Goal: Task Accomplishment & Management: Complete application form

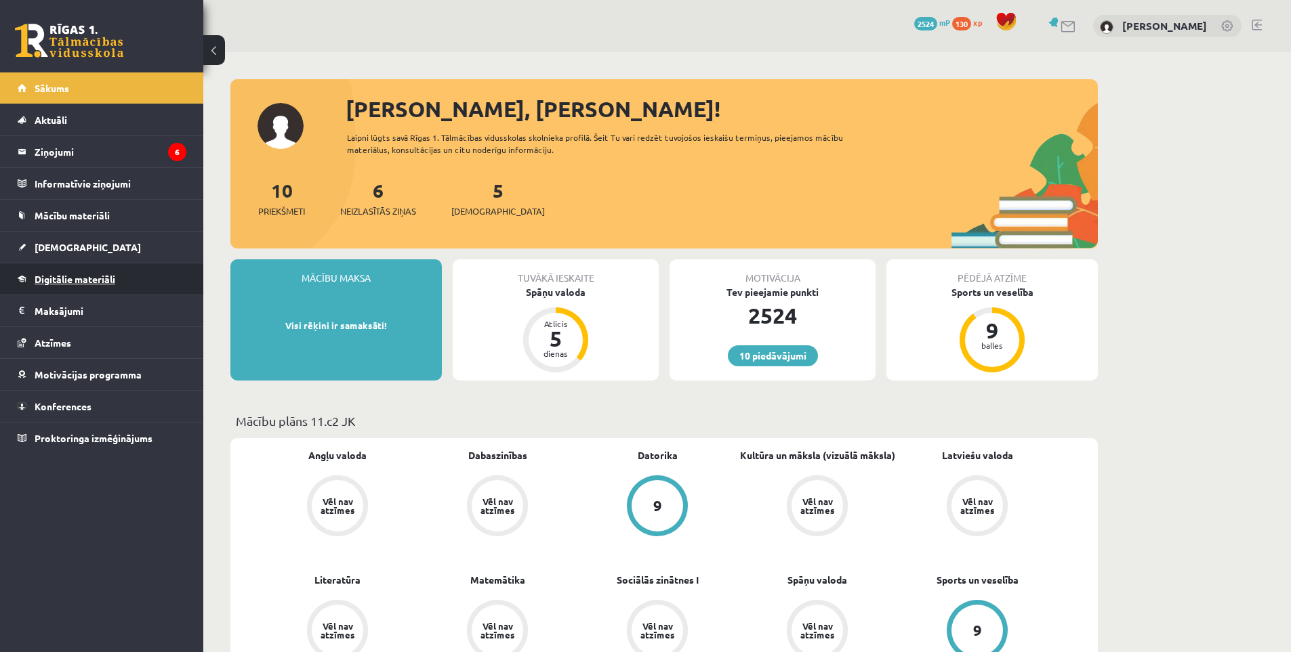
click at [106, 277] on span "Digitālie materiāli" at bounding box center [75, 279] width 81 height 12
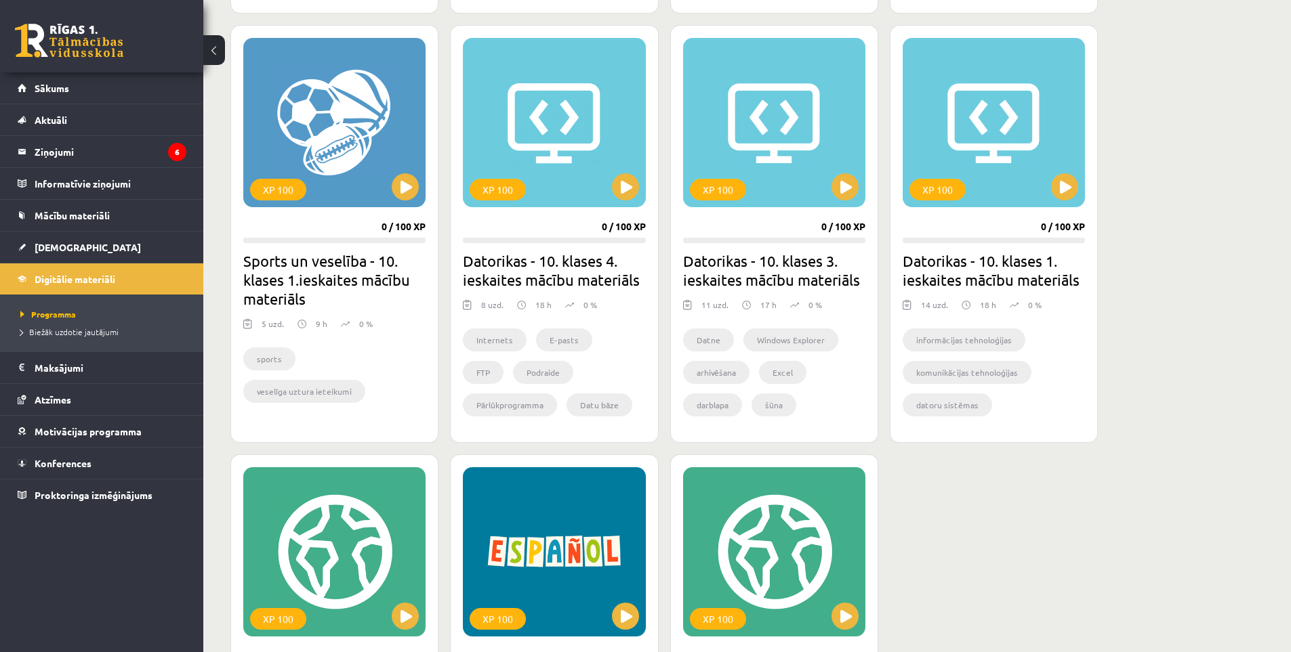
scroll to position [1016, 0]
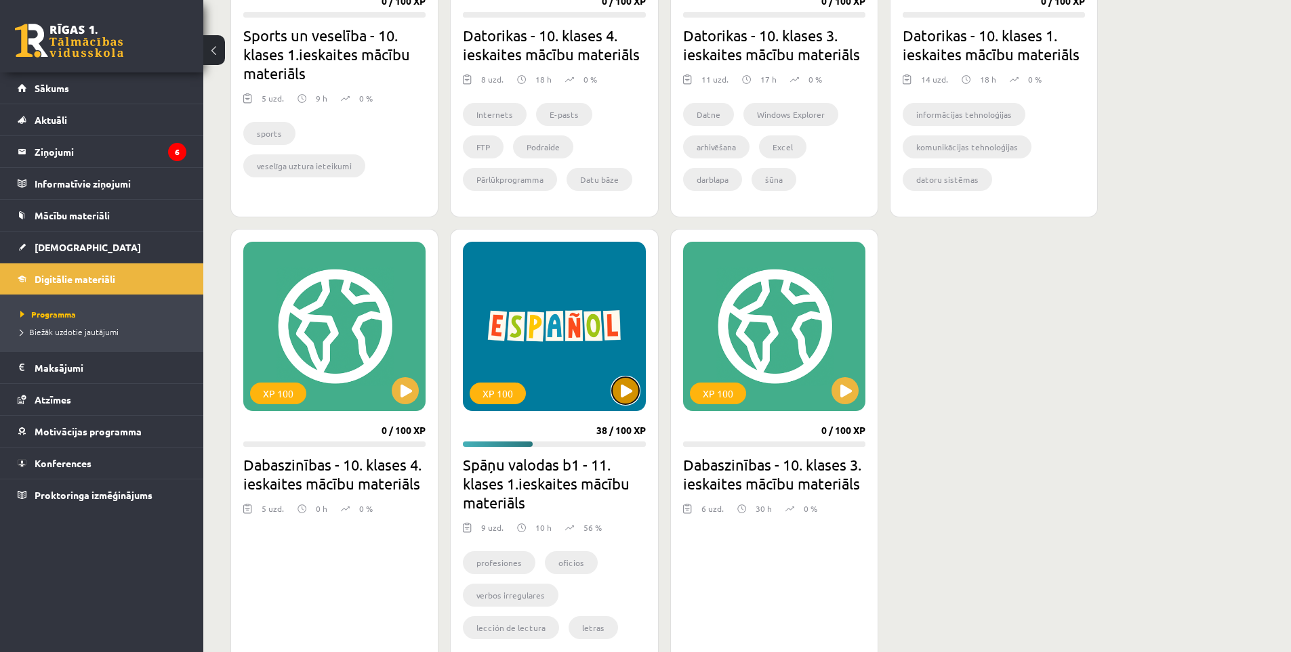
click at [623, 400] on button at bounding box center [625, 390] width 27 height 27
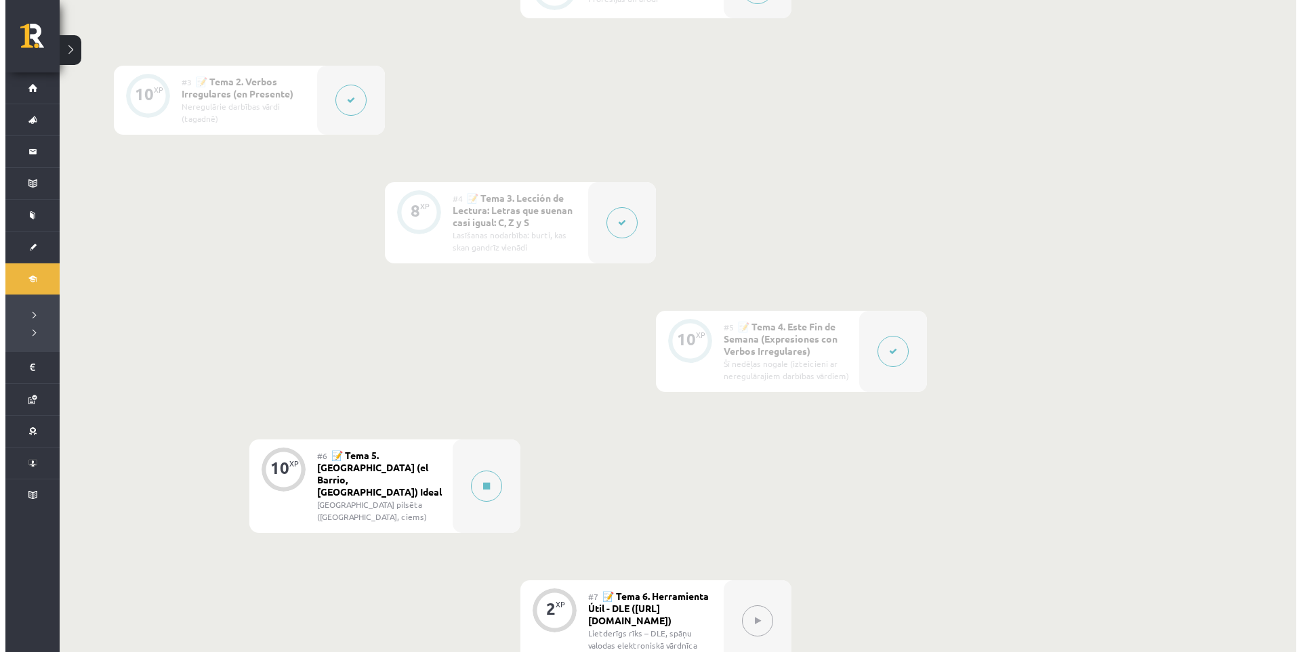
scroll to position [677, 0]
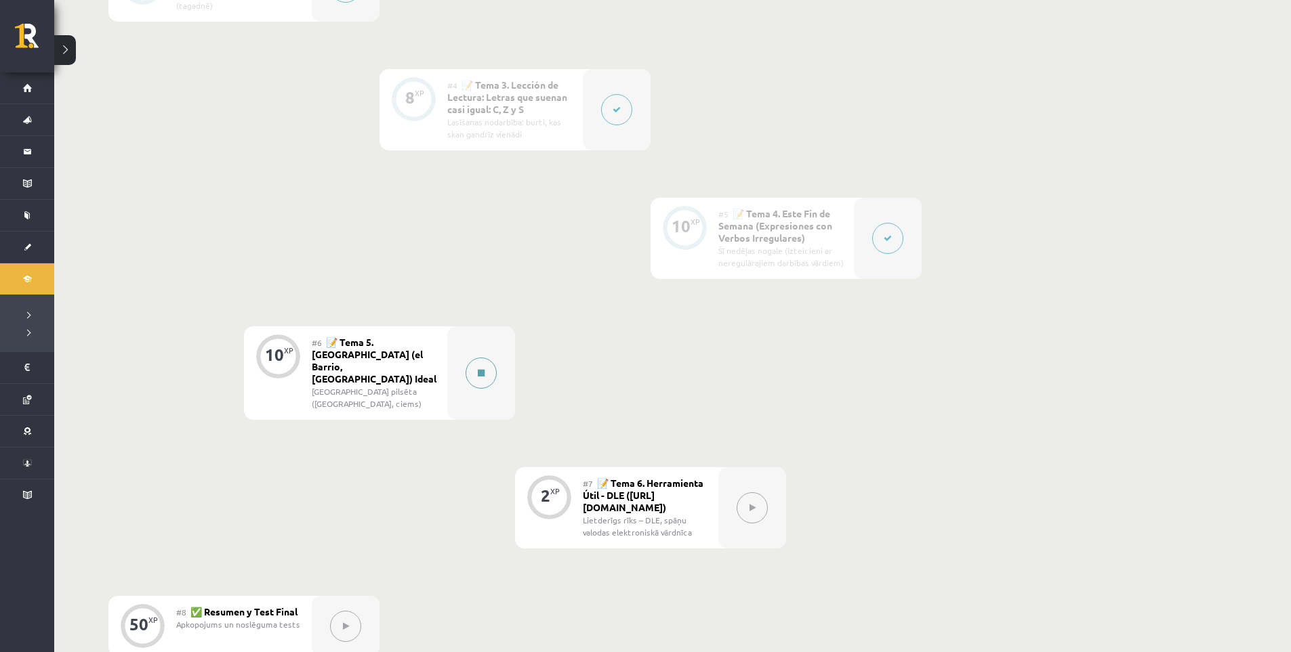
click at [480, 372] on button at bounding box center [480, 373] width 31 height 31
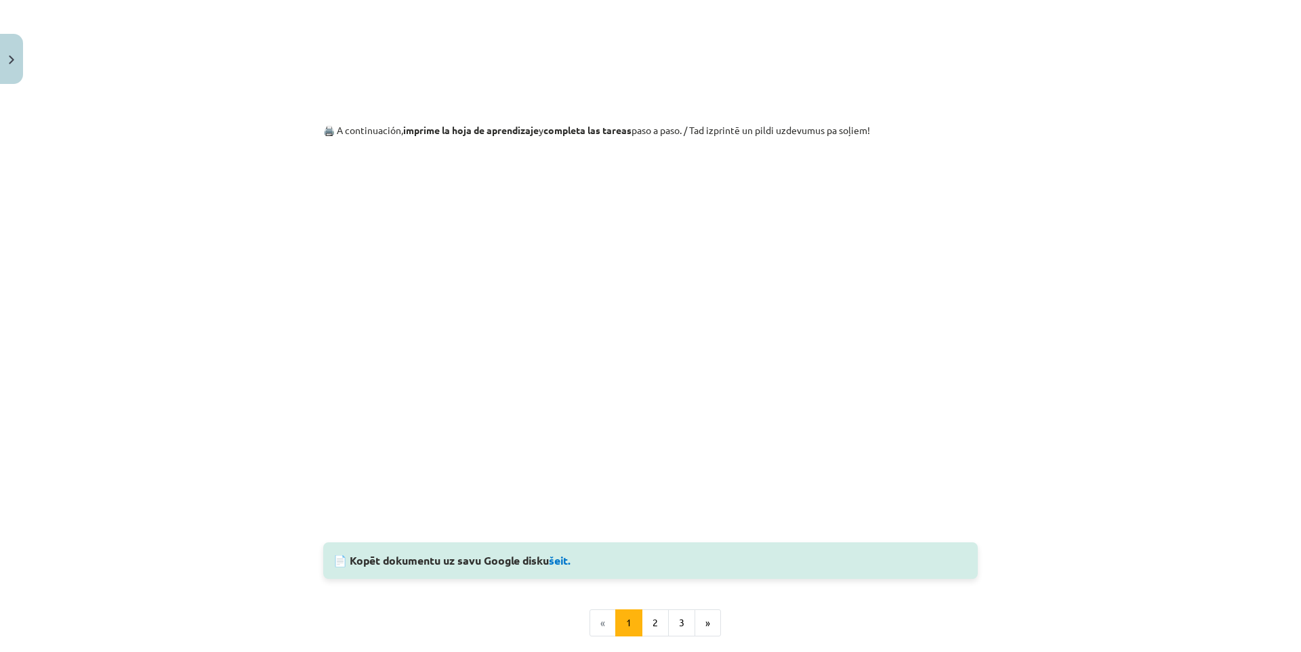
scroll to position [1242, 0]
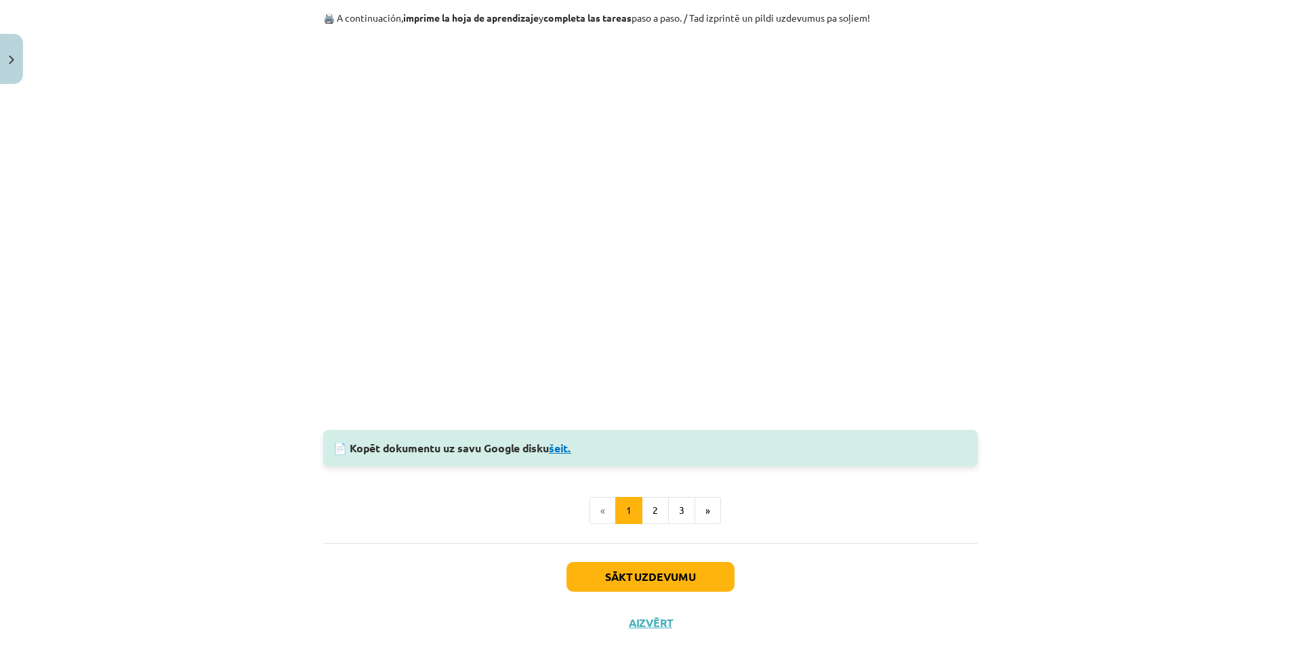
click at [563, 448] on link "šeit." at bounding box center [560, 448] width 22 height 14
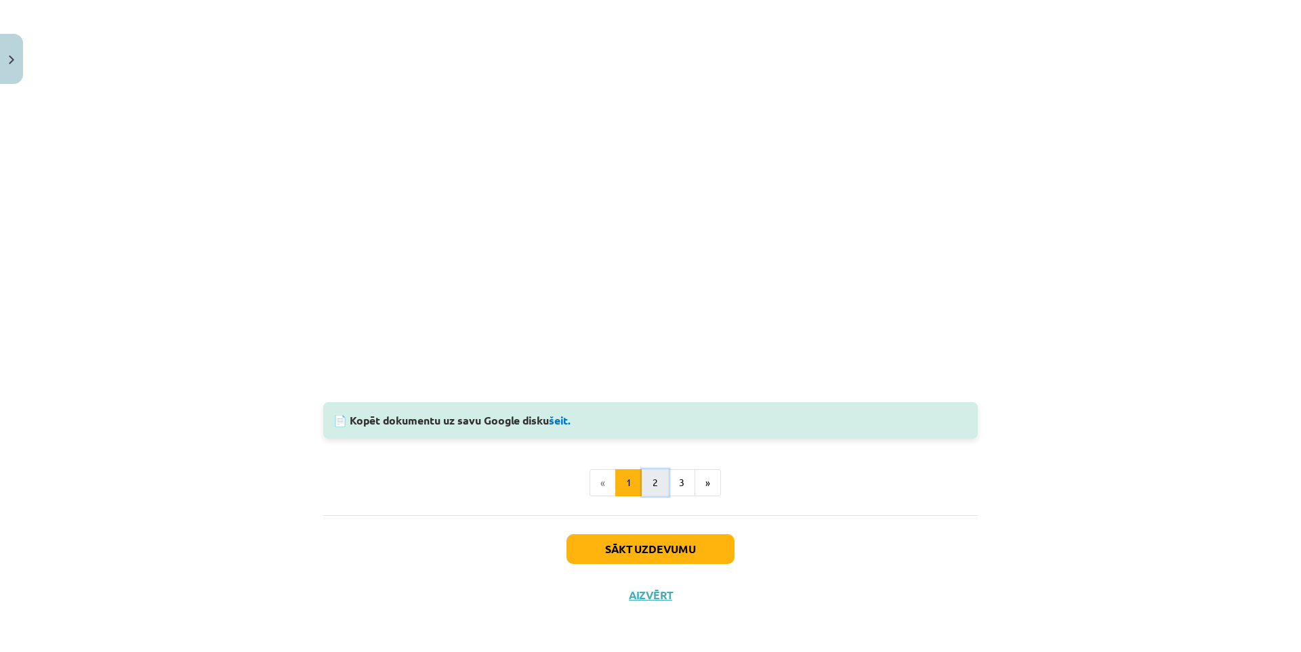
click at [654, 479] on button "2" at bounding box center [655, 482] width 27 height 27
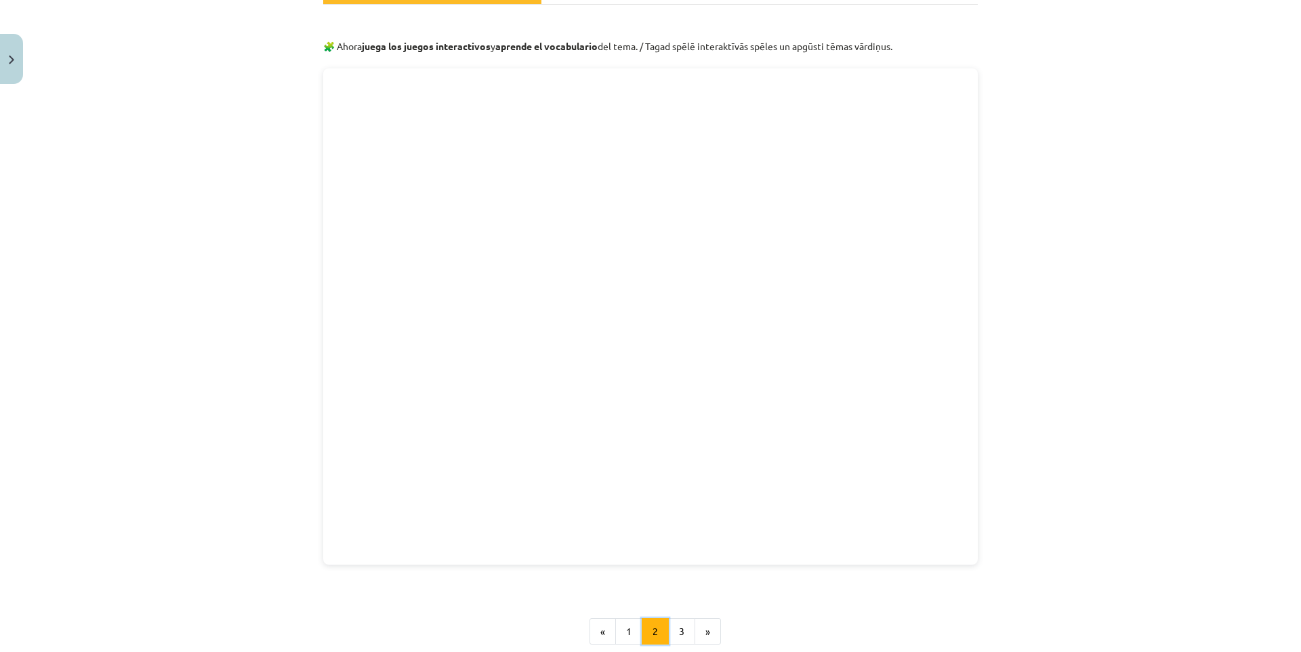
scroll to position [374, 0]
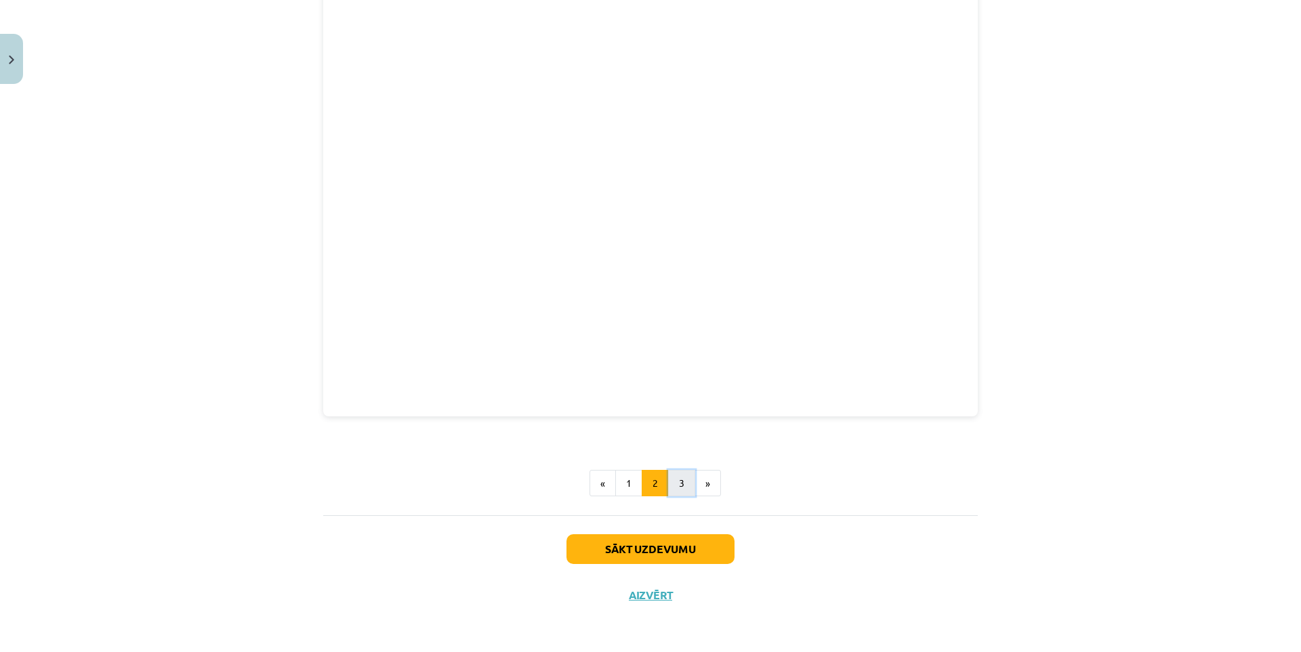
click at [685, 474] on button "3" at bounding box center [681, 483] width 27 height 27
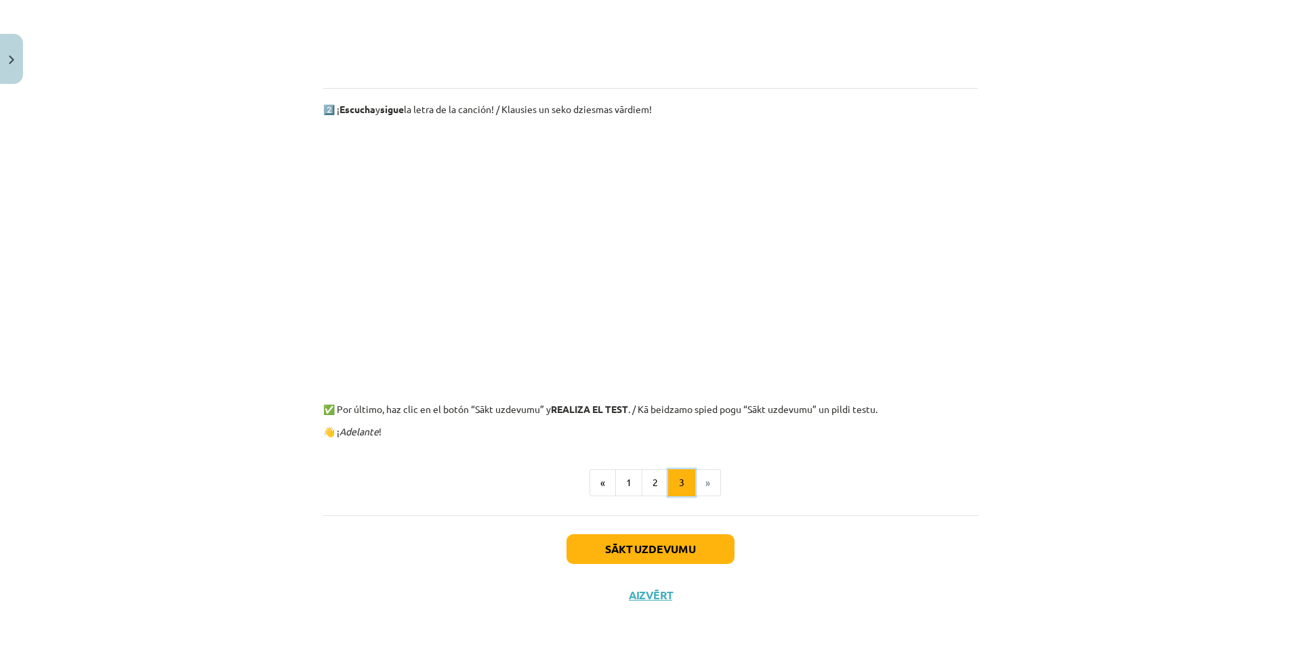
scroll to position [0, 0]
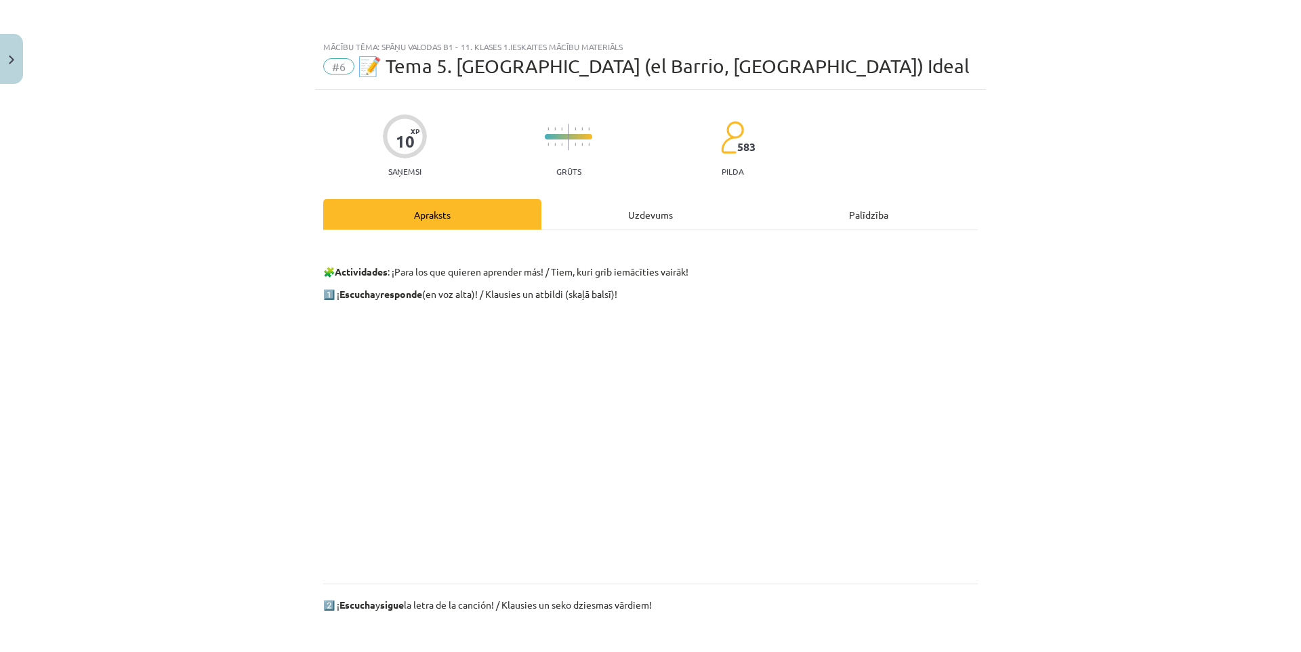
click at [640, 217] on div "Uzdevums" at bounding box center [650, 214] width 218 height 30
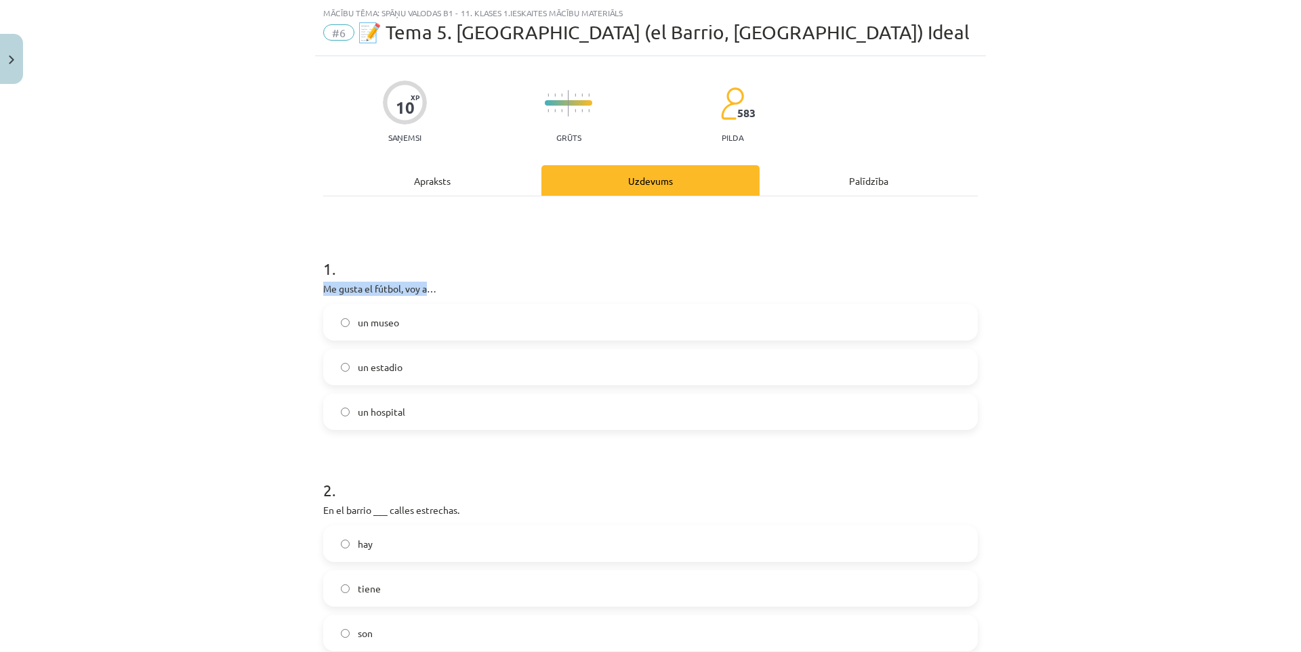
drag, startPoint x: 318, startPoint y: 288, endPoint x: 421, endPoint y: 292, distance: 103.1
click at [421, 292] on p "Me gusta el fútbol, voy a…" at bounding box center [650, 289] width 654 height 14
click at [412, 295] on div at bounding box center [412, 295] width 0 height 0
click at [571, 295] on p "Me gusta el fútbol, voy a…" at bounding box center [650, 289] width 654 height 14
drag, startPoint x: 346, startPoint y: 308, endPoint x: 393, endPoint y: 327, distance: 50.4
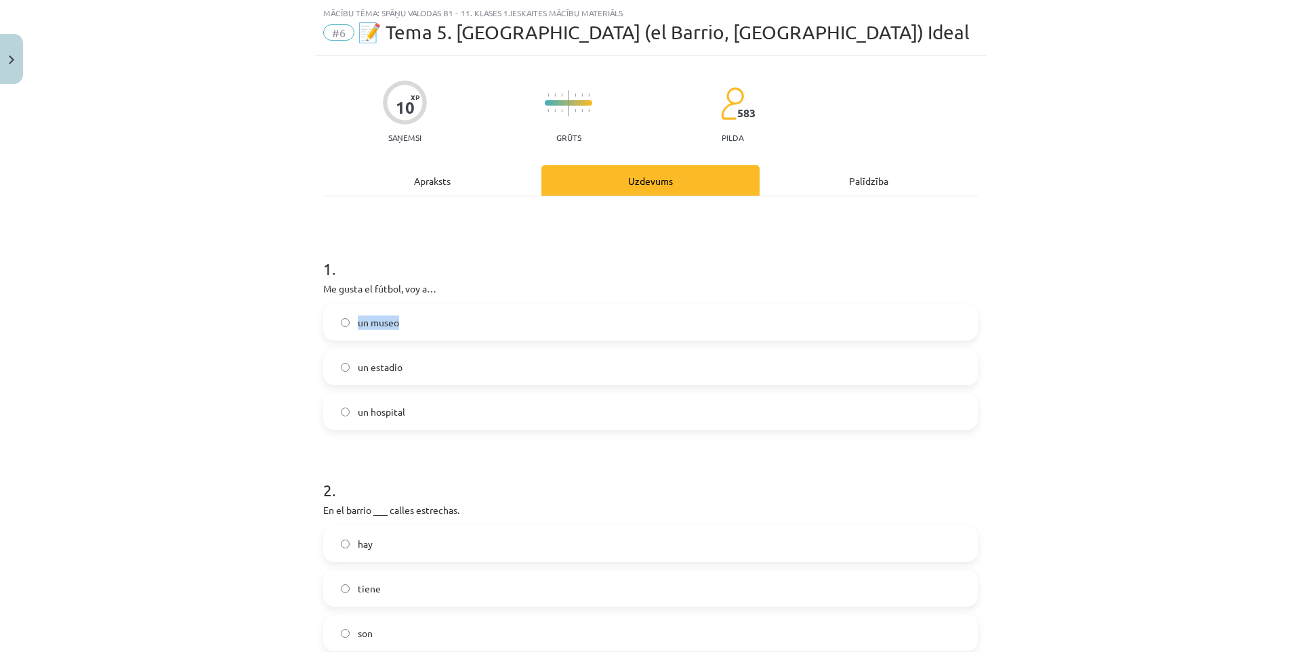
click at [393, 327] on label "un museo" at bounding box center [650, 323] width 652 height 34
click at [241, 325] on div "Mācību tēma: Spāņu valodas b1 - 11. klases 1.ieskaites mācību materiāls #6 📝 Te…" at bounding box center [650, 326] width 1301 height 652
drag, startPoint x: 350, startPoint y: 355, endPoint x: 397, endPoint y: 364, distance: 47.7
click at [397, 364] on label "un estadio" at bounding box center [650, 367] width 652 height 34
click at [388, 343] on div at bounding box center [388, 343] width 0 height 0
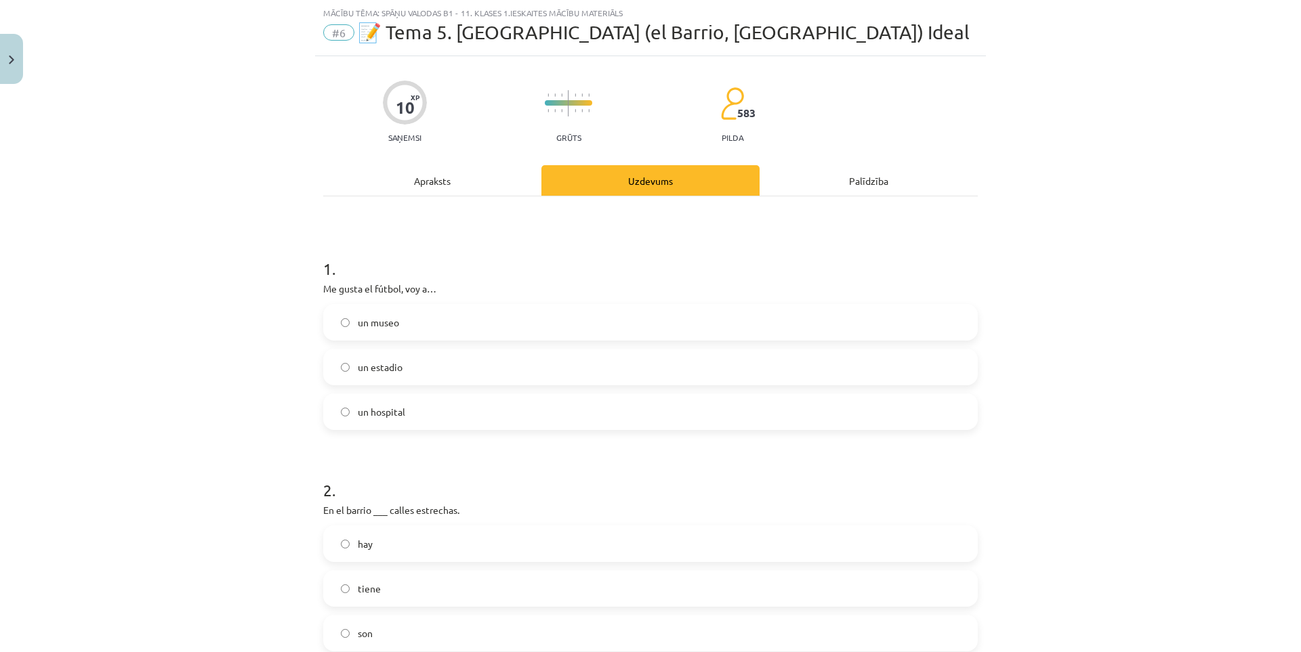
click at [513, 295] on p "Me gusta el fútbol, voy a…" at bounding box center [650, 289] width 654 height 14
click at [486, 364] on label "un estadio" at bounding box center [650, 367] width 652 height 34
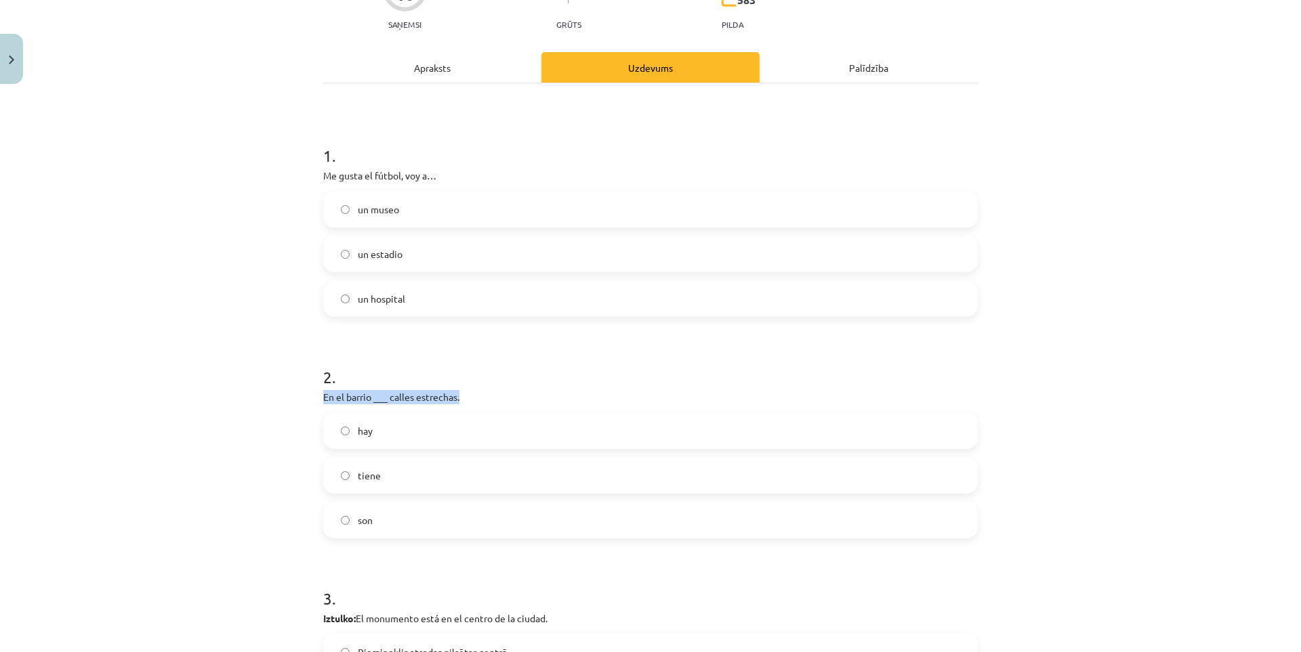
drag, startPoint x: 314, startPoint y: 395, endPoint x: 456, endPoint y: 401, distance: 141.7
click at [447, 403] on div at bounding box center [447, 403] width 0 height 0
click at [600, 389] on div "2 . En el barrio ___ calles estrechas. hay tiene son" at bounding box center [650, 441] width 654 height 194
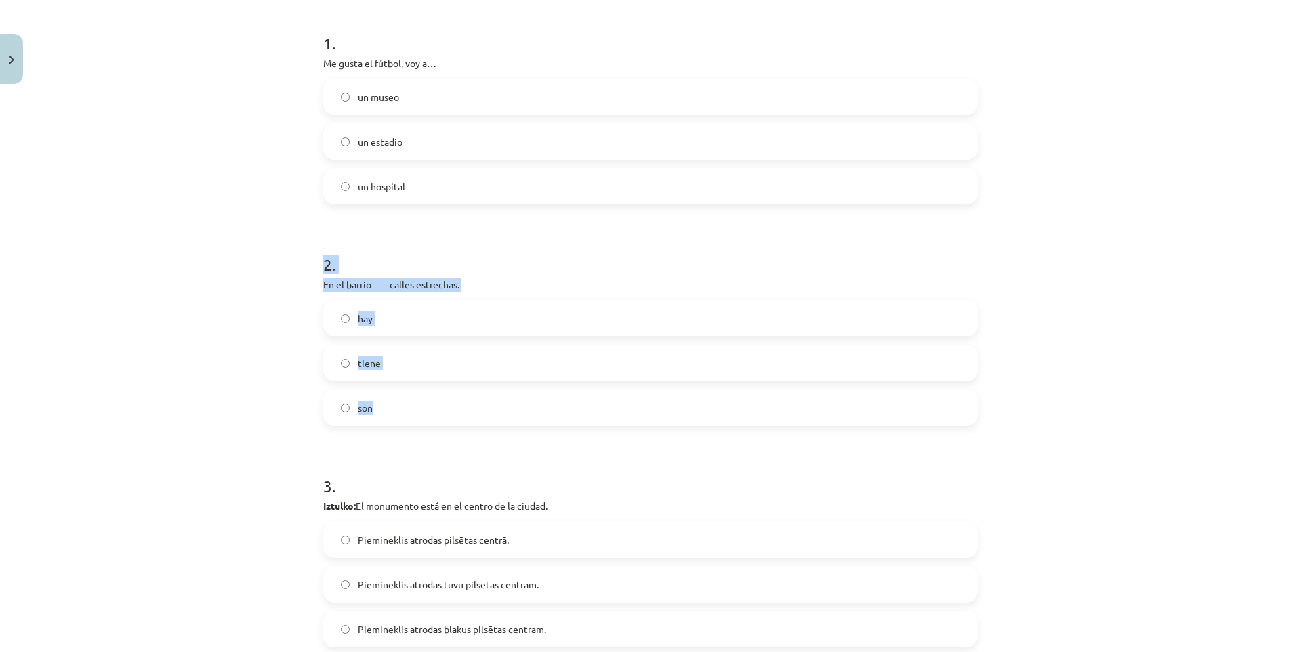
drag, startPoint x: 333, startPoint y: 382, endPoint x: 416, endPoint y: 415, distance: 89.7
click at [416, 415] on div "Mācību tēma: Spāņu valodas b1 - 11. klases 1.ieskaites mācību materiāls #6 📝 Te…" at bounding box center [650, 326] width 1301 height 652
copy div "2 . En el barrio ___ calles estrechas. hay tiene son"
click at [224, 348] on div "Mācību tēma: Spāņu valodas b1 - 11. klases 1.ieskaites mācību materiāls #6 📝 Te…" at bounding box center [650, 326] width 1301 height 652
click at [406, 329] on label "hay" at bounding box center [650, 318] width 652 height 34
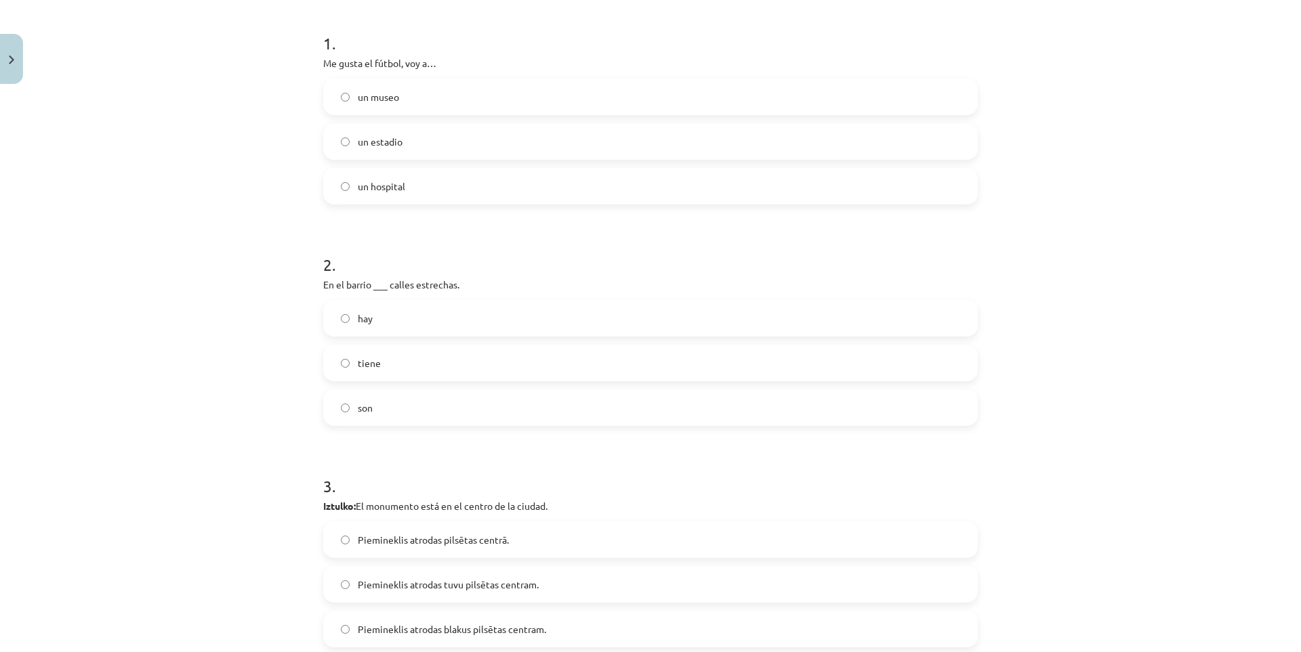
scroll to position [486, 0]
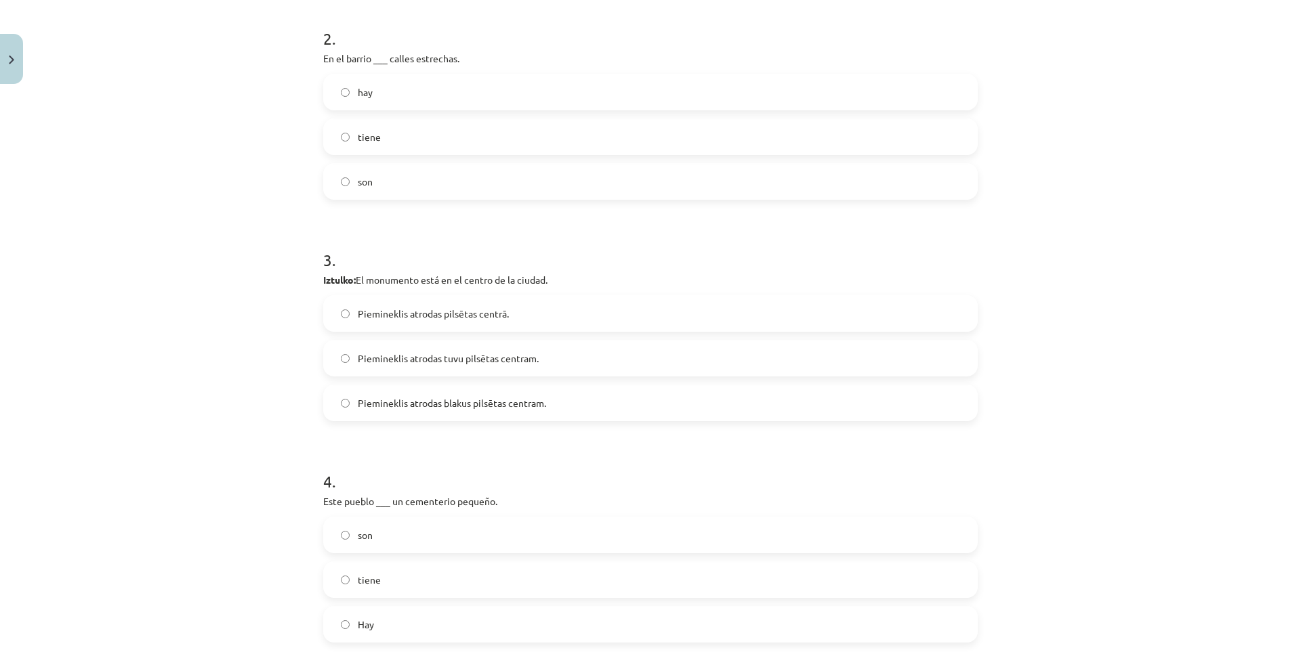
drag, startPoint x: 357, startPoint y: 275, endPoint x: 554, endPoint y: 276, distance: 197.1
click at [554, 276] on p "Iztulko: El monumento está en el centro de la ciudad." at bounding box center [650, 280] width 654 height 14
click at [545, 255] on div at bounding box center [545, 255] width 0 height 0
click at [522, 326] on label "Piemineklis atrodas pilsētas centrā." at bounding box center [650, 314] width 652 height 34
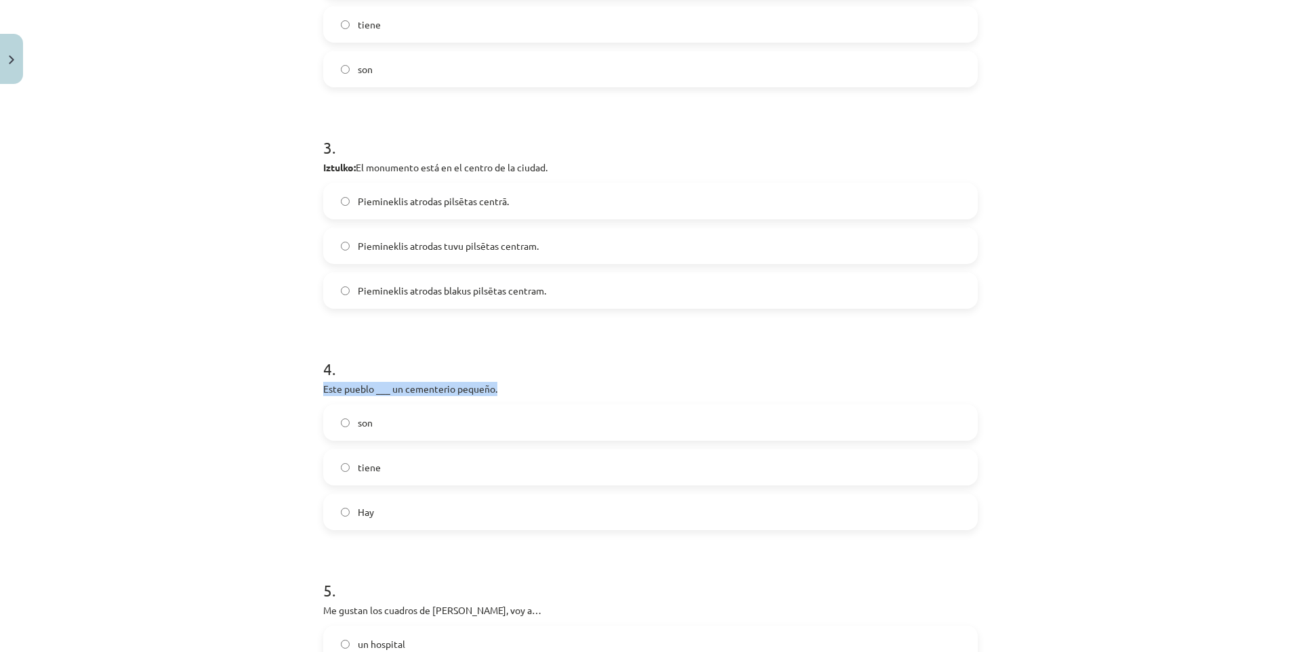
drag, startPoint x: 331, startPoint y: 382, endPoint x: 503, endPoint y: 381, distance: 172.1
click at [495, 364] on div at bounding box center [495, 364] width 0 height 0
drag, startPoint x: 675, startPoint y: 357, endPoint x: 682, endPoint y: 358, distance: 6.8
click at [677, 357] on h1 "4 ." at bounding box center [650, 357] width 654 height 42
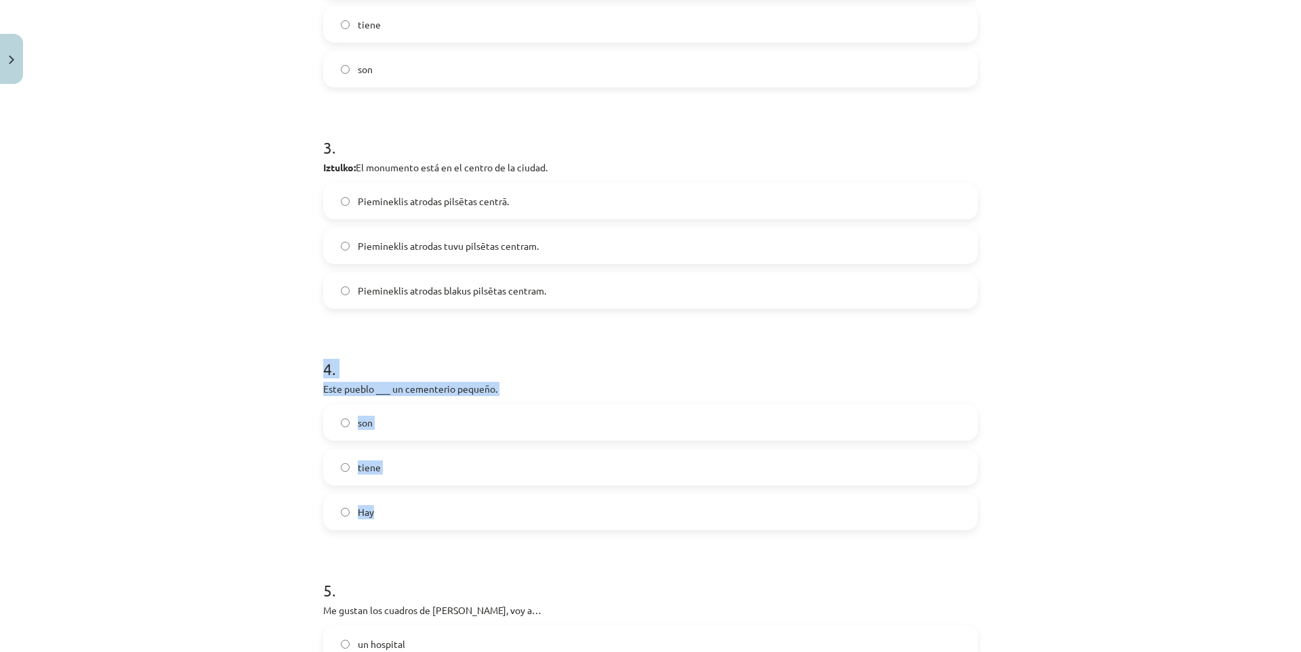
drag, startPoint x: 314, startPoint y: 362, endPoint x: 397, endPoint y: 496, distance: 157.3
copy div "4 . Este pueblo ___ un cementerio pequeño. son tiene Hay"
click at [213, 331] on div "Mācību tēma: Spāņu valodas b1 - 11. klases 1.ieskaites mācību materiāls #6 📝 Te…" at bounding box center [650, 326] width 1301 height 652
drag, startPoint x: 316, startPoint y: 392, endPoint x: 510, endPoint y: 394, distance: 193.8
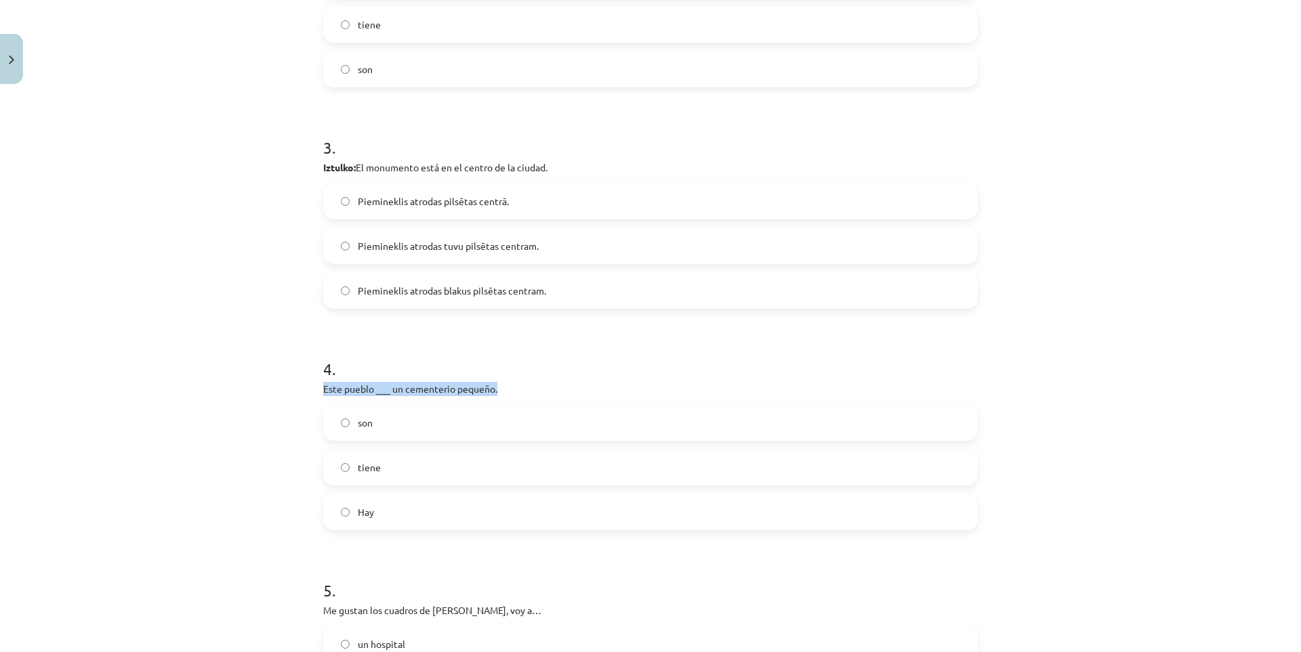
click at [501, 395] on div at bounding box center [501, 395] width 0 height 0
click at [654, 361] on h1 "4 ." at bounding box center [650, 357] width 654 height 42
click at [427, 465] on label "tiene" at bounding box center [650, 467] width 652 height 34
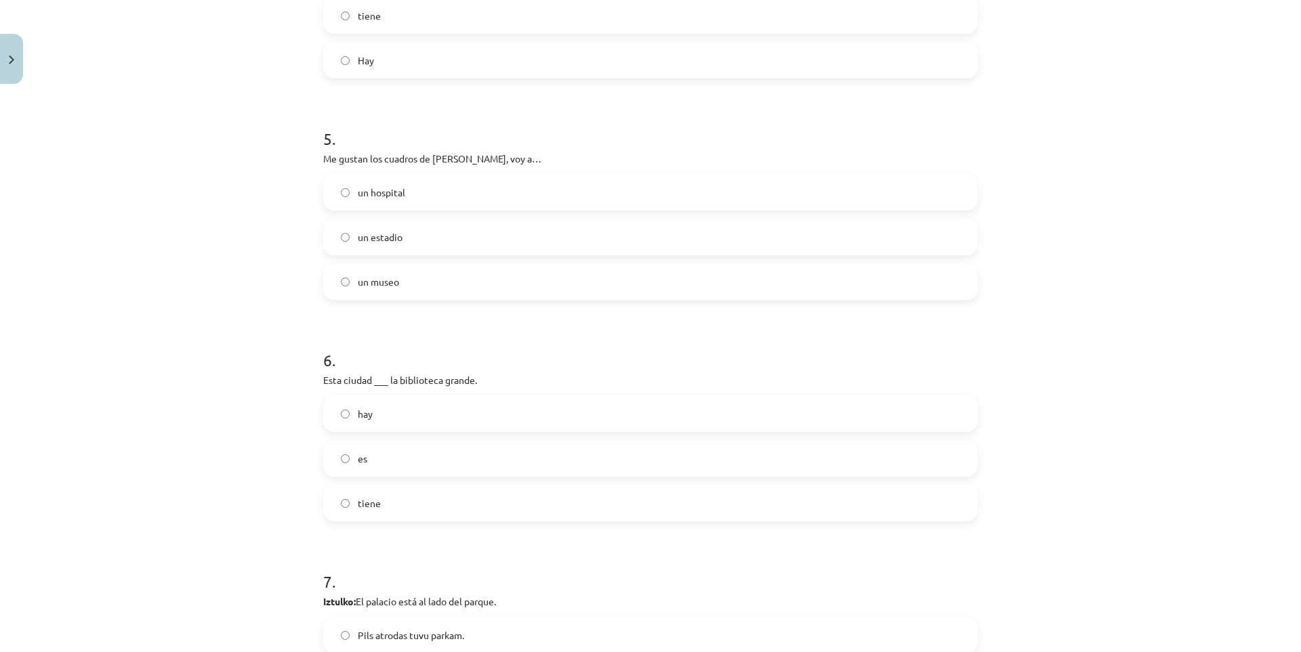
scroll to position [824, 0]
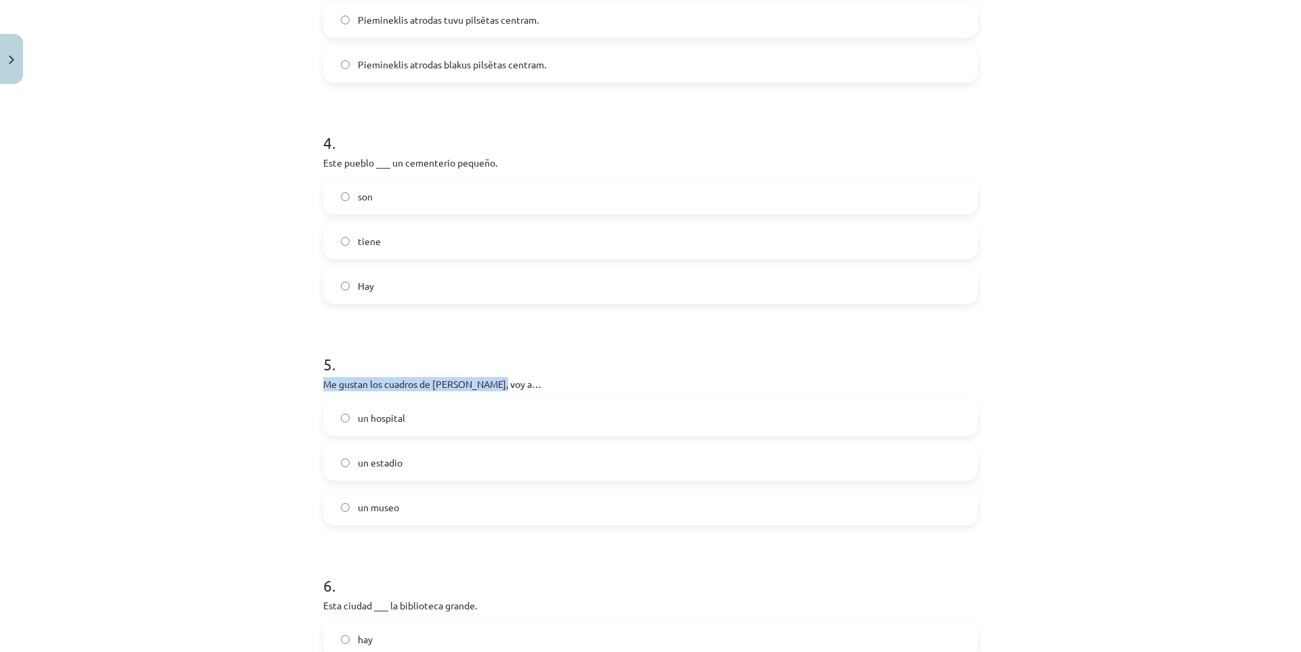
drag, startPoint x: 326, startPoint y: 383, endPoint x: 490, endPoint y: 387, distance: 164.0
click at [490, 387] on div "10 XP Saņemsi Grūts 583 pilda Apraksts Uzdevums Palīdzība 1 . Me gusta el fútbo…" at bounding box center [650, 511] width 671 height 2491
click at [481, 390] on div at bounding box center [481, 390] width 0 height 0
click at [648, 366] on h1 "5 ." at bounding box center [650, 352] width 654 height 42
click at [448, 505] on label "un museo" at bounding box center [650, 507] width 652 height 34
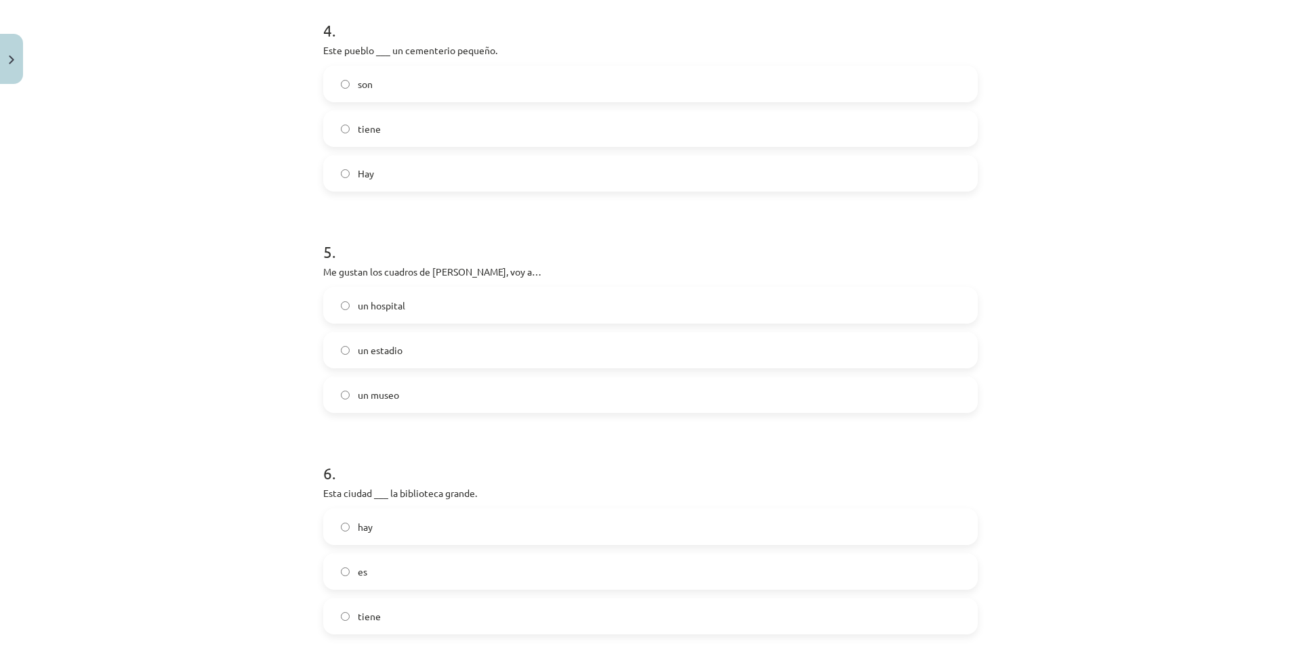
scroll to position [1050, 0]
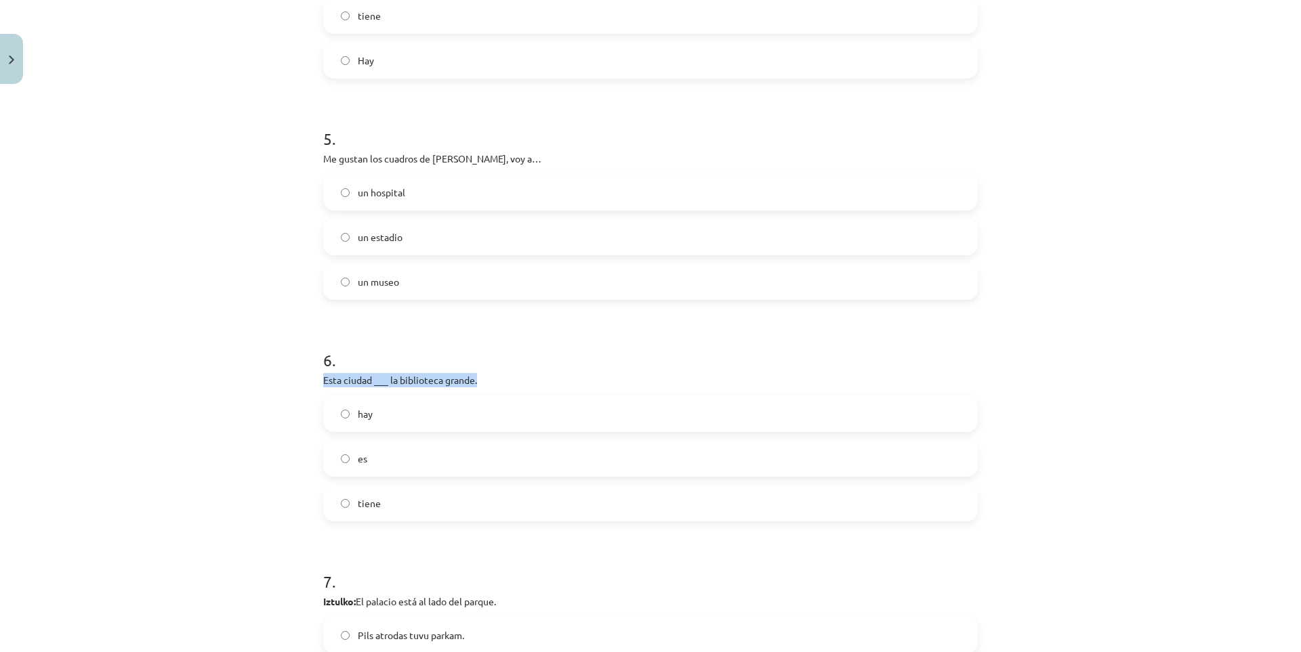
drag, startPoint x: 315, startPoint y: 375, endPoint x: 475, endPoint y: 380, distance: 160.0
click at [475, 380] on div "10 XP Saņemsi Grūts 583 pilda Apraksts Uzdevums Palīdzība 1 . Me gusta el fútbo…" at bounding box center [650, 285] width 671 height 2491
click at [466, 356] on div at bounding box center [466, 356] width 0 height 0
click at [612, 374] on p "Esta ciudad ___ la biblioteca grande." at bounding box center [650, 380] width 654 height 14
drag, startPoint x: 317, startPoint y: 354, endPoint x: 381, endPoint y: 515, distance: 172.7
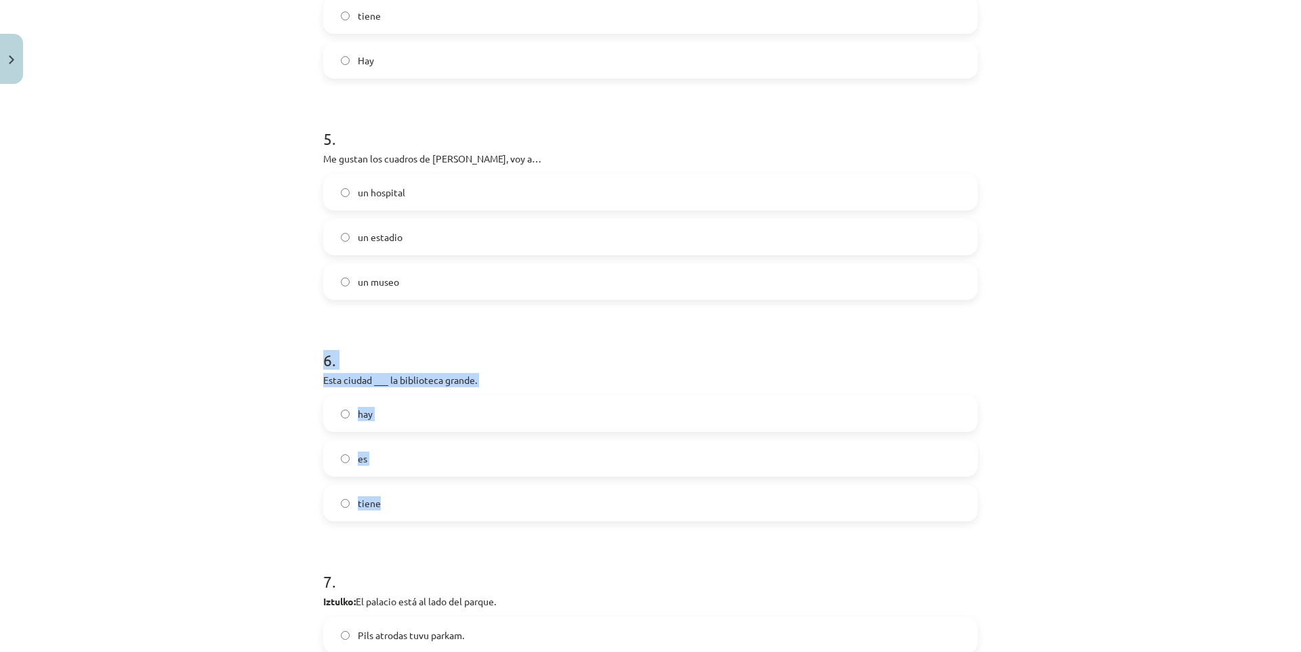
click at [381, 515] on div "10 XP Saņemsi Grūts 583 pilda Apraksts Uzdevums Palīdzība 1 . Me gusta el fútbo…" at bounding box center [650, 285] width 671 height 2491
copy div "6 . Esta ciudad ___ la biblioteca grande. hay es tiene"
click at [182, 371] on div "Mācību tēma: Spāņu valodas b1 - 11. klases 1.ieskaites mācību materiāls #6 📝 Te…" at bounding box center [650, 326] width 1301 height 652
click at [375, 508] on label "tiene" at bounding box center [650, 503] width 652 height 34
click at [222, 459] on div "Mācību tēma: Spāņu valodas b1 - 11. klases 1.ieskaites mācību materiāls #6 📝 Te…" at bounding box center [650, 326] width 1301 height 652
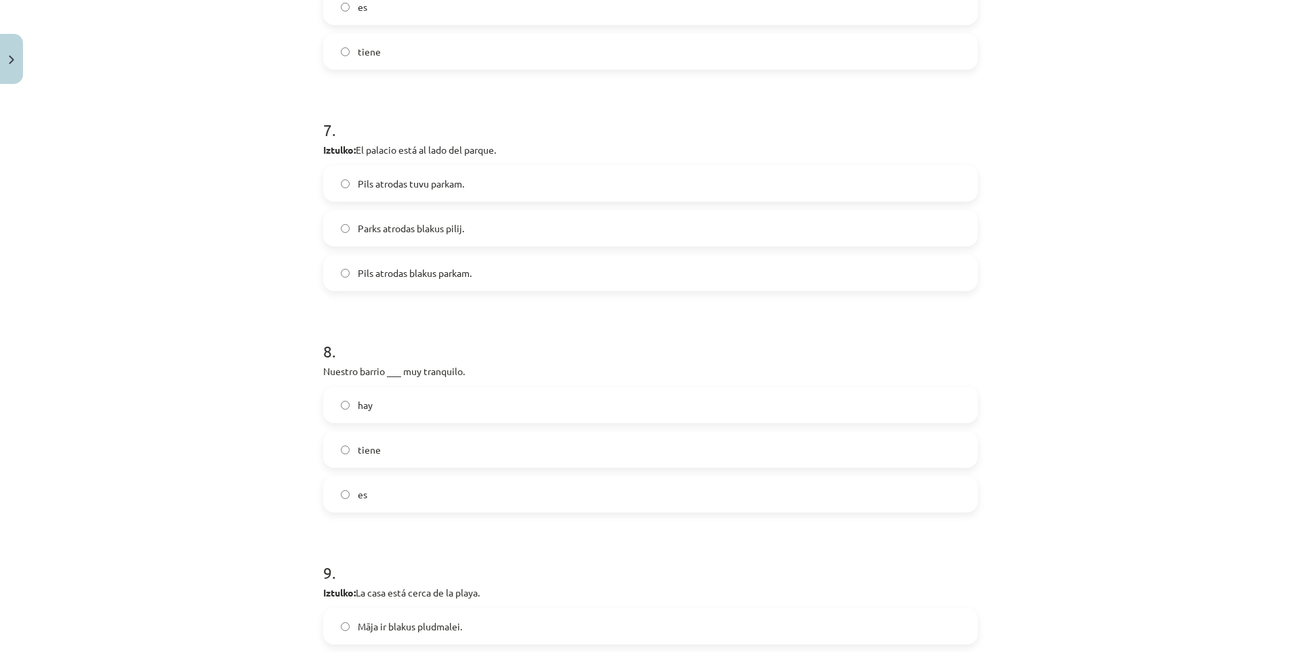
scroll to position [1389, 0]
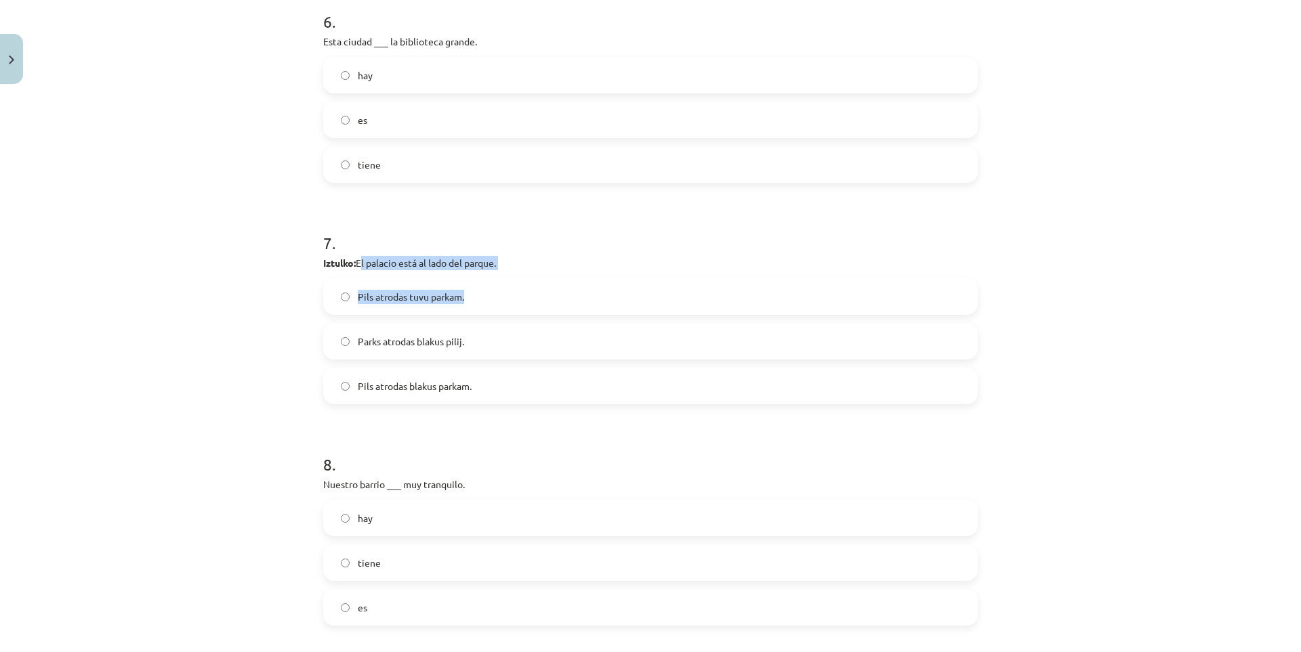
drag, startPoint x: 356, startPoint y: 259, endPoint x: 502, endPoint y: 270, distance: 146.7
click at [502, 270] on div "7 . Iztulko: El palacio está al lado del parque. Pils atrodas tuvu parkam. Park…" at bounding box center [650, 307] width 654 height 194
click at [506, 279] on div "Pils atrodas tuvu parkam." at bounding box center [650, 296] width 654 height 37
drag, startPoint x: 494, startPoint y: 264, endPoint x: 356, endPoint y: 268, distance: 138.2
click at [356, 268] on p "Iztulko: El palacio está al lado del parque." at bounding box center [650, 263] width 654 height 14
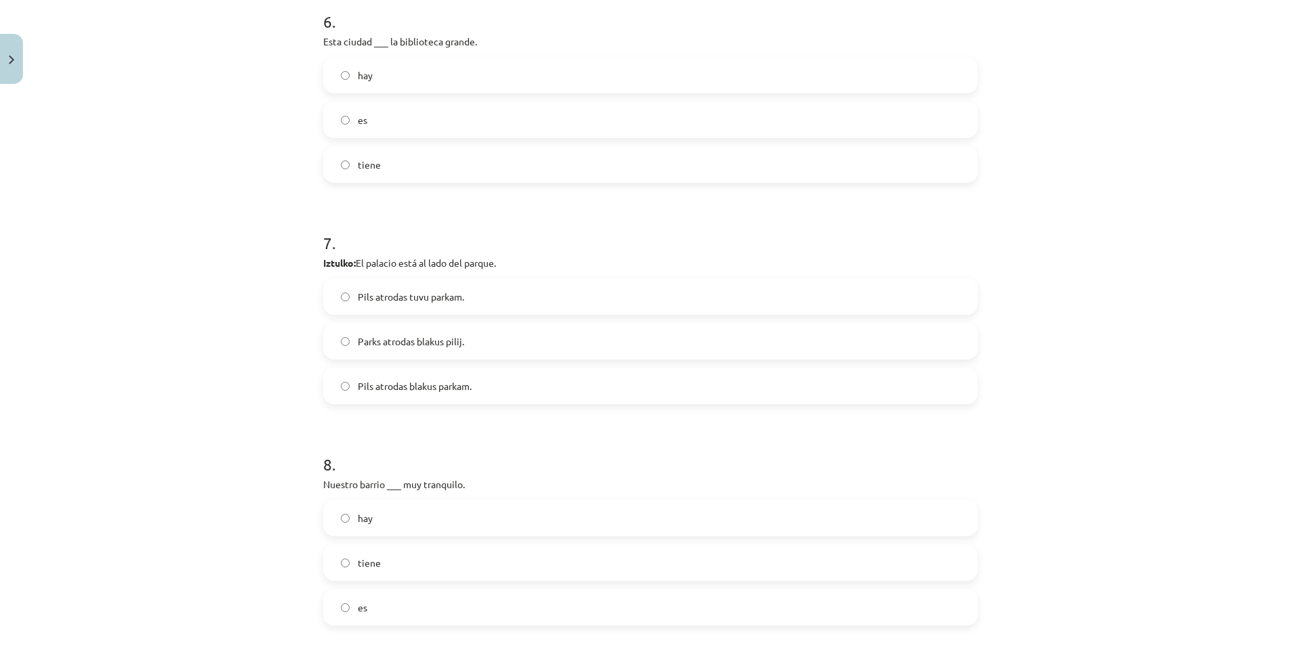
click at [347, 269] on div at bounding box center [347, 269] width 0 height 0
click at [539, 251] on h1 "7 ." at bounding box center [650, 231] width 654 height 42
click at [457, 260] on p "Iztulko: El palacio está al lado del parque." at bounding box center [650, 263] width 654 height 14
drag, startPoint x: 359, startPoint y: 259, endPoint x: 497, endPoint y: 259, distance: 137.5
click at [497, 259] on p "Iztulko: El palacio está al lado del parque." at bounding box center [650, 263] width 654 height 14
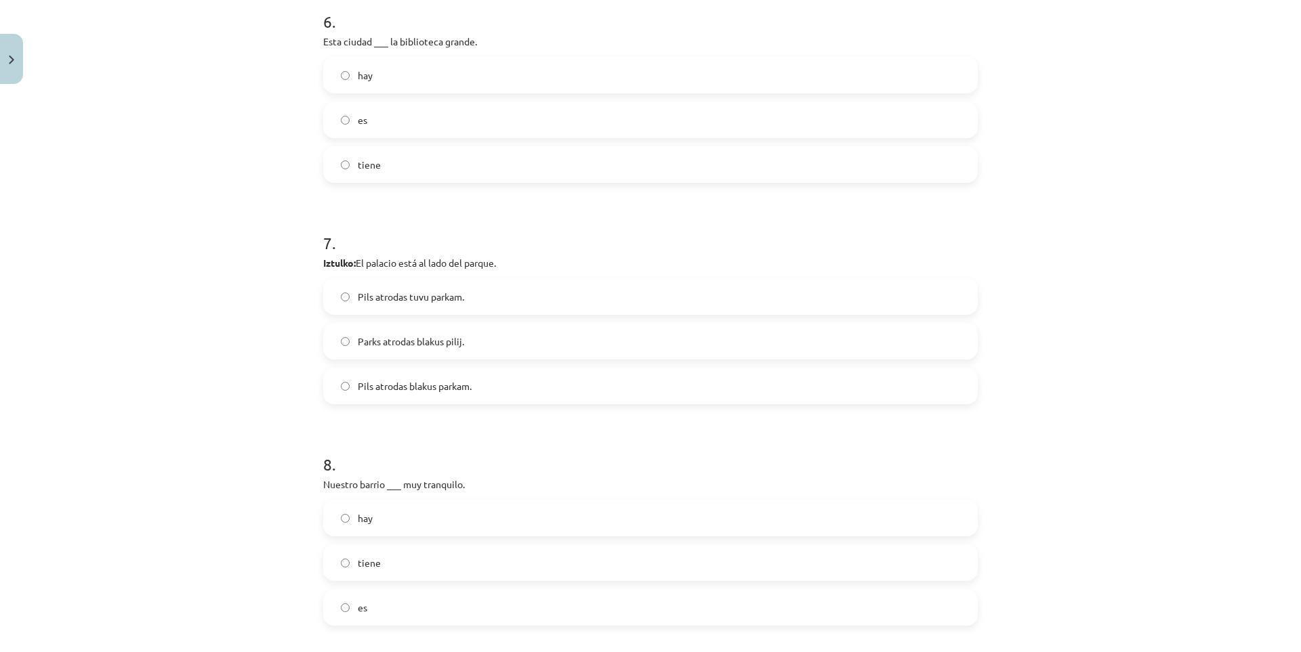
click at [488, 238] on div at bounding box center [488, 238] width 0 height 0
click at [588, 258] on p "Iztulko: El palacio está al lado del parque." at bounding box center [650, 263] width 654 height 14
drag, startPoint x: 353, startPoint y: 263, endPoint x: 497, endPoint y: 259, distance: 144.4
click at [497, 259] on p "Iztulko: El palacio está al lado del parque." at bounding box center [650, 263] width 654 height 14
click at [488, 238] on div at bounding box center [488, 238] width 0 height 0
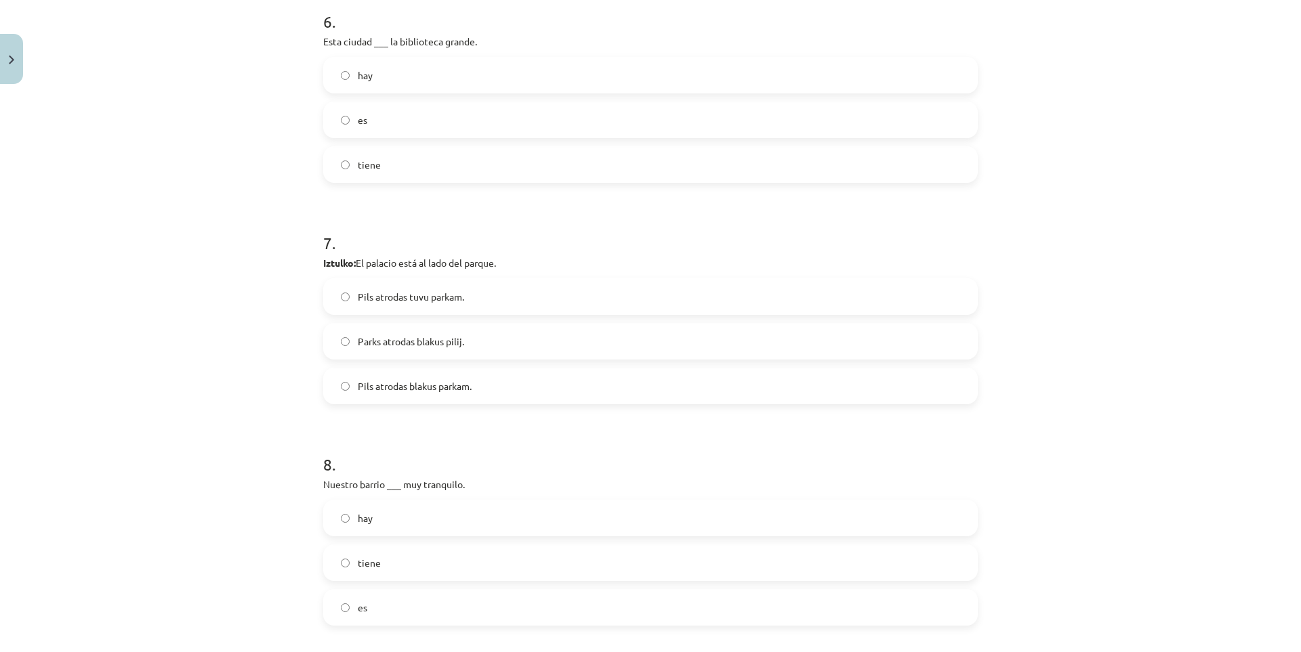
click at [614, 261] on p "Iztulko: El palacio está al lado del parque." at bounding box center [650, 263] width 654 height 14
click at [438, 396] on label "Pils atrodas blakus parkam." at bounding box center [650, 386] width 652 height 34
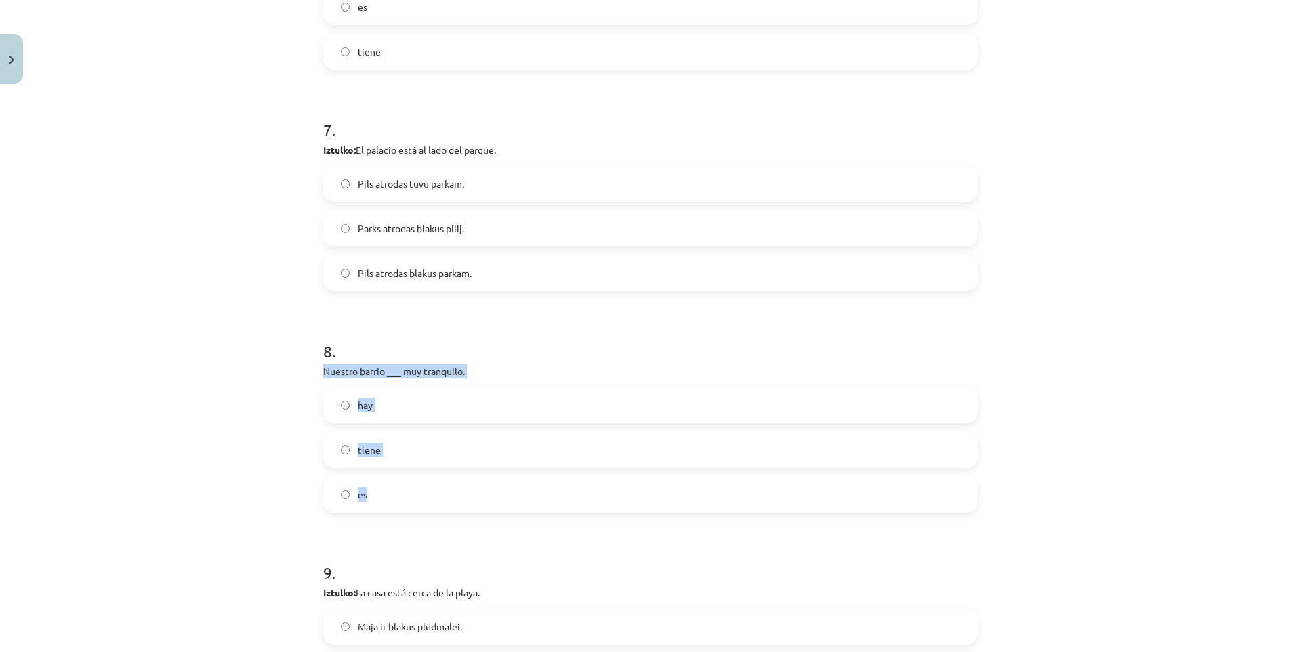
drag, startPoint x: 317, startPoint y: 373, endPoint x: 495, endPoint y: 484, distance: 210.0
copy div "Nuestro barrio ___ muy tranquilo. hay tiene es"
drag, startPoint x: 173, startPoint y: 318, endPoint x: 237, endPoint y: 276, distance: 76.7
click at [173, 322] on div "Mācību tēma: Spāņu valodas b1 - 11. klases 1.ieskaites mācību materiāls #6 📝 Te…" at bounding box center [650, 326] width 1301 height 652
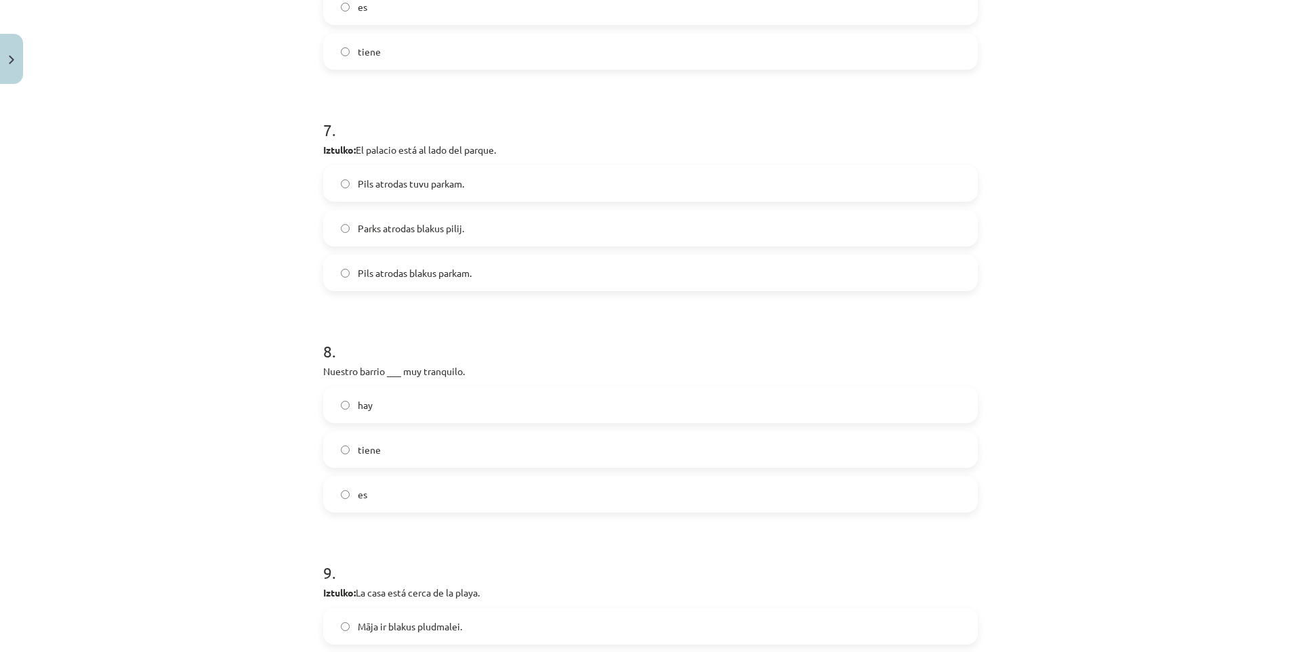
click at [390, 490] on label "es" at bounding box center [650, 495] width 652 height 34
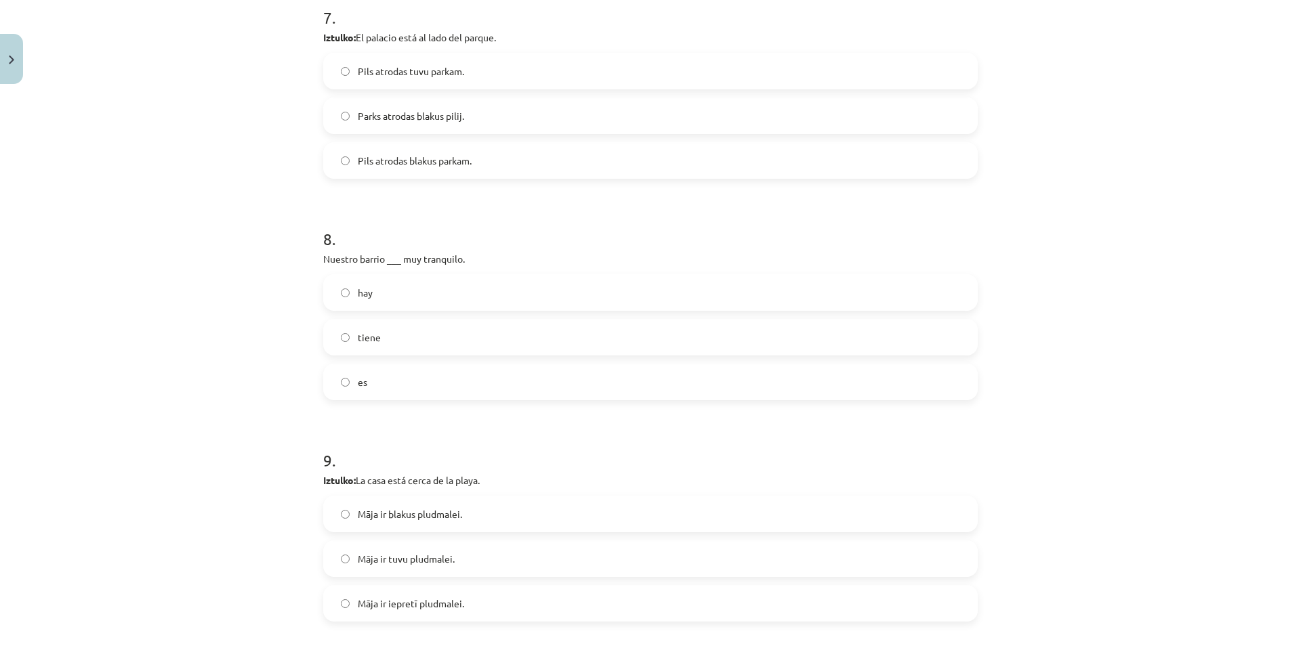
scroll to position [1727, 0]
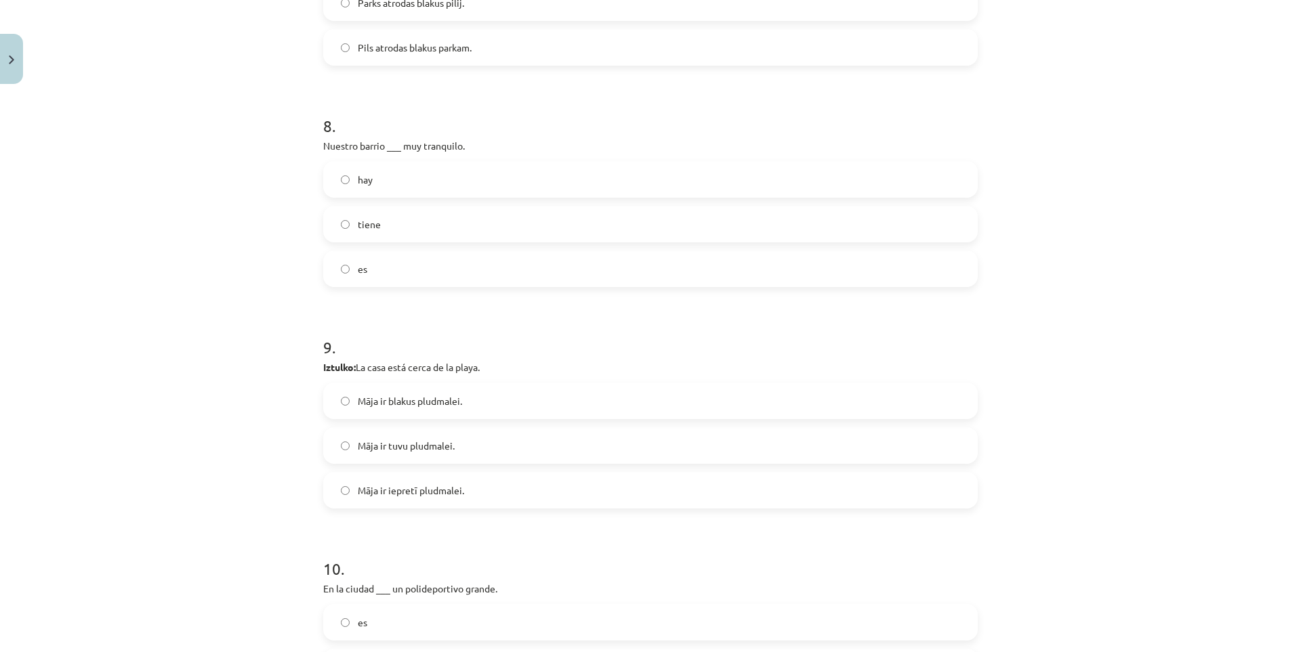
drag, startPoint x: 354, startPoint y: 368, endPoint x: 480, endPoint y: 369, distance: 125.3
click at [480, 369] on p "Iztulko: La casa está cerca de la playa." at bounding box center [650, 367] width 654 height 14
click at [471, 373] on div at bounding box center [471, 373] width 0 height 0
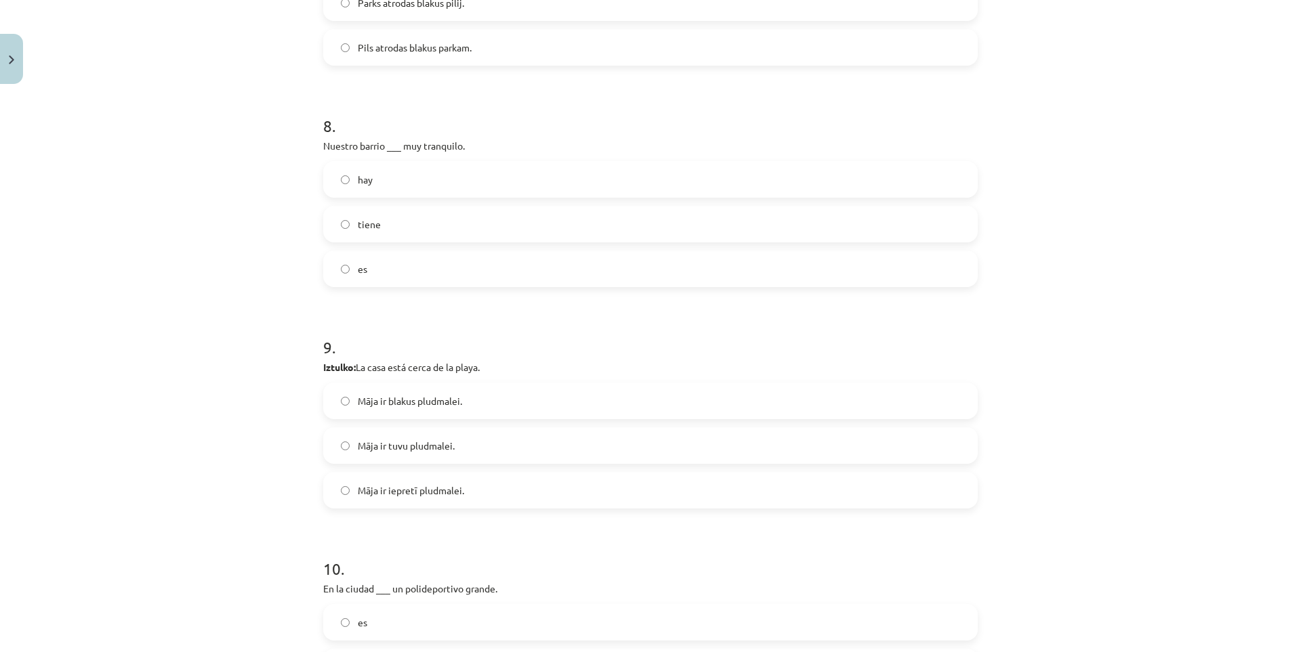
click at [679, 328] on h1 "9 ." at bounding box center [650, 335] width 654 height 42
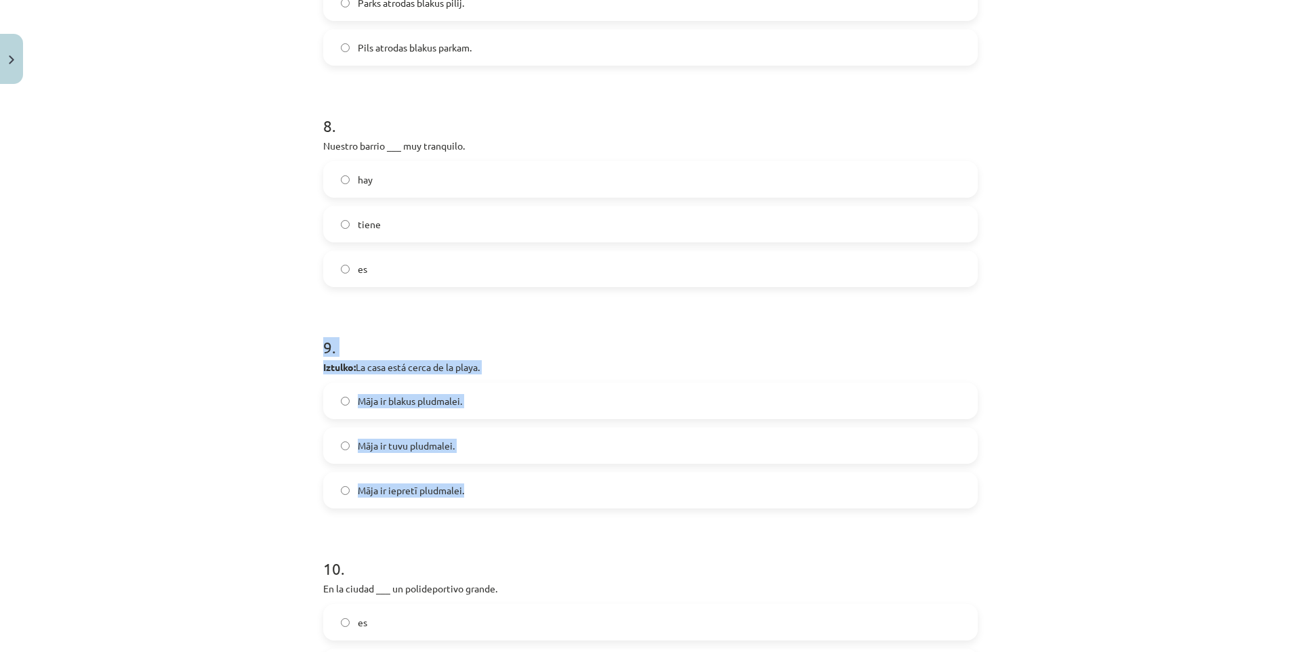
drag, startPoint x: 316, startPoint y: 341, endPoint x: 474, endPoint y: 491, distance: 217.1
copy div "9 . Iztulko: La casa está cerca de la playa. Māja ir blakus pludmalei. Māja ir …"
click at [142, 457] on div "Mācību tēma: Spāņu valodas b1 - 11. klases 1.ieskaites mācību materiāls #6 📝 Te…" at bounding box center [650, 326] width 1301 height 652
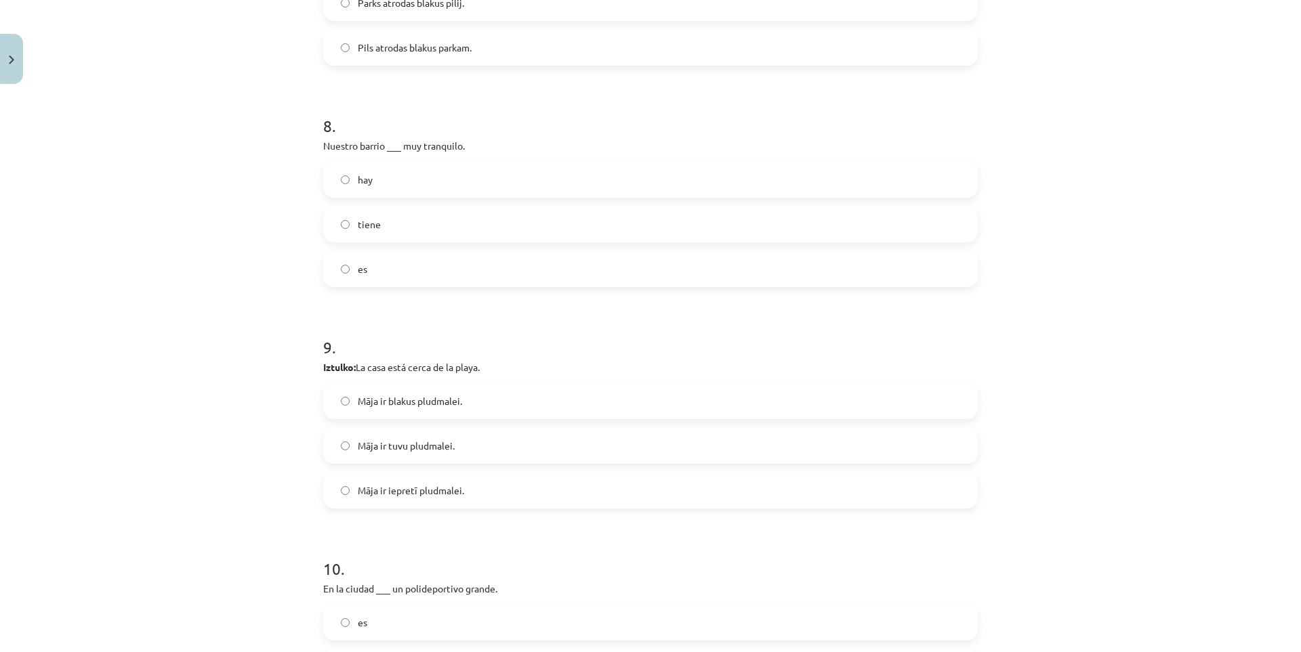
click at [429, 447] on span "Māja ir tuvu pludmalei." at bounding box center [406, 446] width 97 height 14
drag, startPoint x: 355, startPoint y: 366, endPoint x: 483, endPoint y: 366, distance: 128.0
click at [483, 366] on p "Iztulko: La casa está cerca de la playa." at bounding box center [650, 367] width 654 height 14
click at [474, 343] on div at bounding box center [474, 343] width 0 height 0
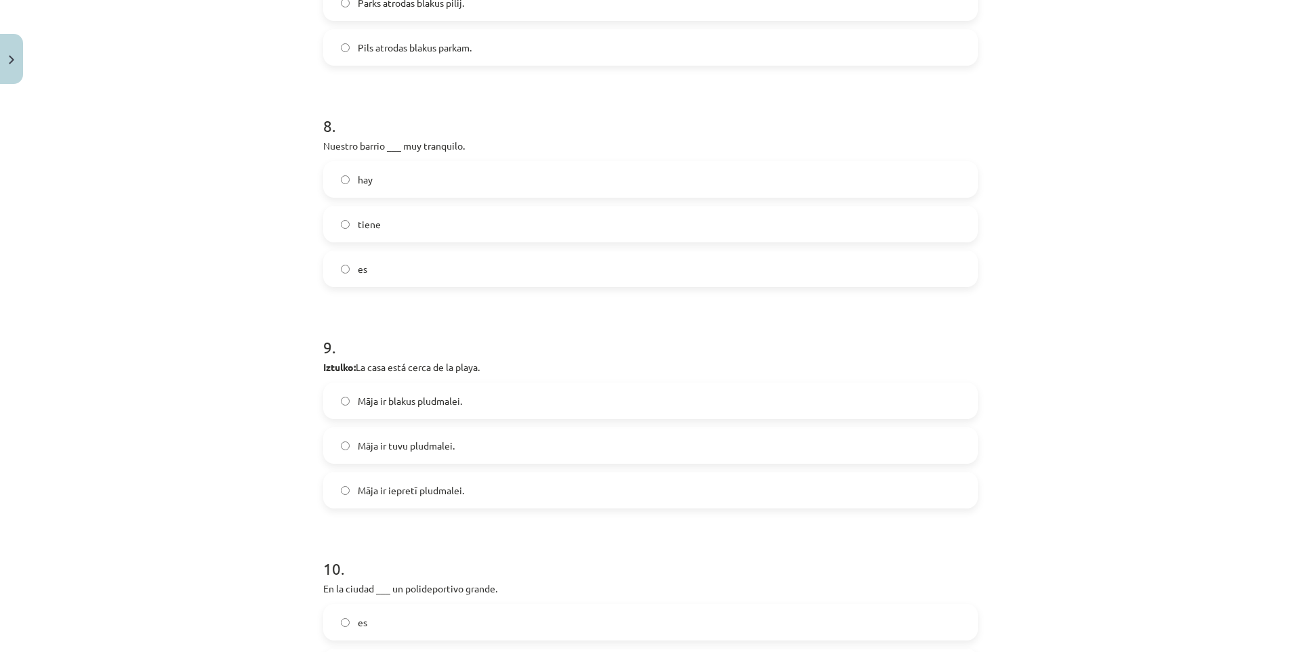
click at [736, 337] on h1 "9 ." at bounding box center [650, 335] width 654 height 42
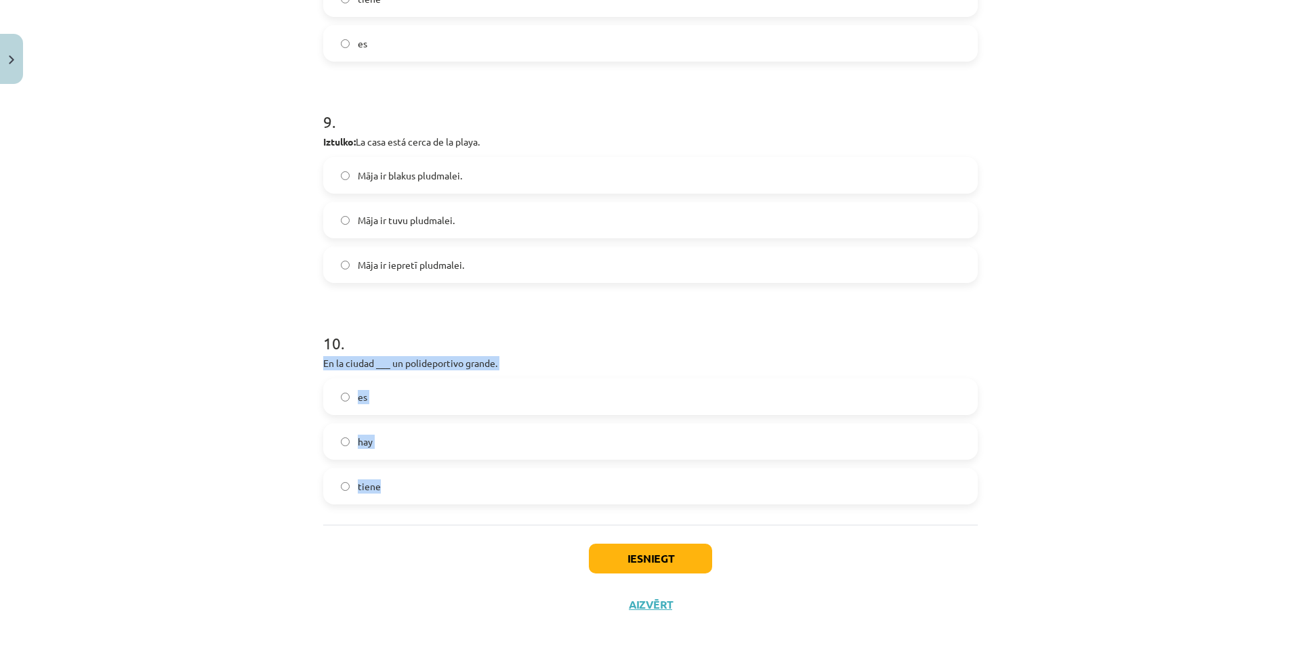
drag, startPoint x: 308, startPoint y: 360, endPoint x: 413, endPoint y: 474, distance: 155.3
click at [413, 474] on div "Mācību tēma: Spāņu valodas b1 - 11. klases 1.ieskaites mācību materiāls #6 📝 Te…" at bounding box center [650, 326] width 1301 height 652
copy div "En la ciudad ___ un polideportivo grande. es hay tiene"
click at [358, 452] on label "hay" at bounding box center [650, 442] width 652 height 34
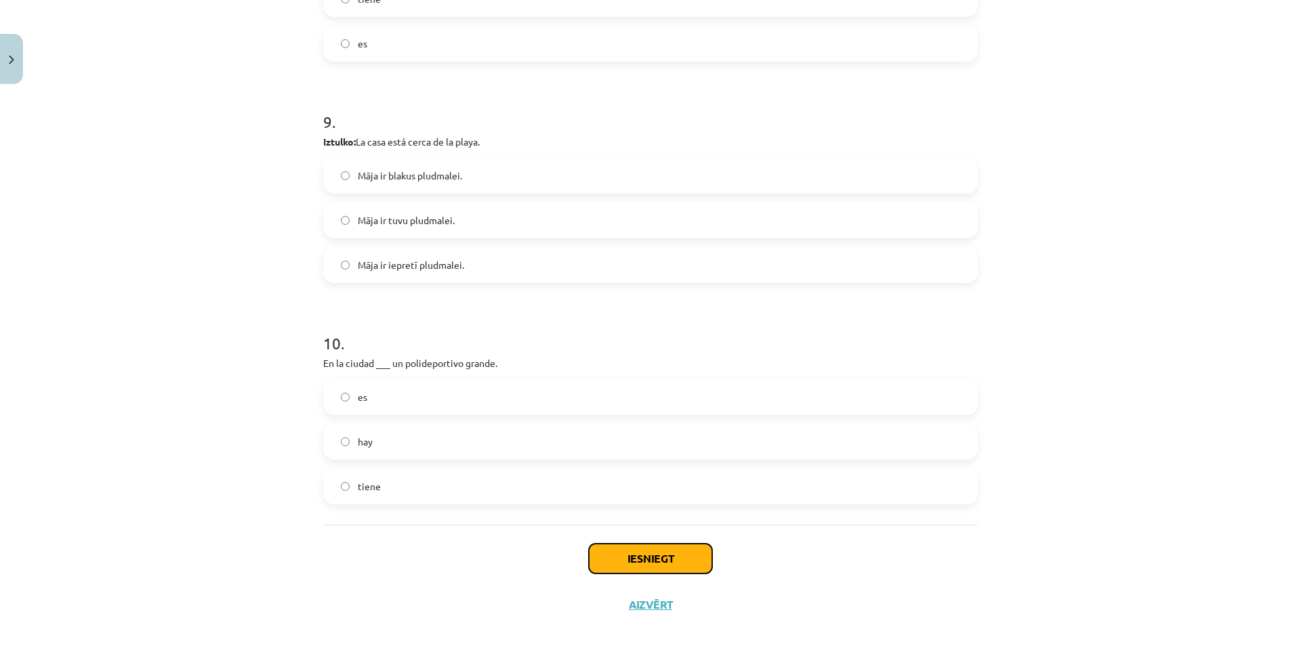
click at [614, 553] on button "Iesniegt" at bounding box center [650, 559] width 123 height 30
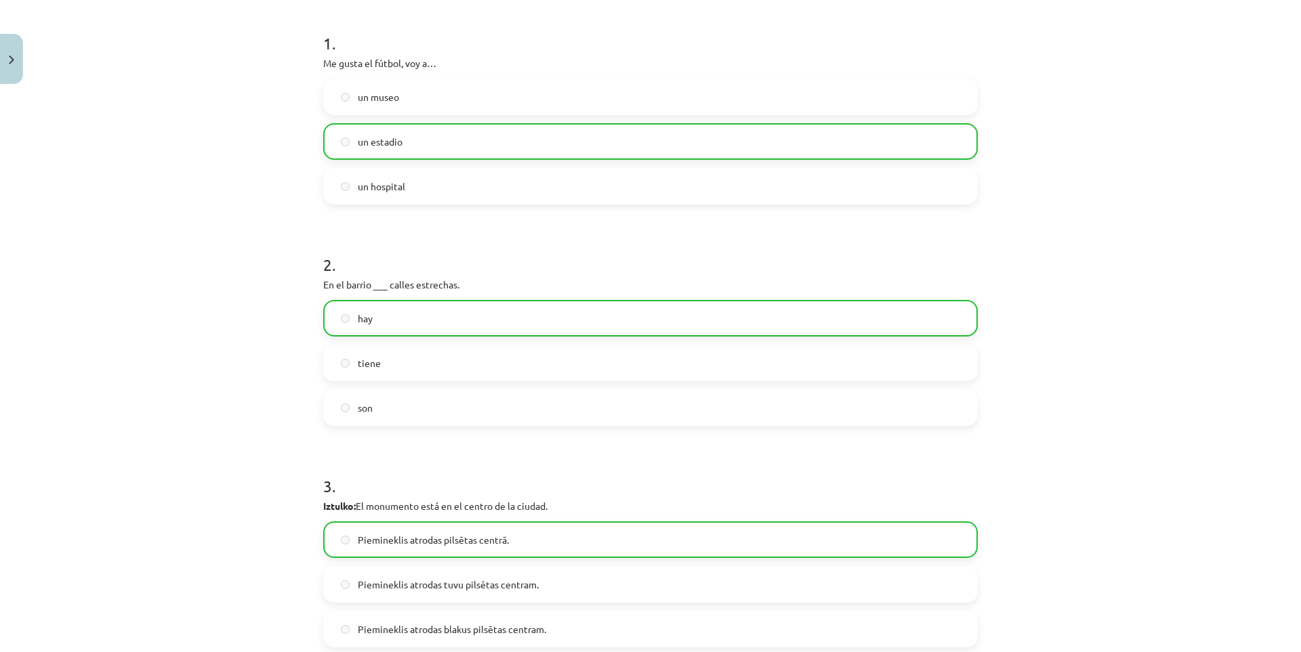
scroll to position [0, 0]
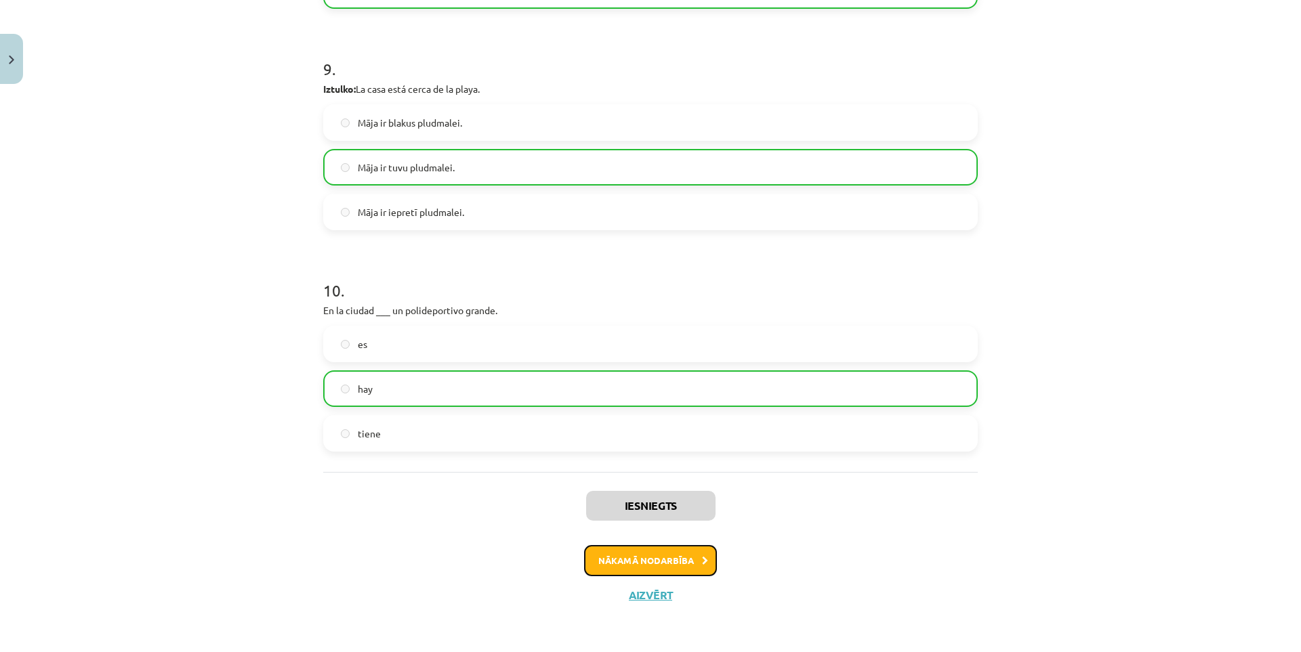
click at [649, 558] on button "Nākamā nodarbība" at bounding box center [650, 560] width 133 height 31
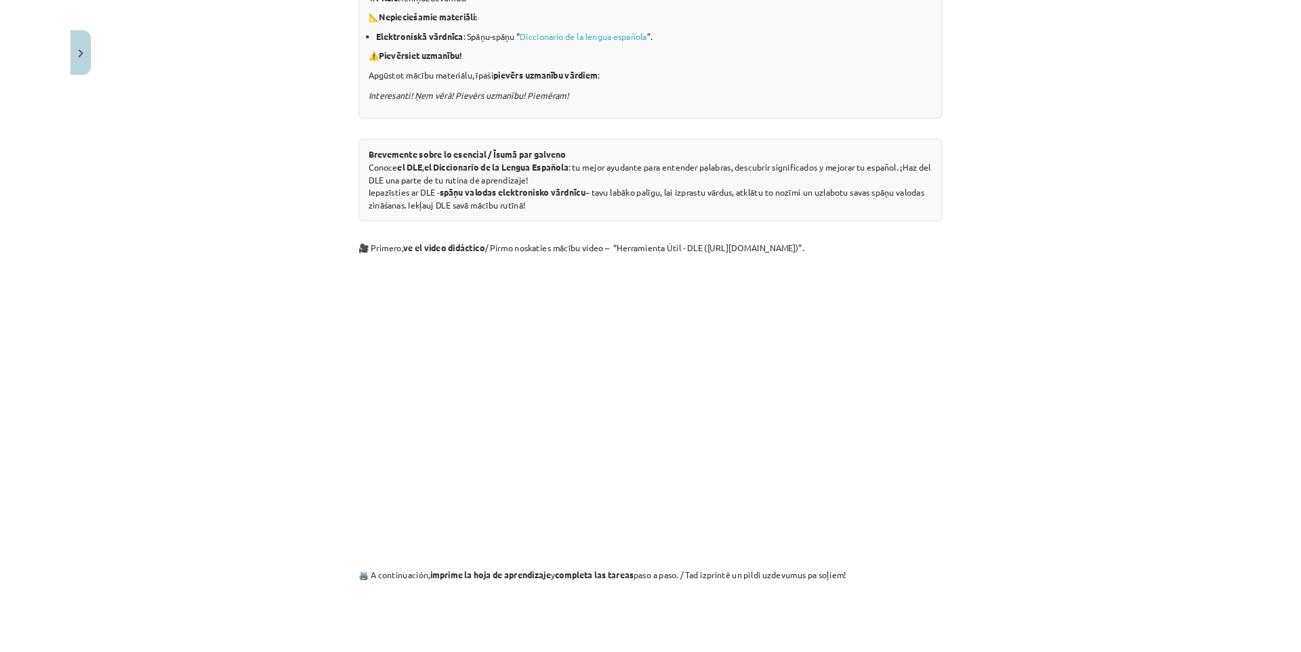
scroll to position [677, 0]
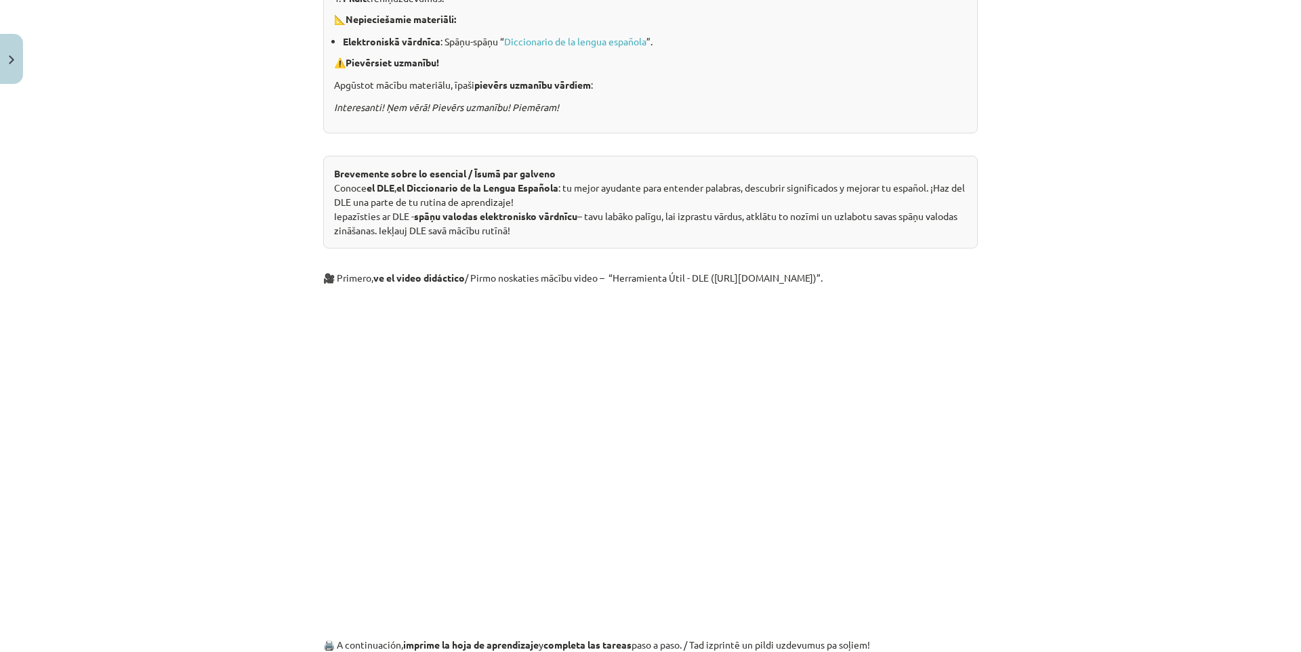
click at [921, 518] on p at bounding box center [650, 416] width 654 height 247
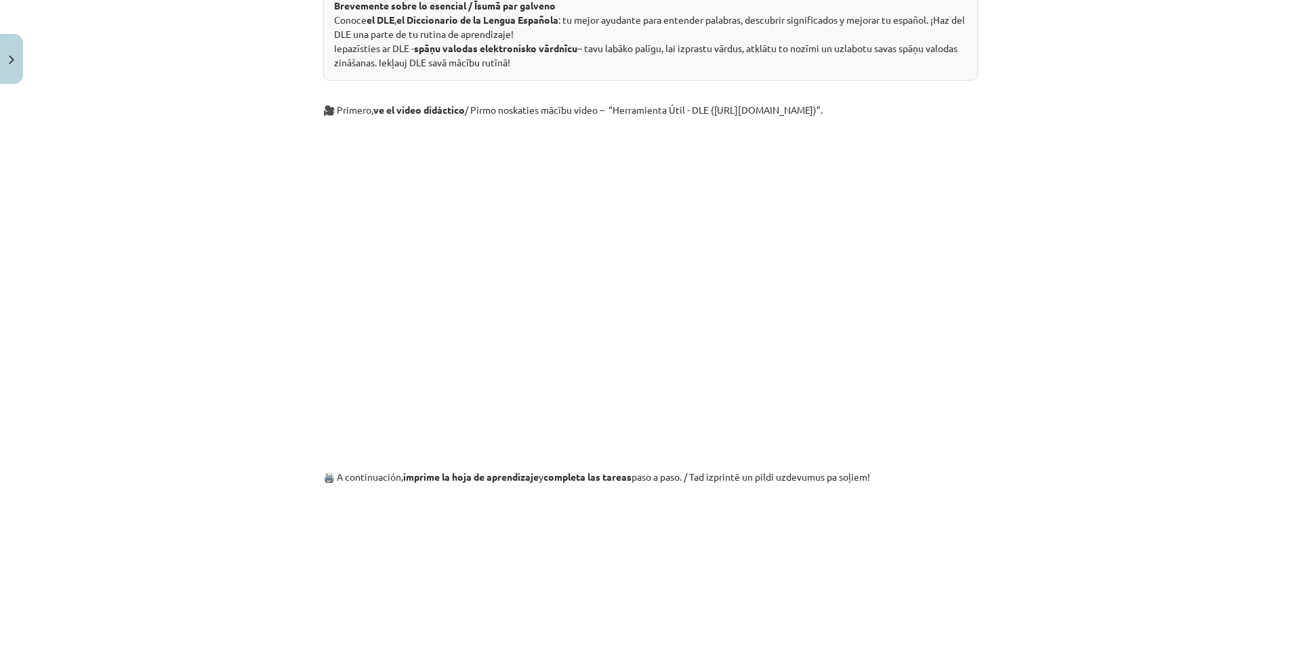
scroll to position [1074, 0]
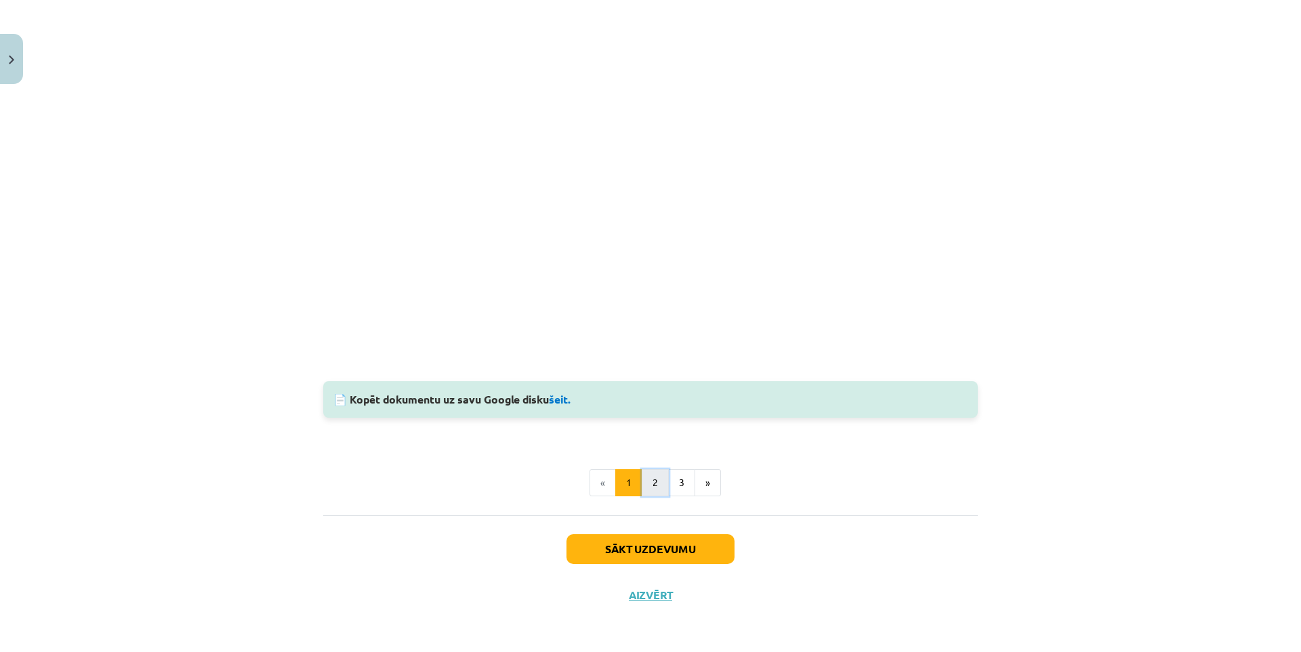
click at [646, 487] on button "2" at bounding box center [655, 482] width 27 height 27
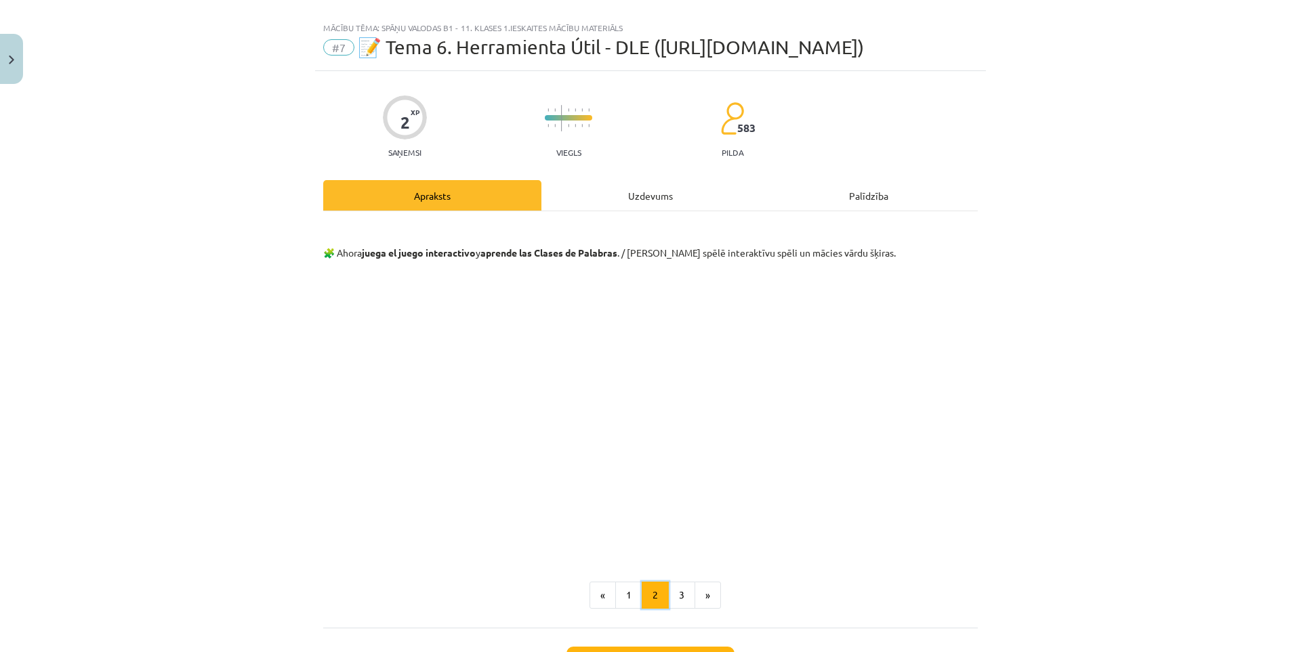
scroll to position [132, 0]
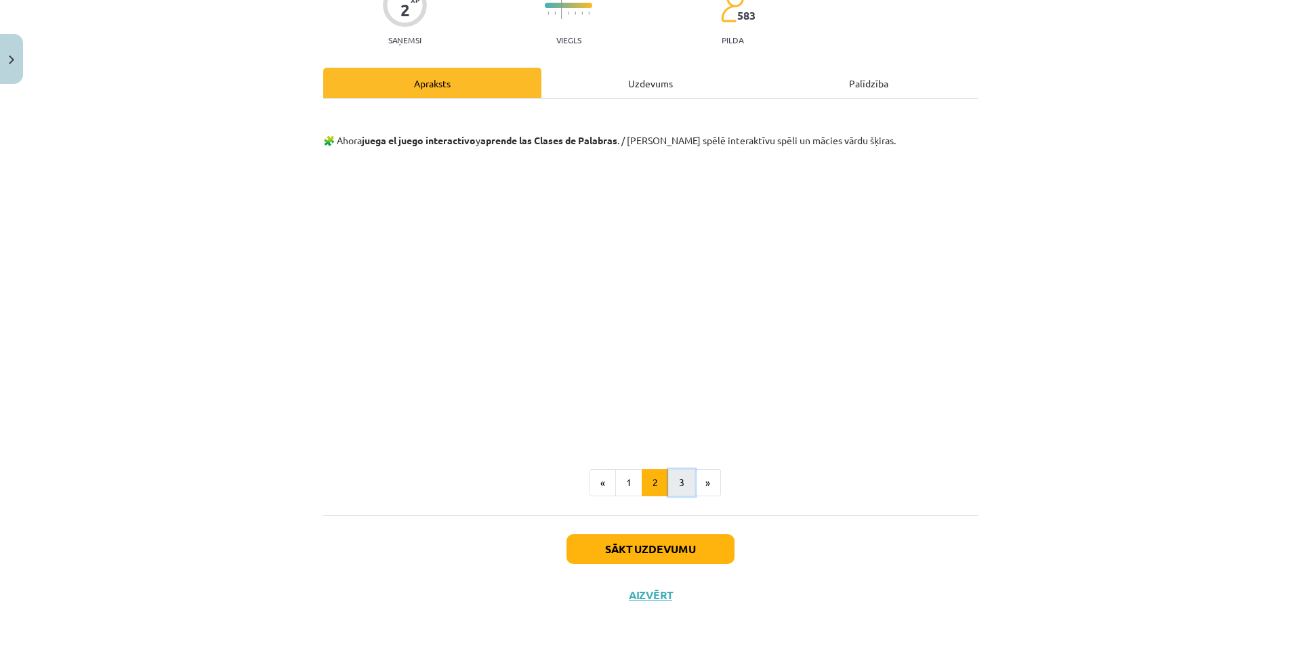
click at [682, 483] on button "3" at bounding box center [681, 482] width 27 height 27
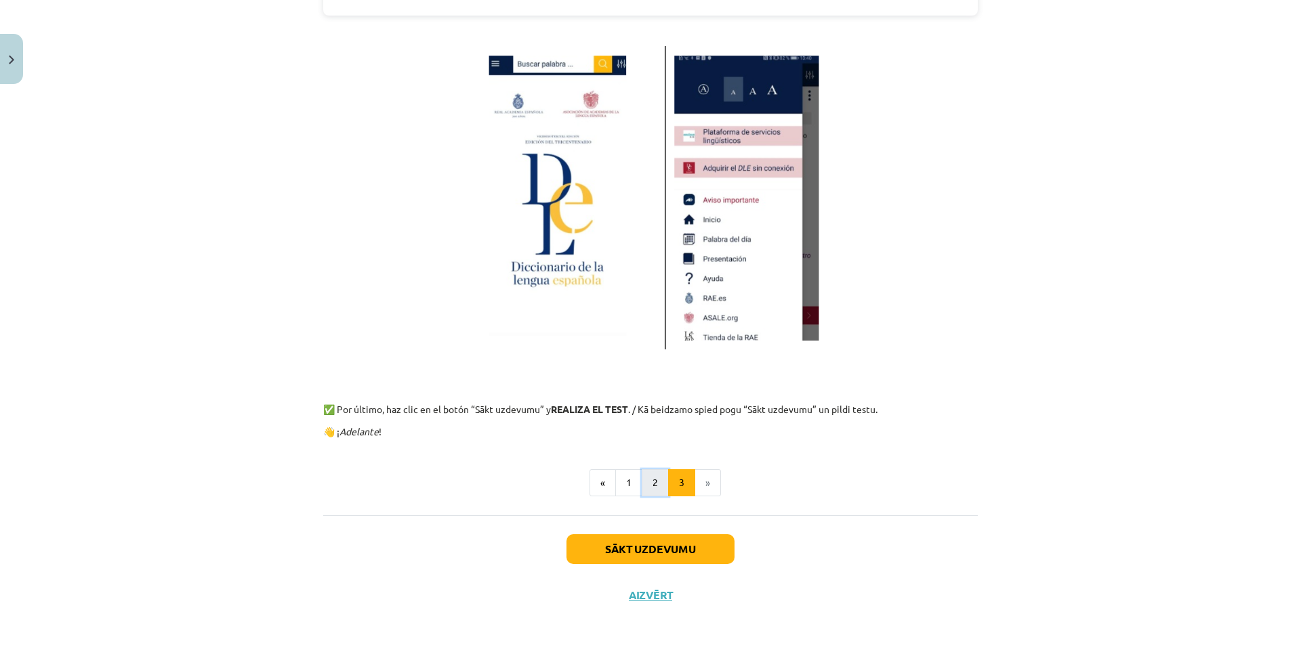
click at [646, 482] on button "2" at bounding box center [655, 482] width 27 height 27
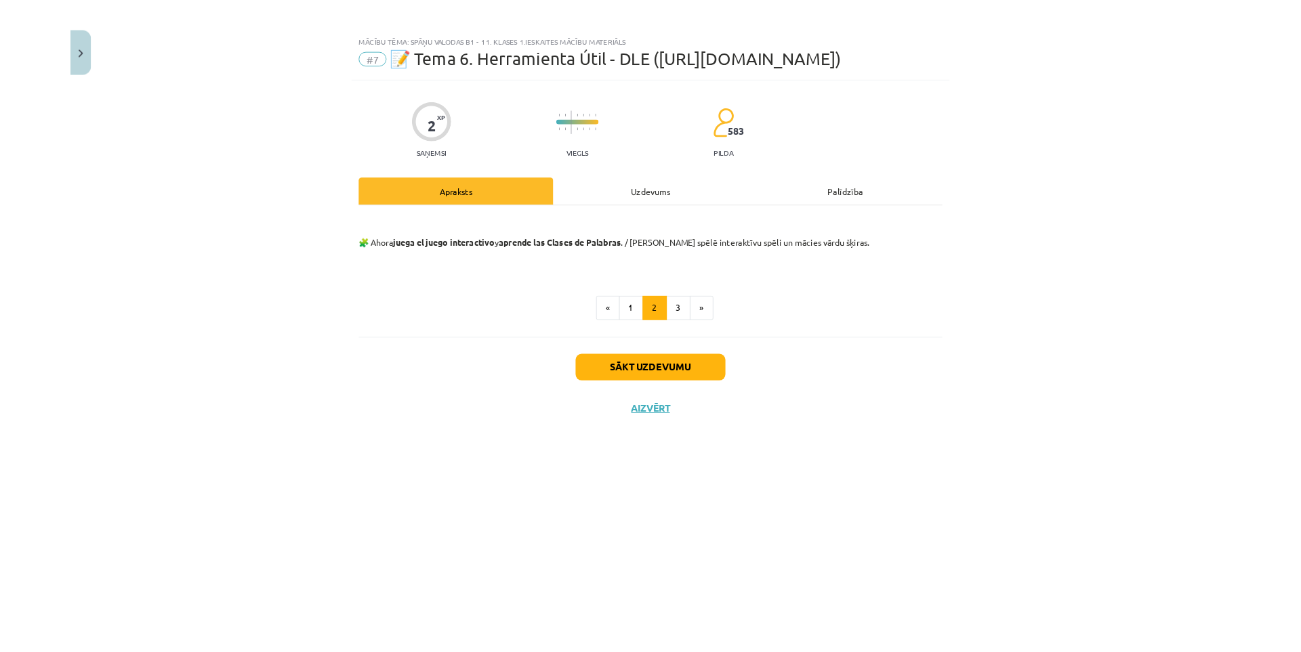
scroll to position [677, 0]
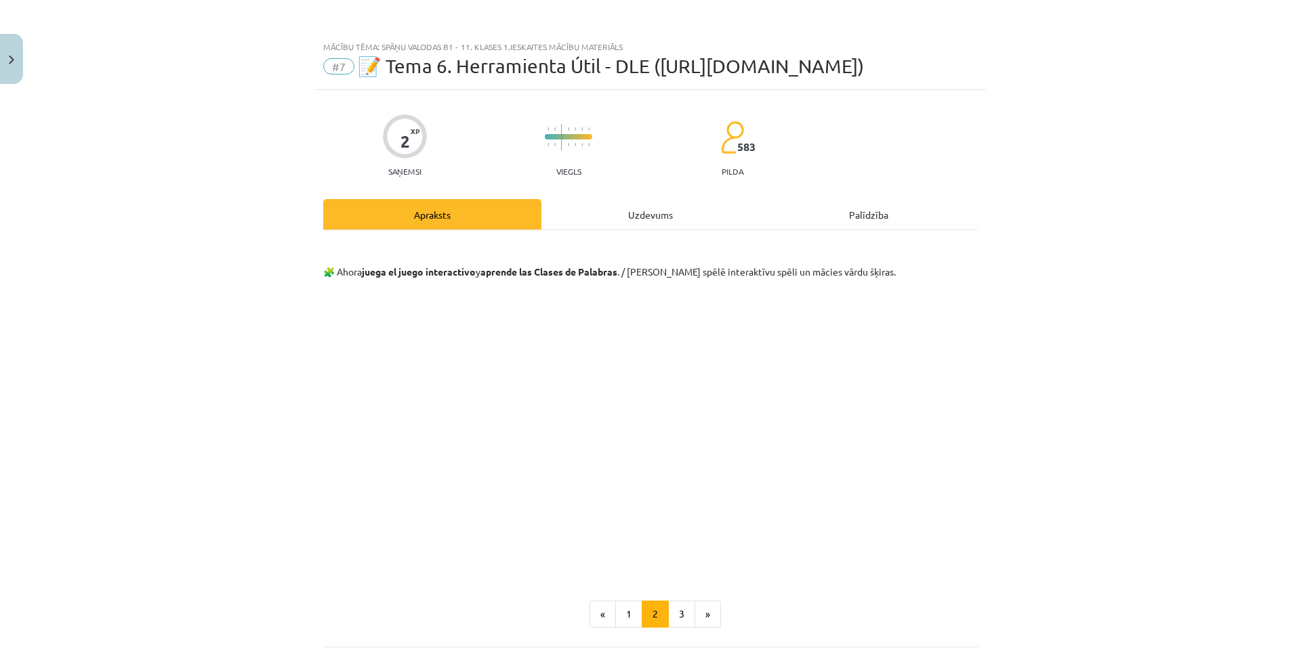
click at [1169, 437] on div "Mācību tēma: Spāņu valodas b1 - 11. klases 1.ieskaites mācību materiāls #7 📝 Te…" at bounding box center [650, 326] width 1301 height 652
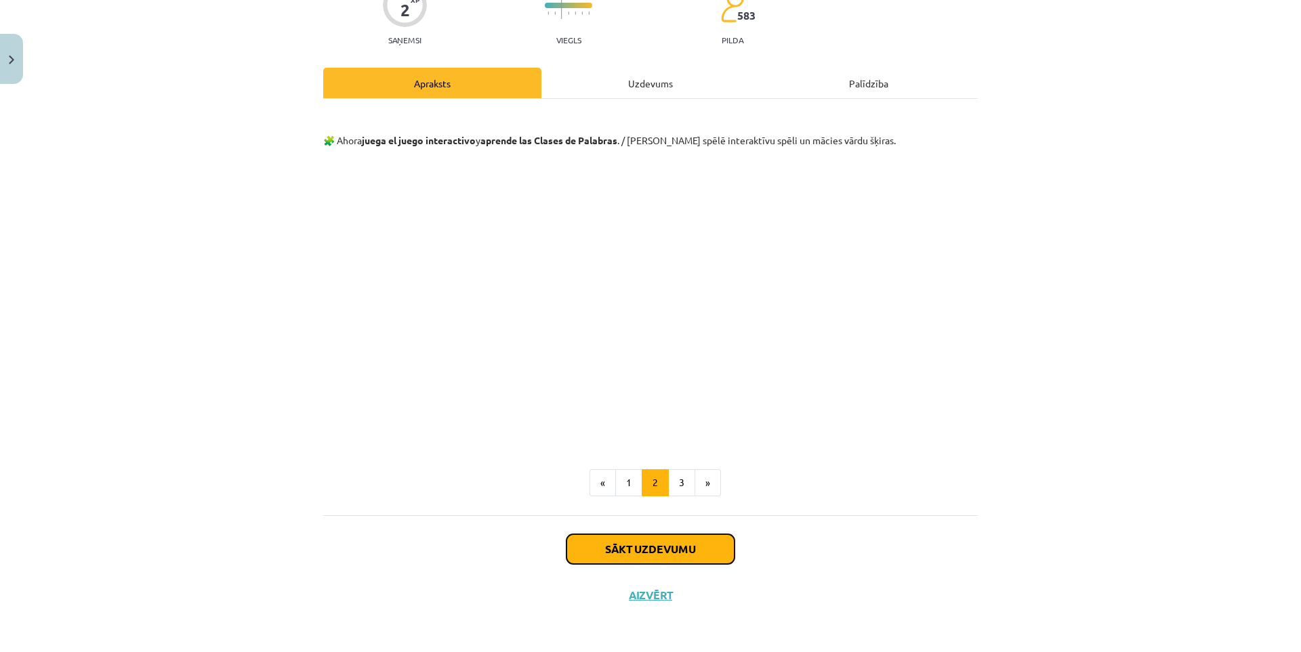
click at [665, 549] on button "Sākt uzdevumu" at bounding box center [650, 549] width 168 height 30
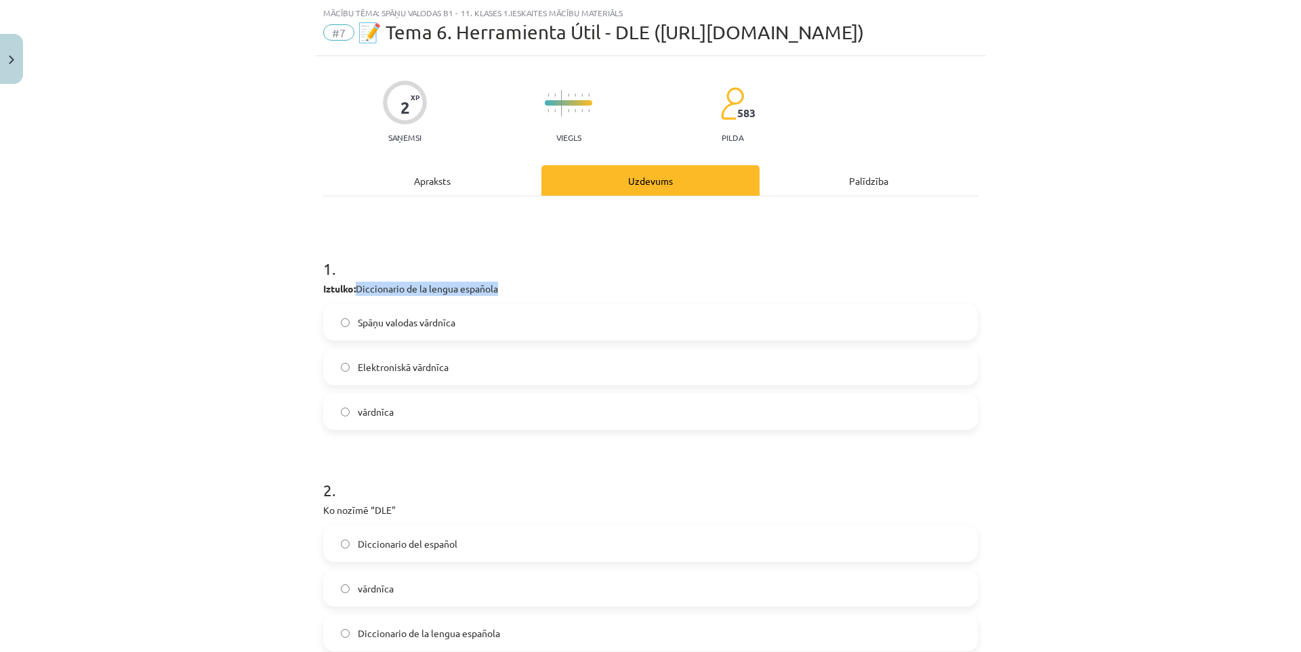
drag, startPoint x: 356, startPoint y: 290, endPoint x: 509, endPoint y: 291, distance: 152.4
click at [509, 291] on p "Iztulko: Diccionario de la lengua española" at bounding box center [650, 289] width 654 height 14
click at [500, 295] on div at bounding box center [500, 295] width 0 height 0
click at [585, 288] on p "Iztulko: Diccionario de la lengua española" at bounding box center [650, 289] width 654 height 14
click at [507, 333] on label "Spāņu valodas vārdnīca" at bounding box center [650, 323] width 652 height 34
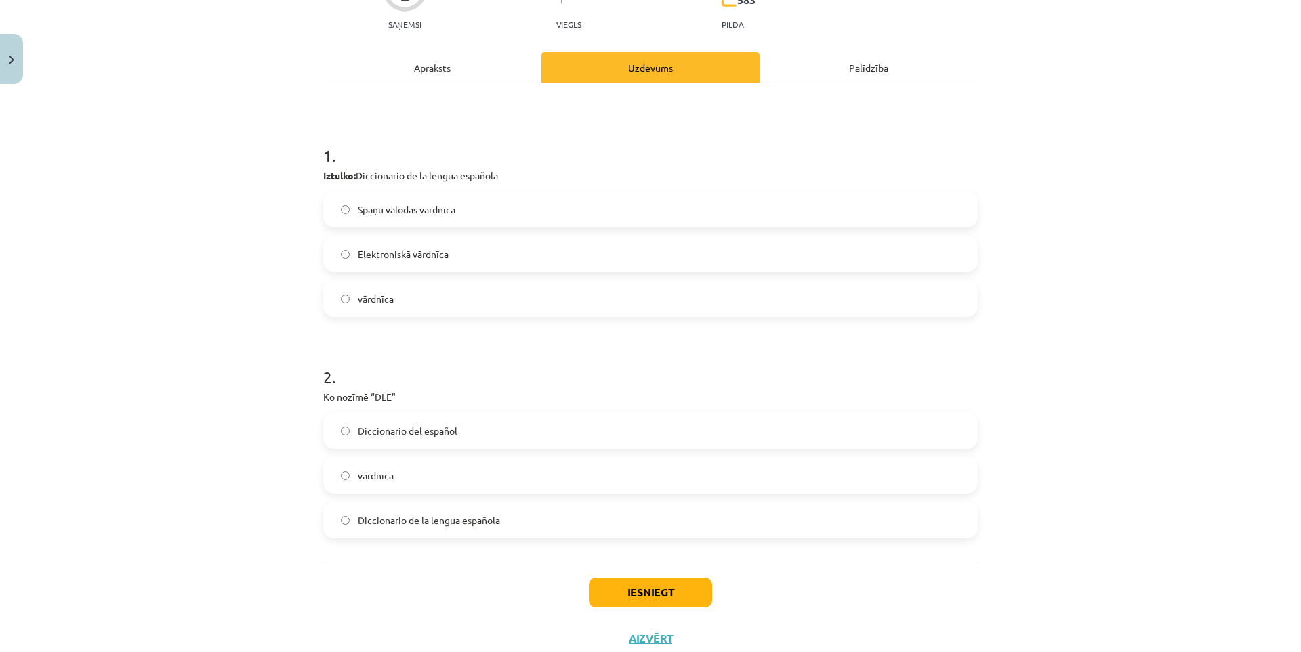
scroll to position [190, 0]
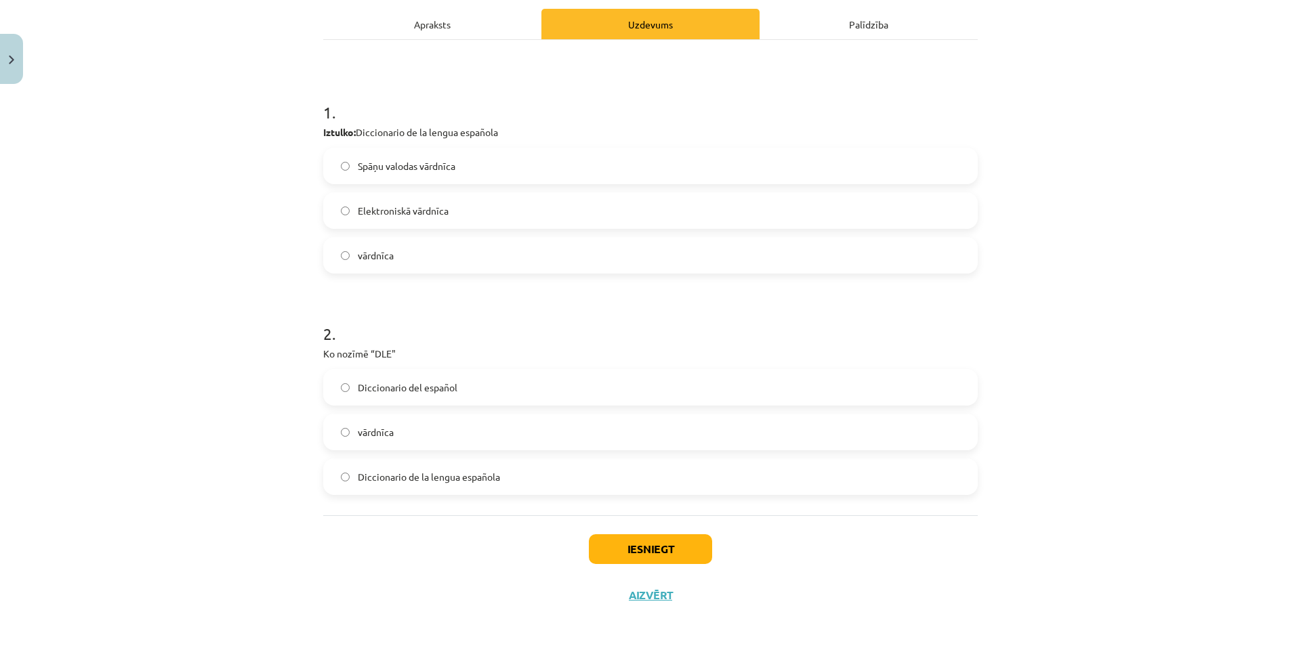
click at [400, 394] on span "Diccionario del español" at bounding box center [408, 388] width 100 height 14
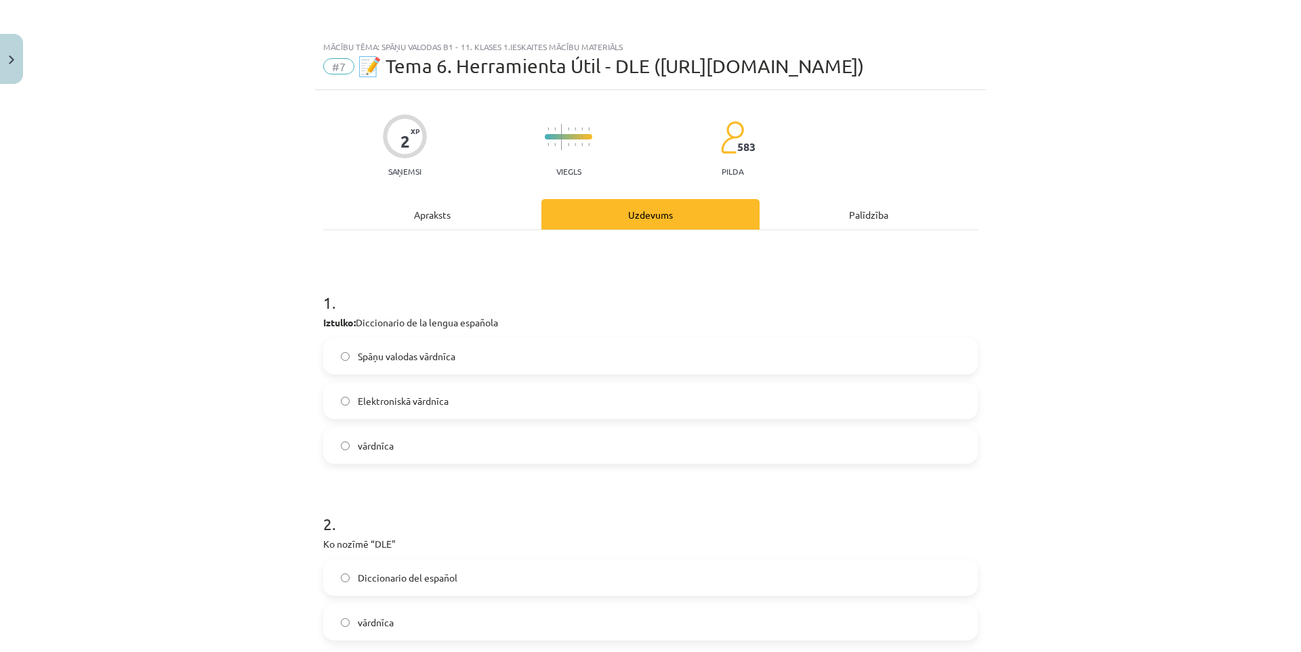
click at [436, 213] on div "Apraksts" at bounding box center [432, 214] width 218 height 30
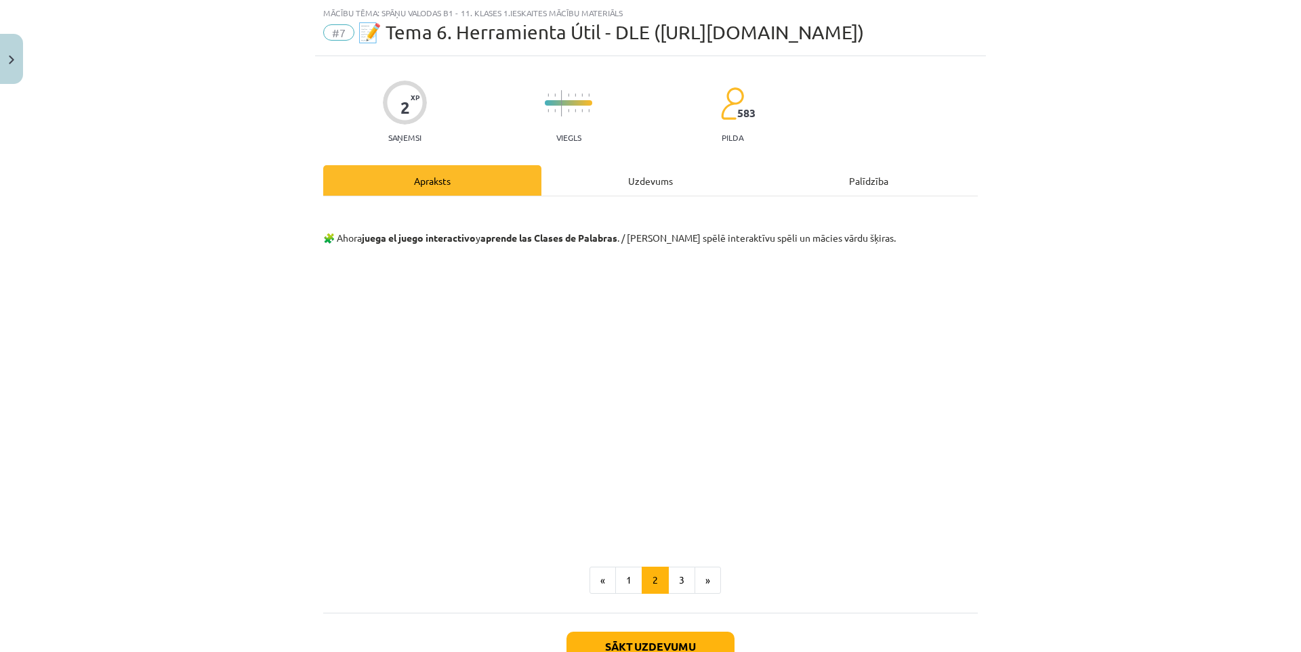
scroll to position [132, 0]
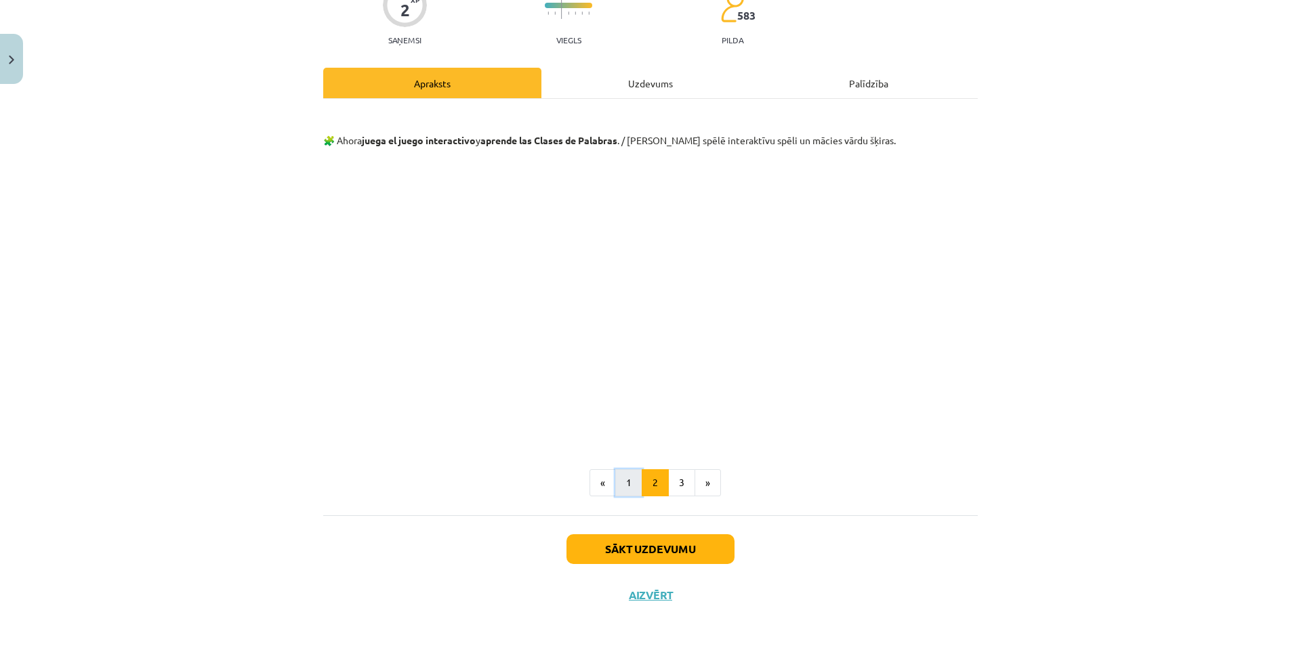
click at [616, 484] on button "1" at bounding box center [628, 482] width 27 height 27
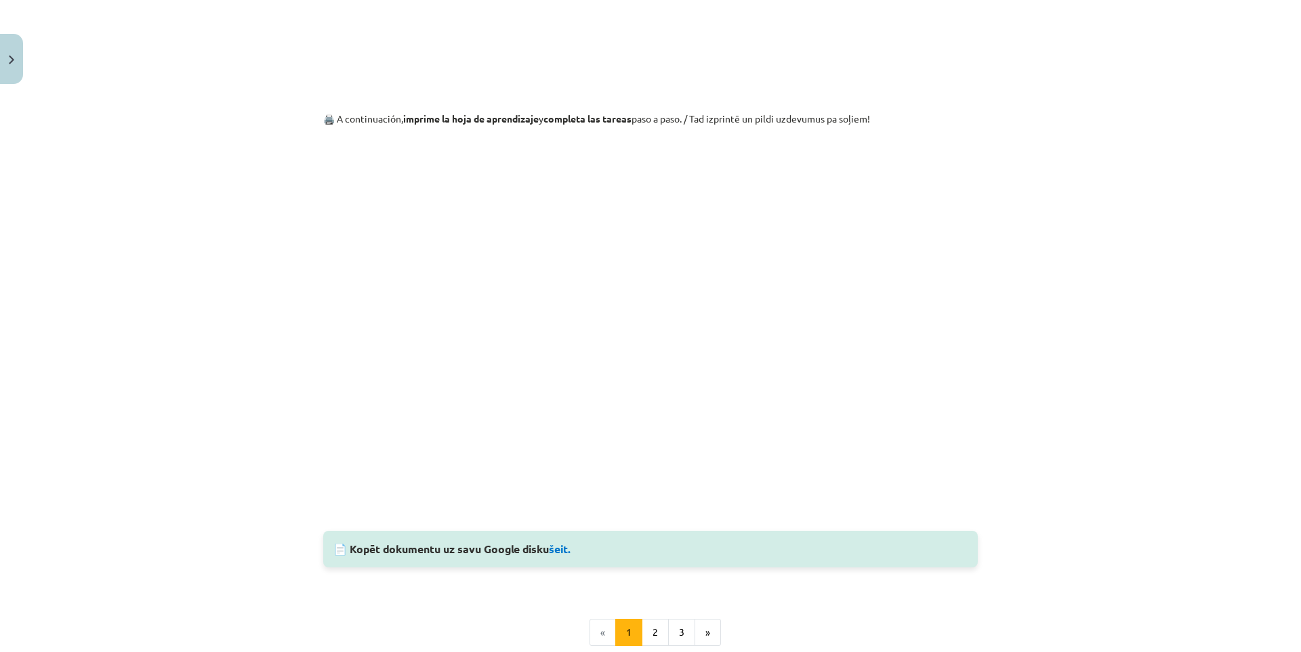
scroll to position [1074, 0]
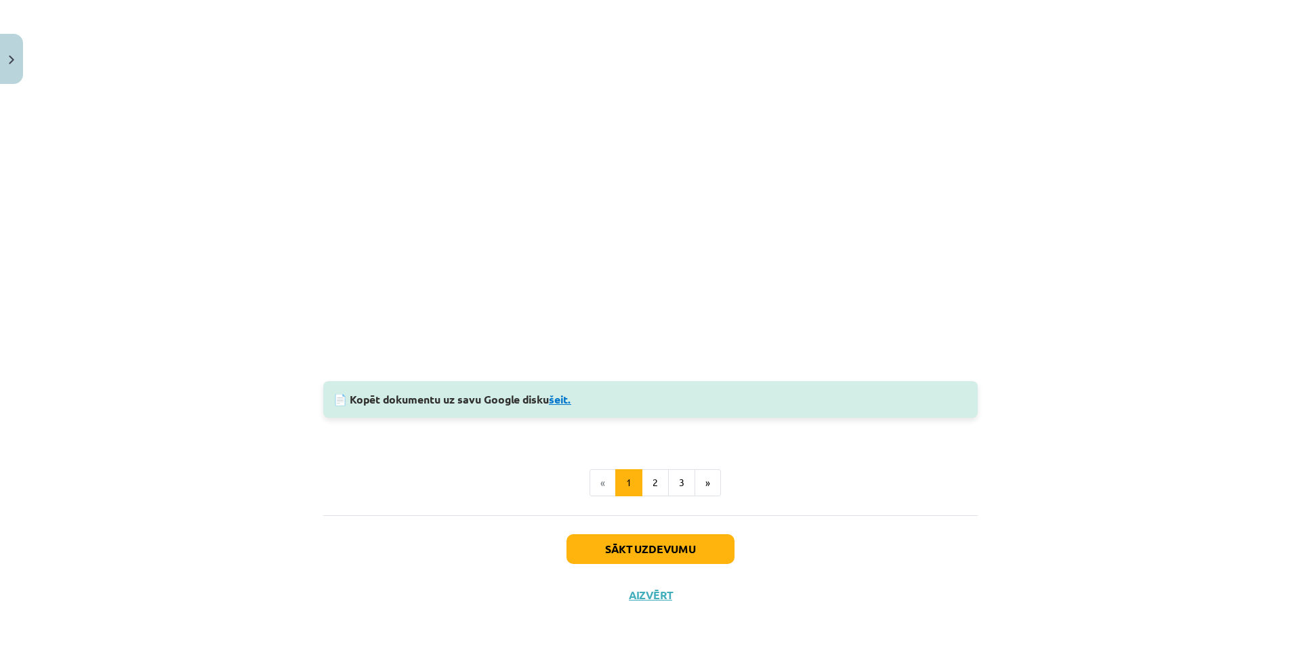
click at [553, 401] on link "šeit." at bounding box center [560, 399] width 22 height 14
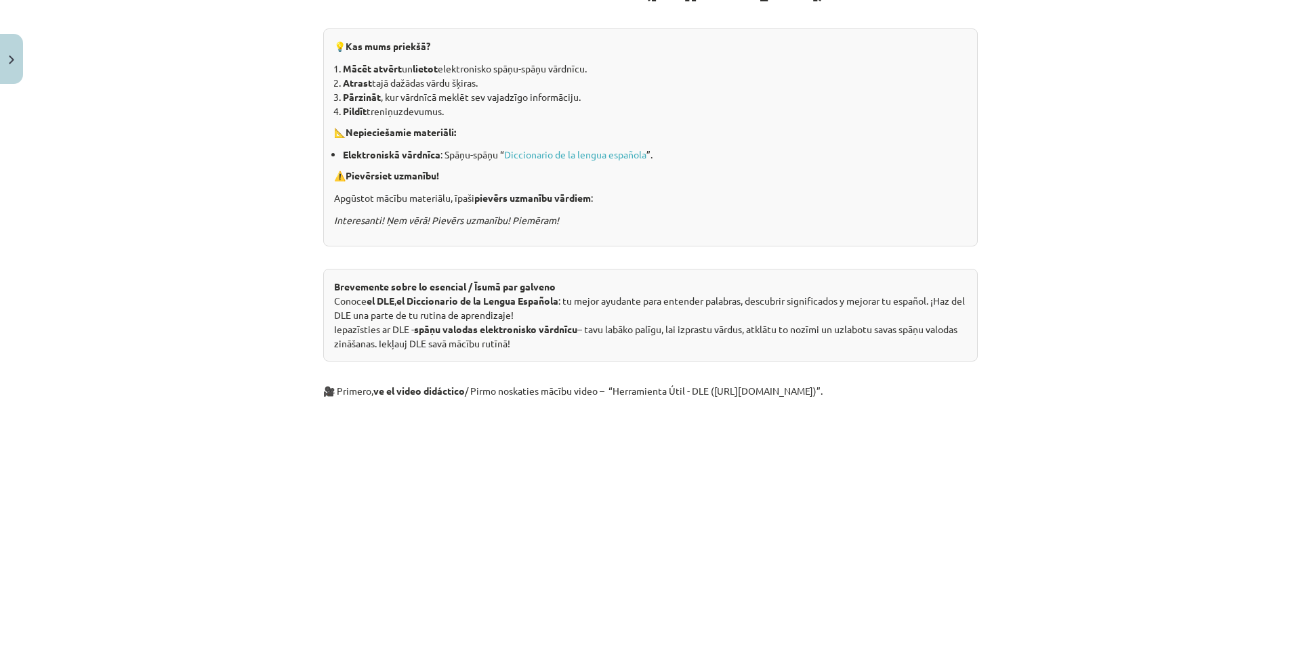
scroll to position [58, 0]
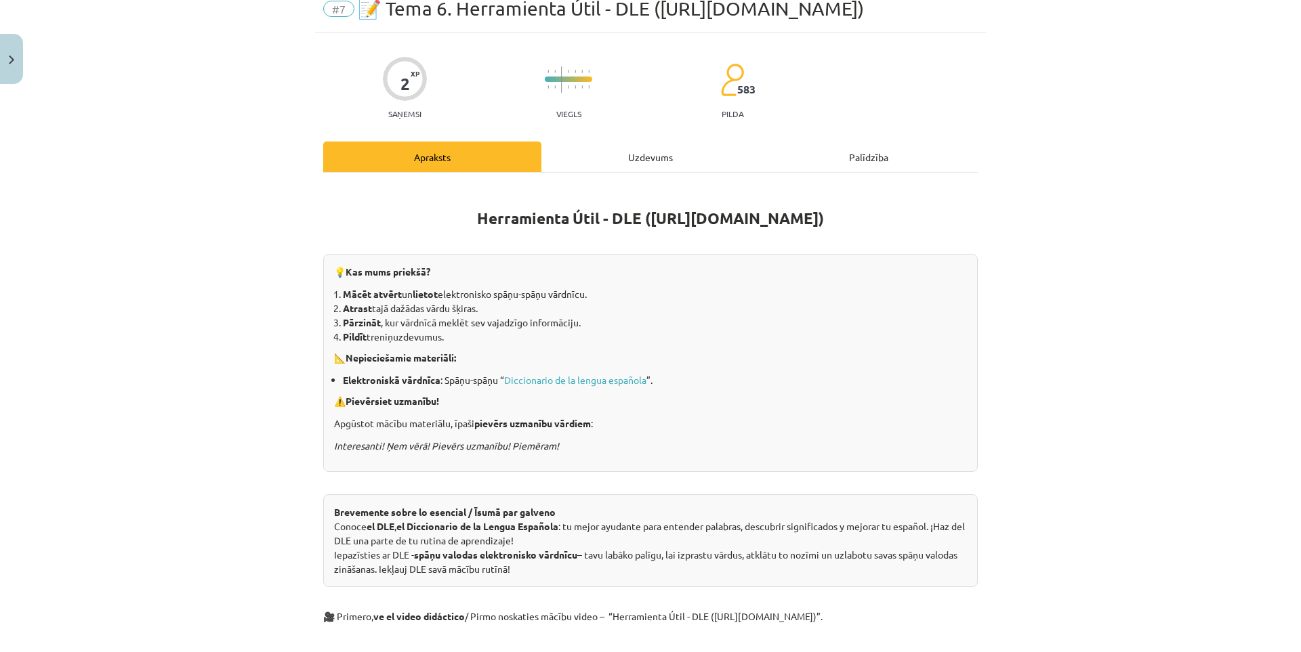
click at [644, 156] on div "Uzdevums" at bounding box center [650, 157] width 218 height 30
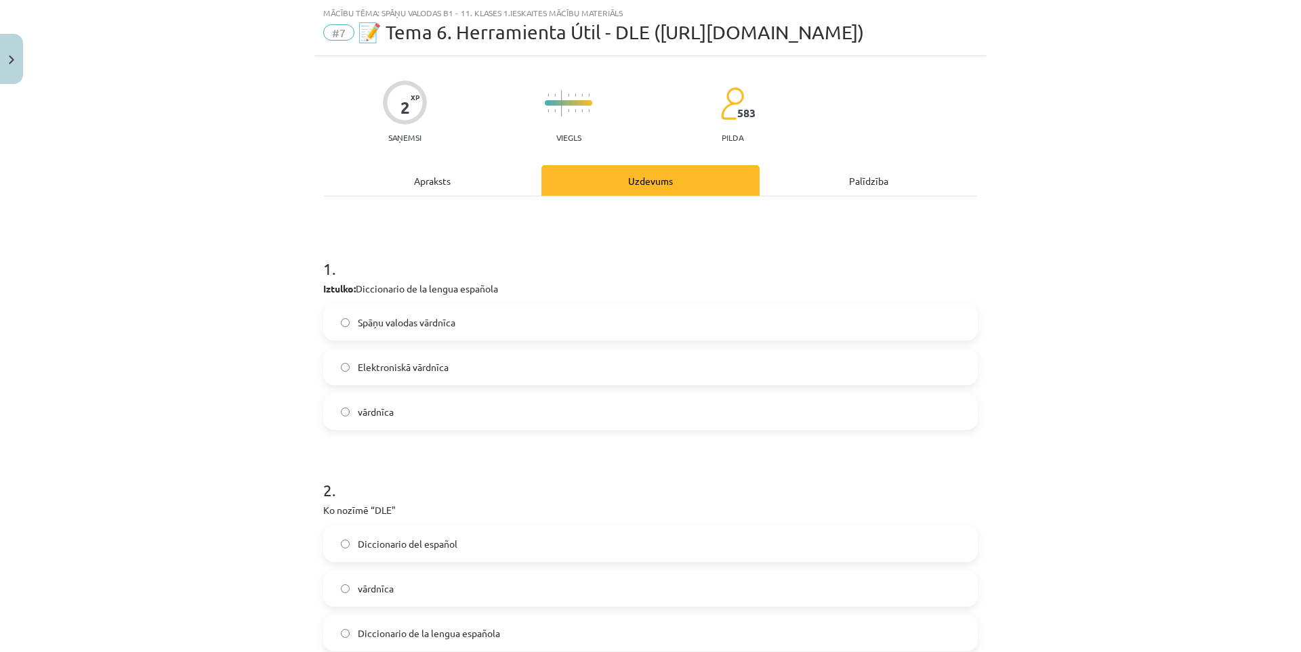
scroll to position [190, 0]
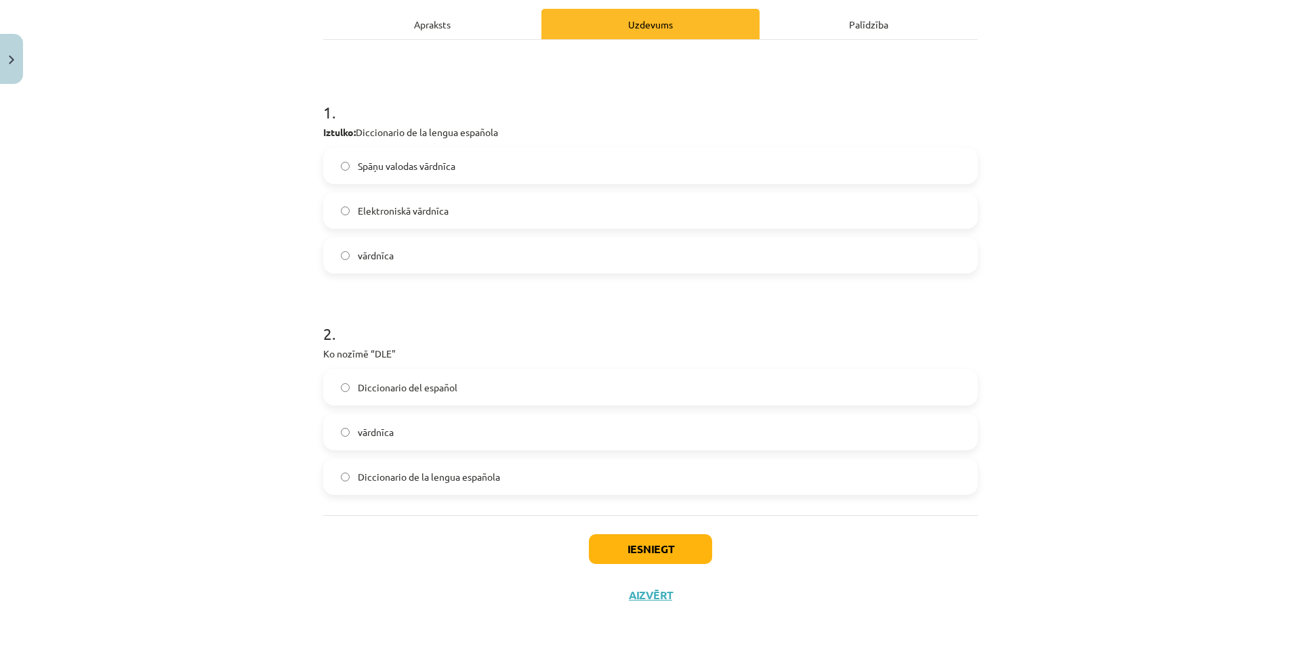
click at [505, 482] on label "Diccionario de la lengua española" at bounding box center [650, 477] width 652 height 34
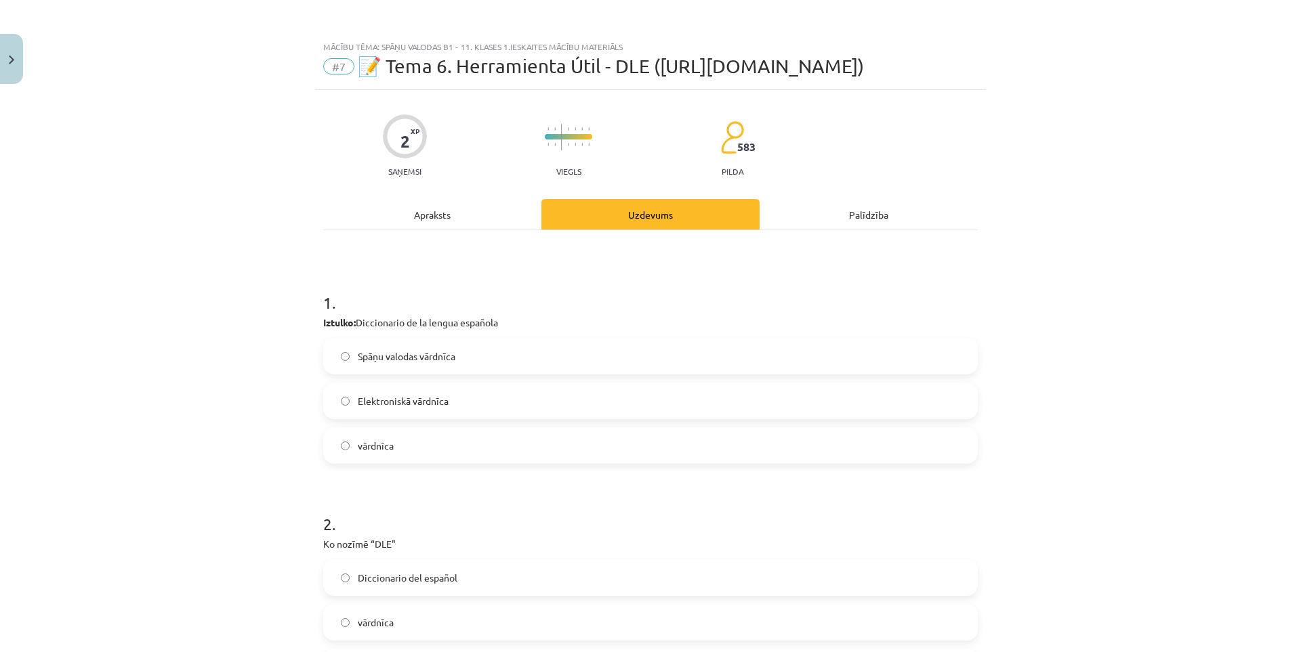
click at [427, 224] on div "Apraksts" at bounding box center [432, 214] width 218 height 30
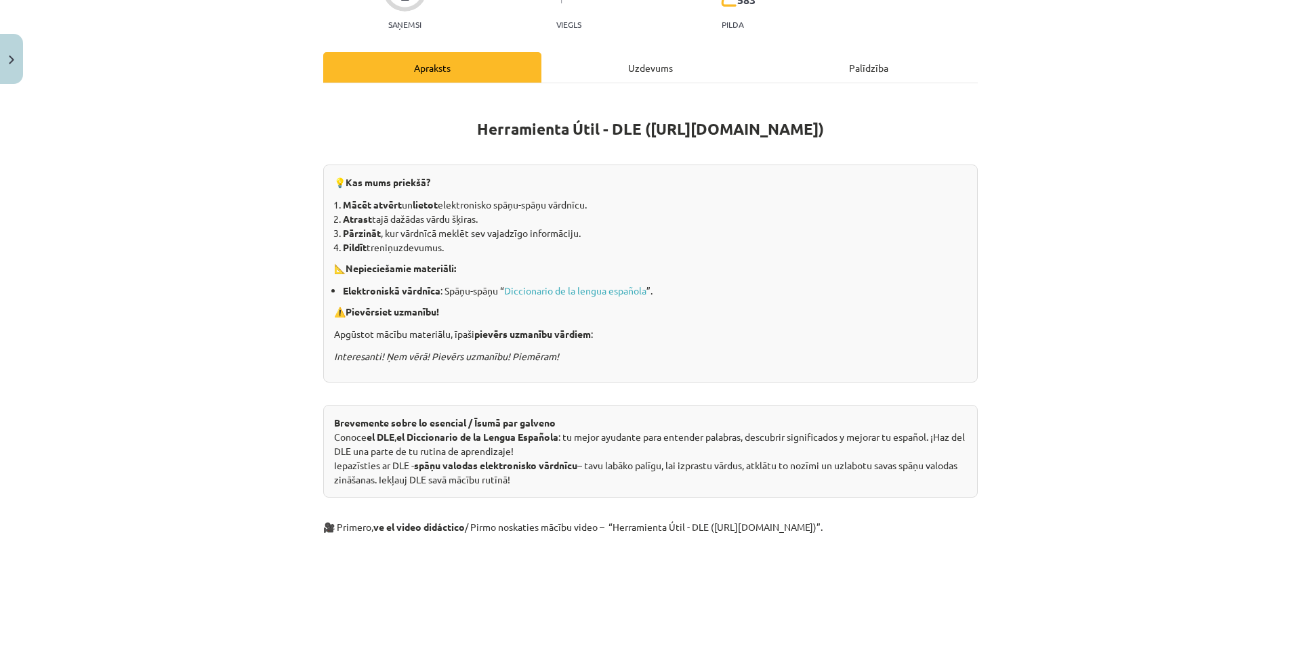
scroll to position [34, 0]
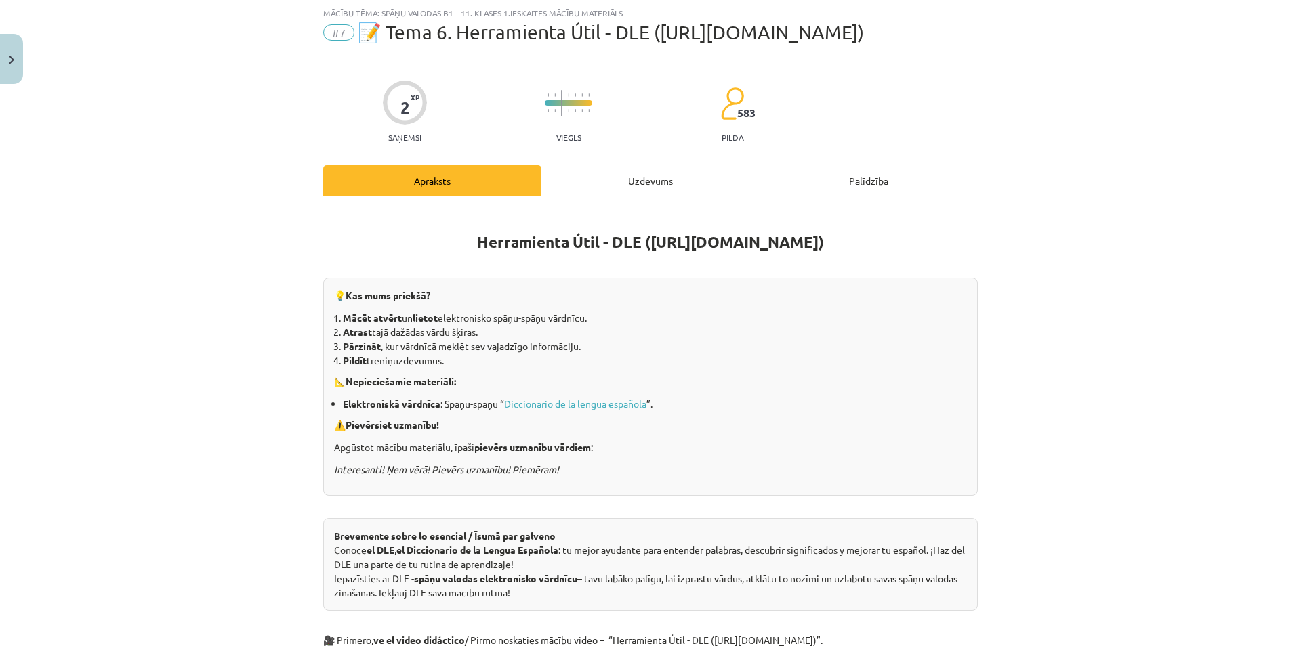
click at [640, 182] on div "Uzdevums" at bounding box center [650, 180] width 218 height 30
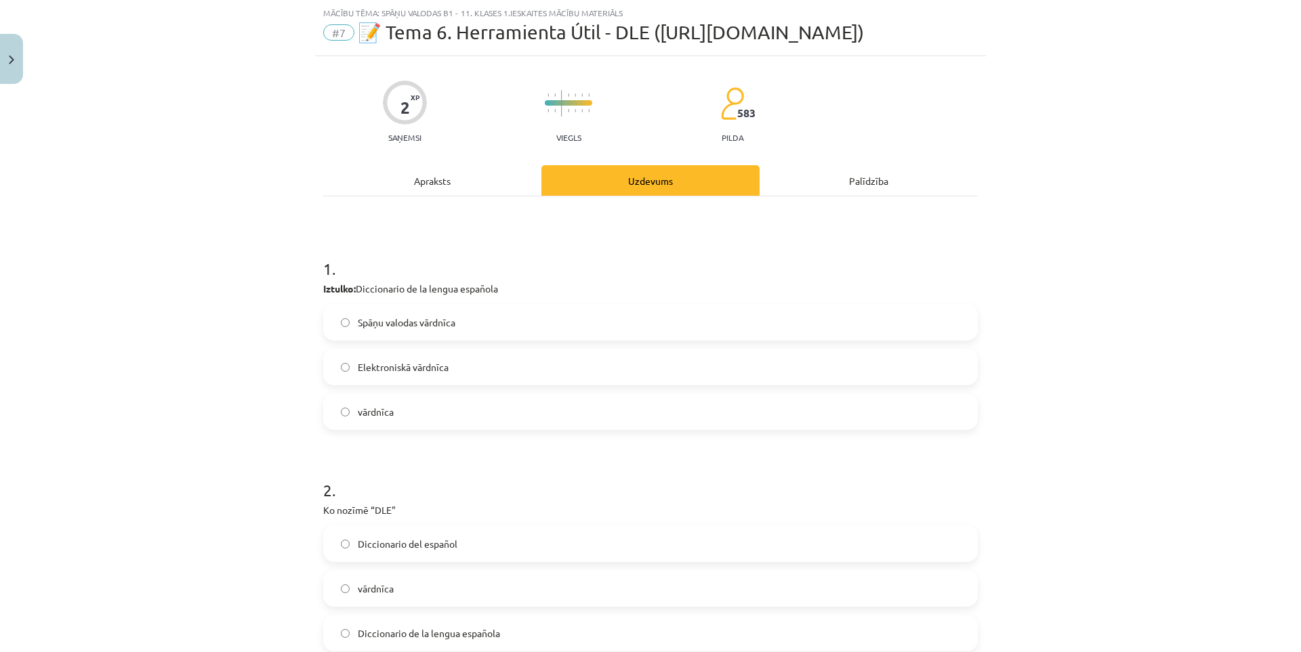
scroll to position [190, 0]
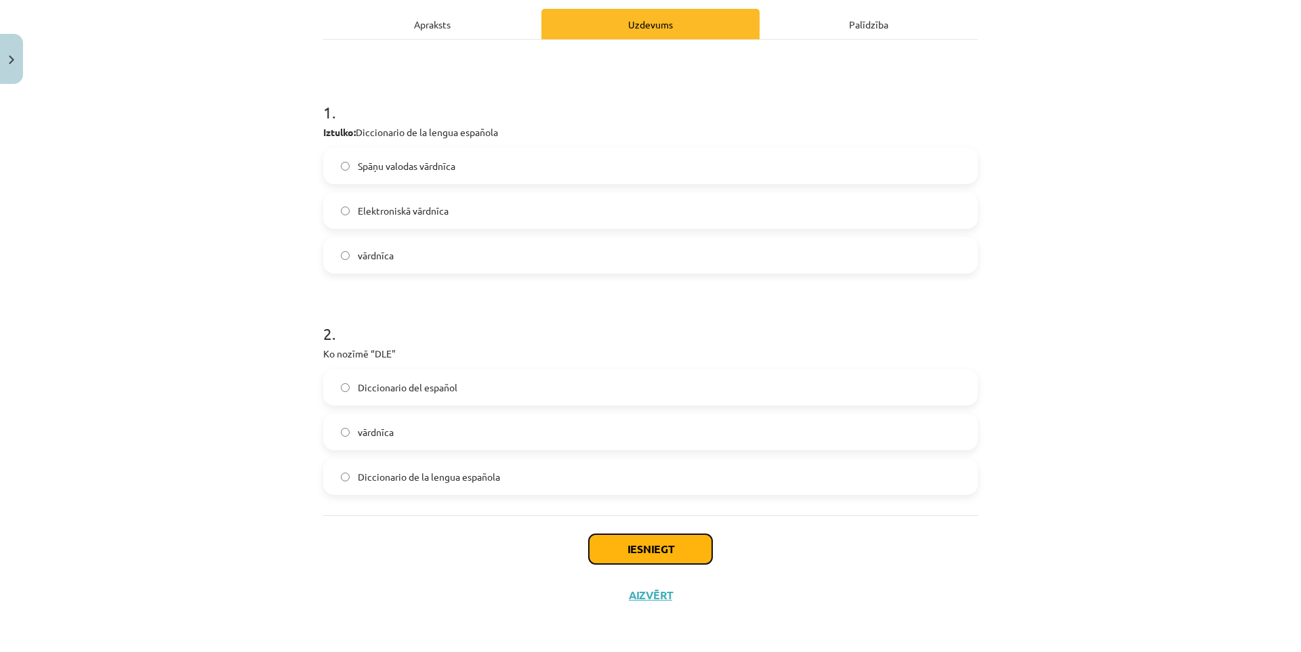
click at [634, 554] on button "Iesniegt" at bounding box center [650, 549] width 123 height 30
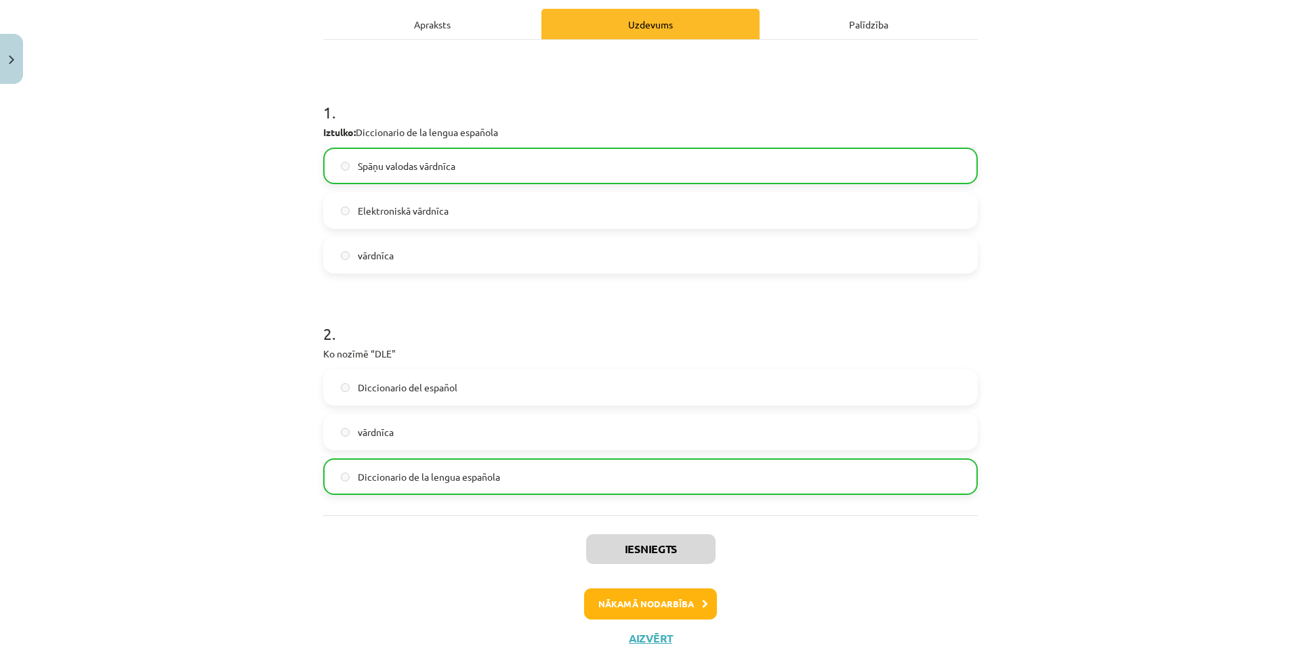
scroll to position [234, 0]
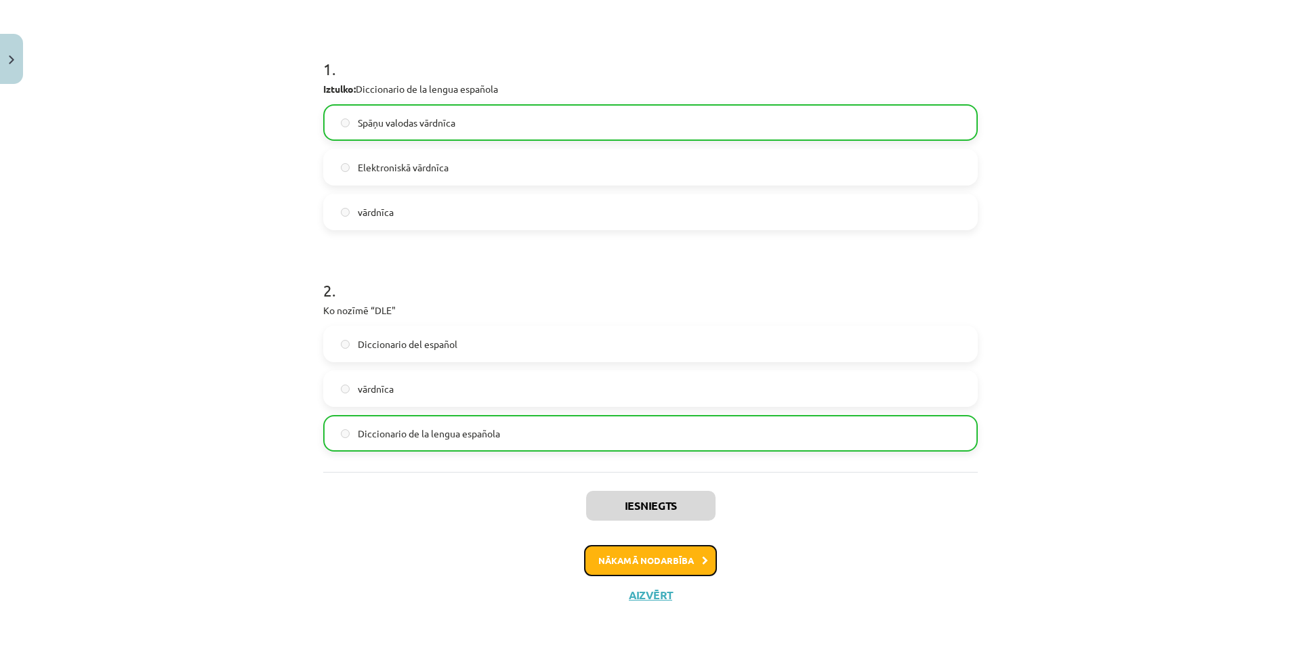
click at [707, 559] on button "Nākamā nodarbība" at bounding box center [650, 560] width 133 height 31
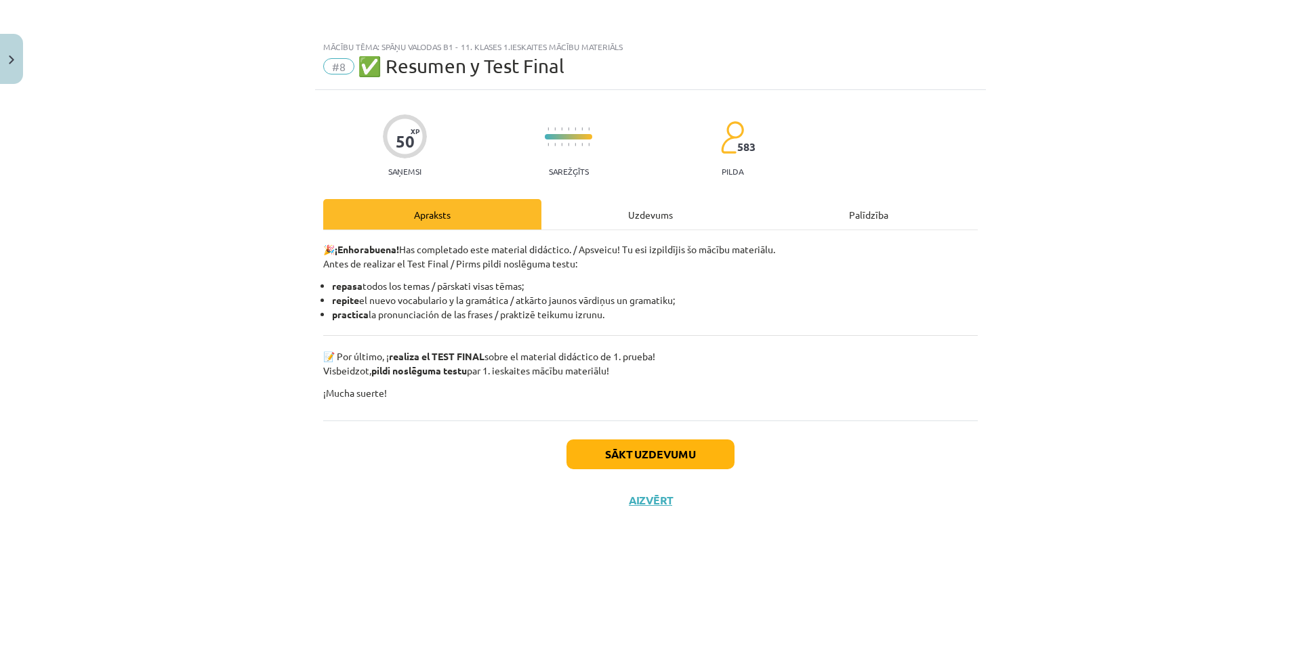
scroll to position [0, 0]
click at [640, 211] on div "Uzdevums" at bounding box center [650, 214] width 218 height 30
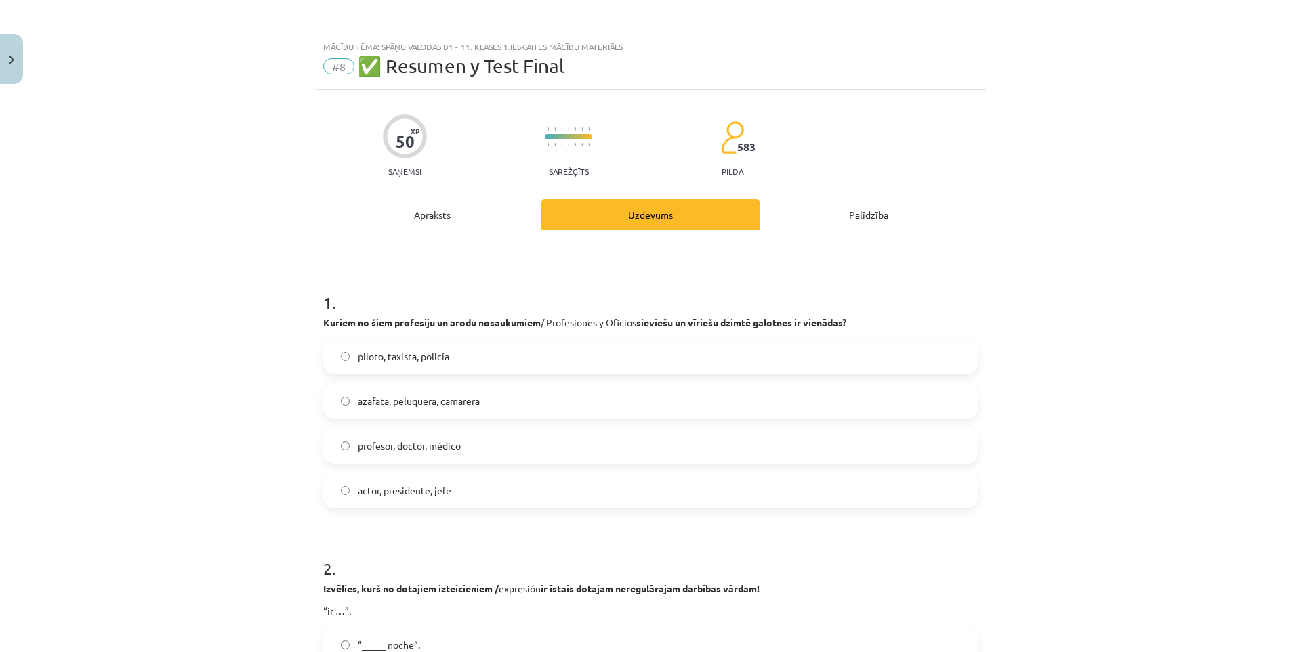
click at [413, 357] on span "piloto, taxista, policía" at bounding box center [403, 357] width 91 height 14
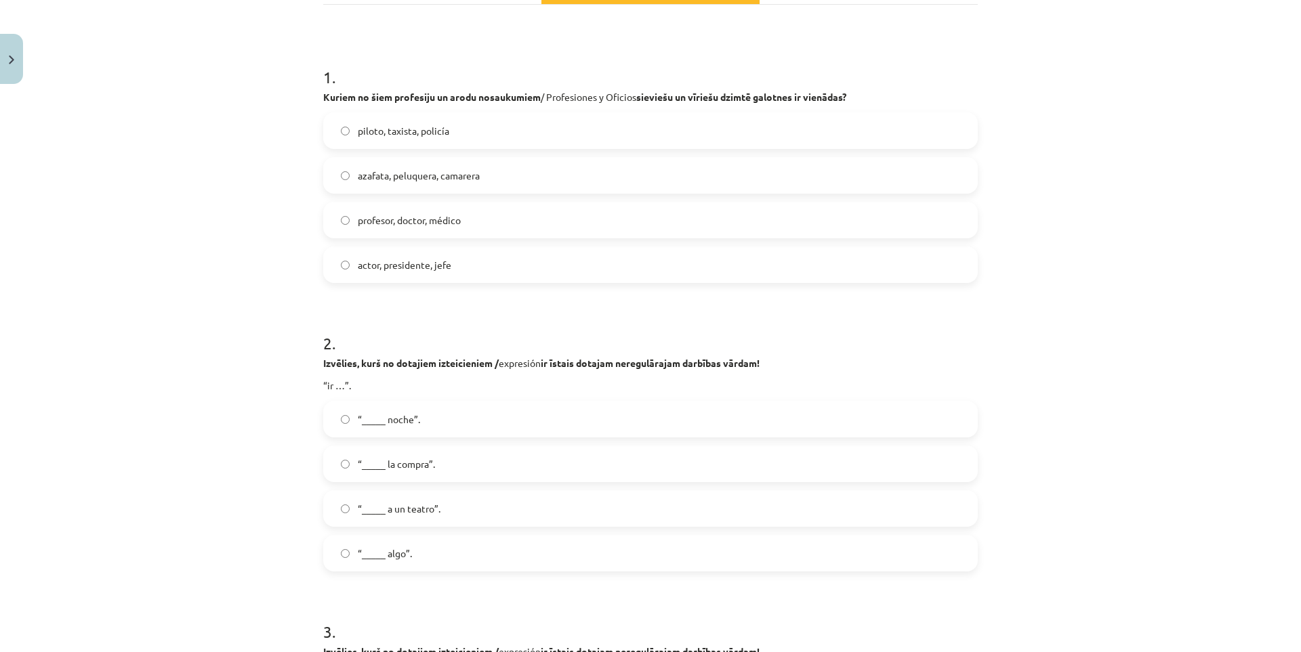
scroll to position [339, 0]
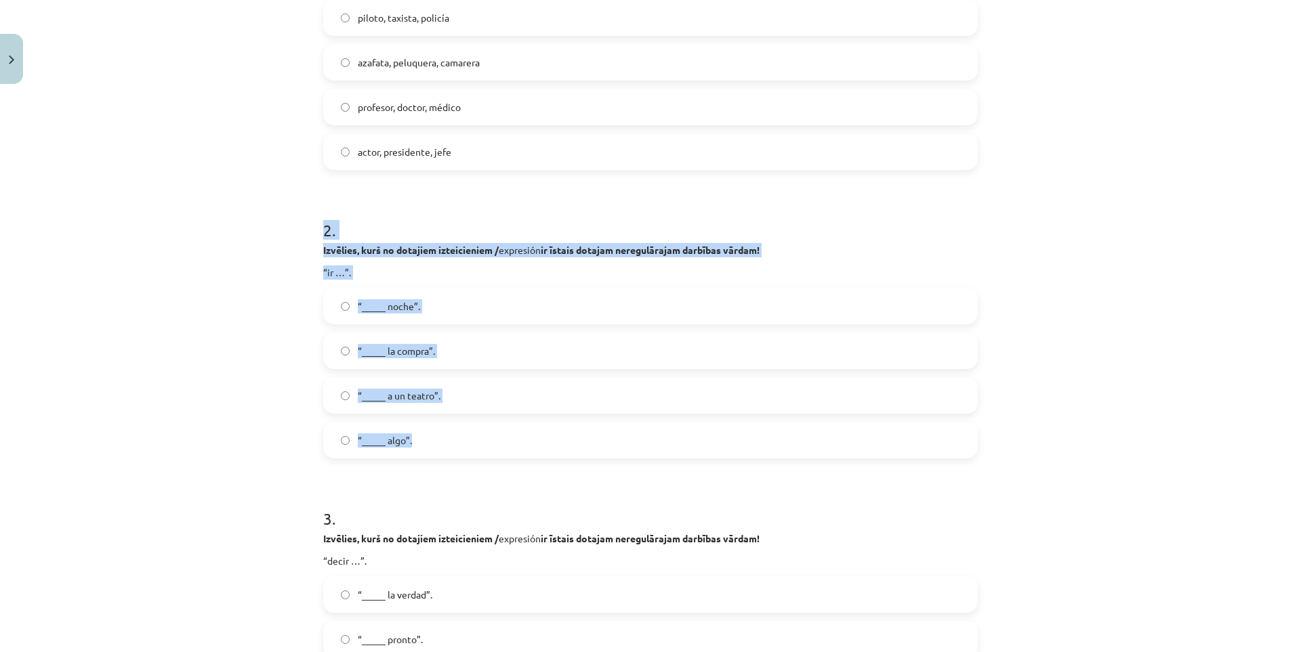
drag, startPoint x: 308, startPoint y: 222, endPoint x: 435, endPoint y: 423, distance: 237.8
click at [435, 423] on div "Mācību tēma: Spāņu valodas b1 - 11. klases 1.ieskaites mācību materiāls #8 ✅ Re…" at bounding box center [650, 326] width 1301 height 652
copy div "2 . Izvēlies, kurš no dotajiem izteicieniem / expresión ir īstais dotajam nereg…"
click at [224, 387] on div "Mācību tēma: Spāņu valodas b1 - 11. klases 1.ieskaites mācību materiāls #8 ✅ Re…" at bounding box center [650, 326] width 1301 height 652
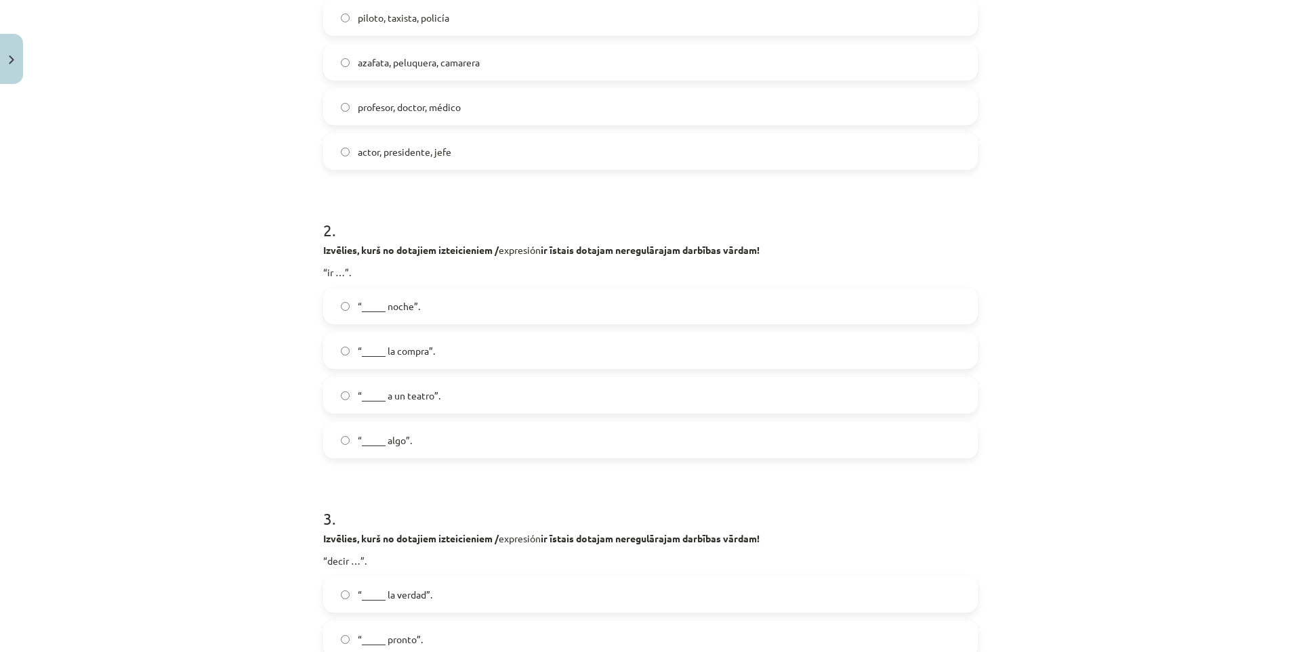
click at [421, 400] on span "“_____ a un teatro”." at bounding box center [399, 396] width 83 height 14
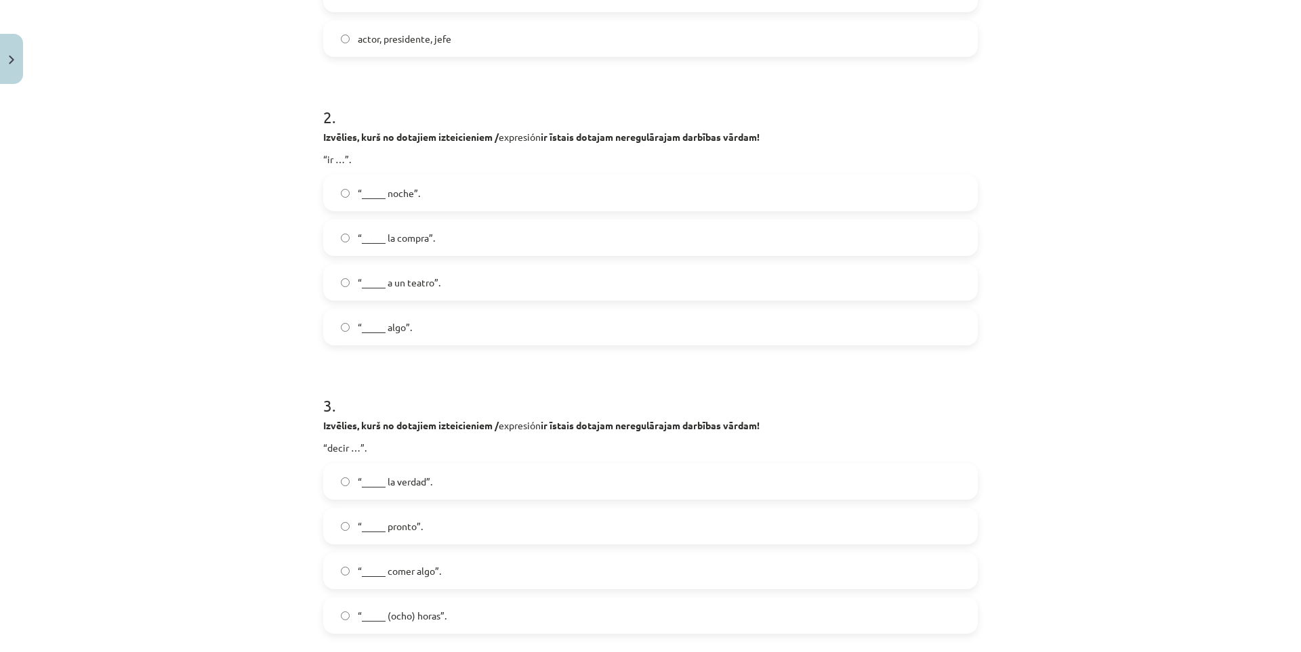
scroll to position [564, 0]
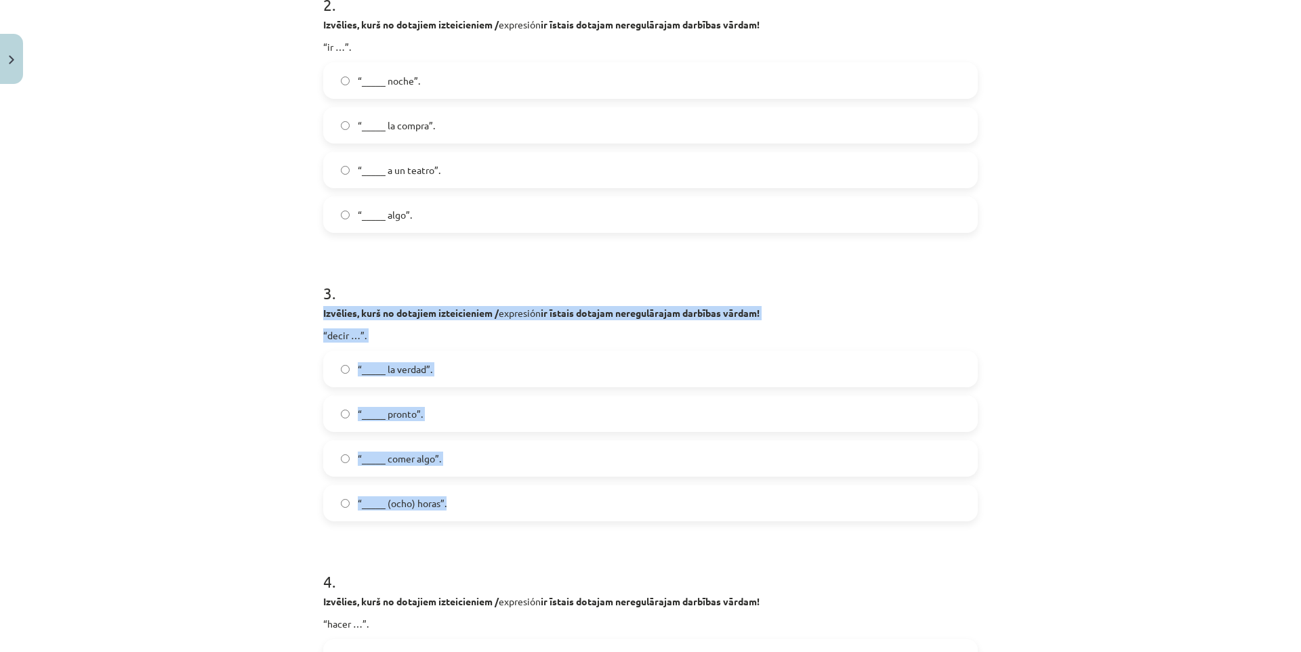
drag, startPoint x: 316, startPoint y: 306, endPoint x: 484, endPoint y: 507, distance: 262.1
copy div "Izvēlies, kurš no dotajiem izteicieniem / expresión ir īstais dotajam neregulār…"
click at [219, 321] on div "Mācību tēma: Spāņu valodas b1 - 11. klases 1.ieskaites mācību materiāls #8 ✅ Re…" at bounding box center [650, 326] width 1301 height 652
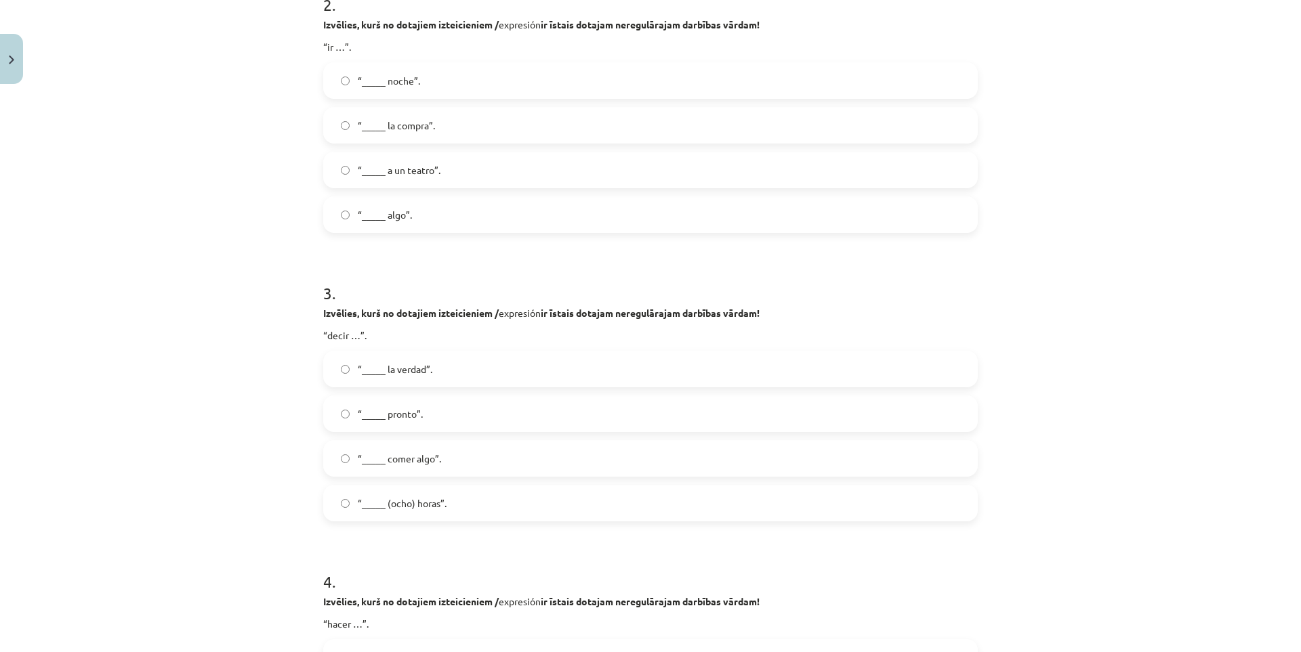
click at [401, 375] on span "“_____ la verdad”." at bounding box center [395, 369] width 75 height 14
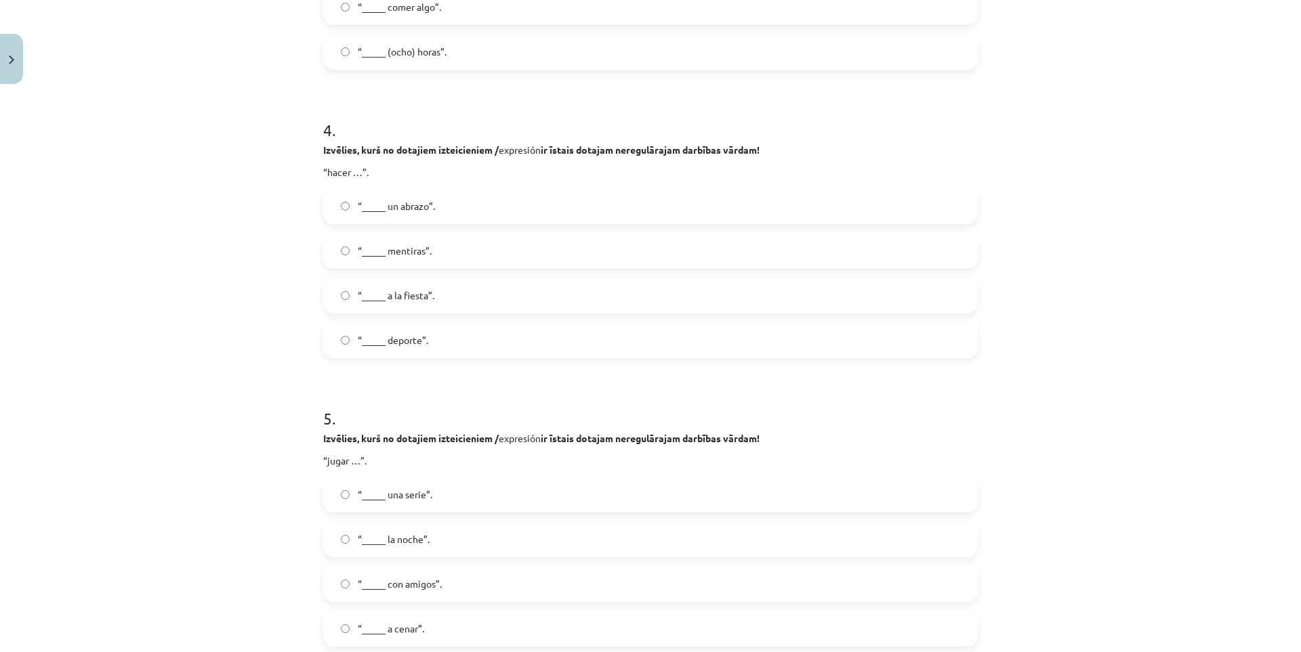
scroll to position [903, 0]
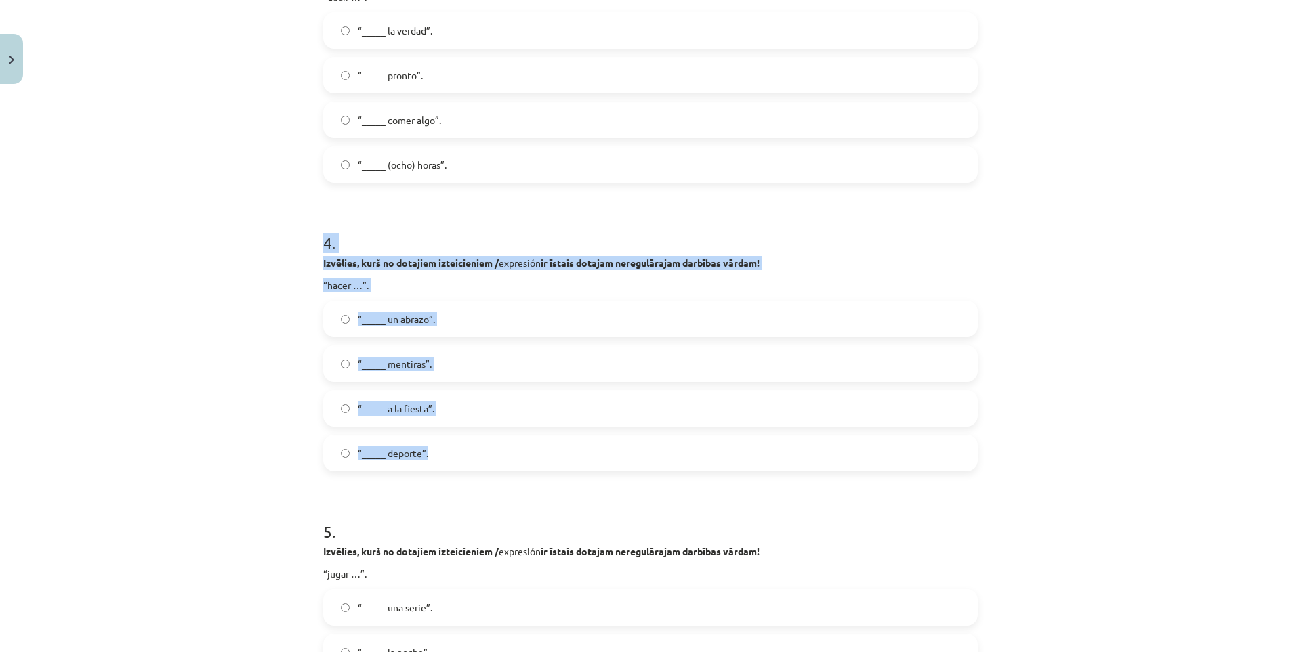
drag, startPoint x: 315, startPoint y: 237, endPoint x: 476, endPoint y: 446, distance: 263.7
copy div "4 . Izvēlies, kurš no dotajiem izteicieniem / expresión ir īstais dotajam nereg…"
click at [99, 354] on div "Mācību tēma: Spāņu valodas b1 - 11. klases 1.ieskaites mācību materiāls #8 ✅ Re…" at bounding box center [650, 326] width 1301 height 652
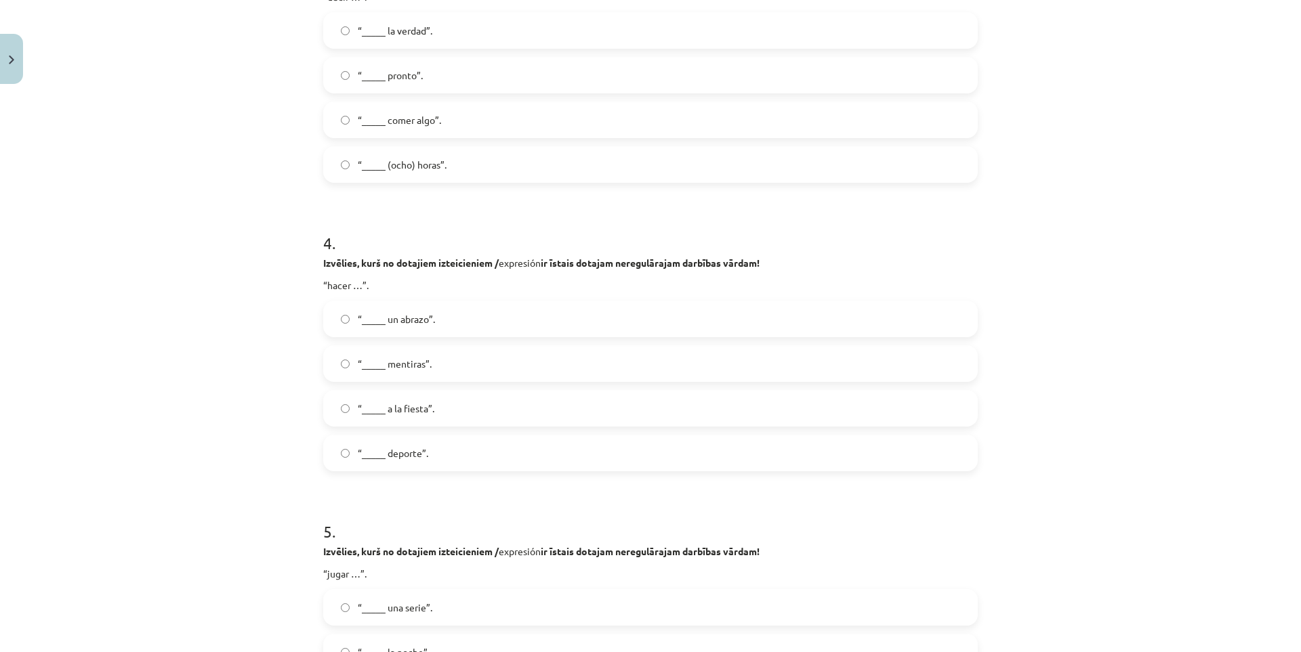
click at [465, 461] on label "“_____ deporte”." at bounding box center [650, 453] width 652 height 34
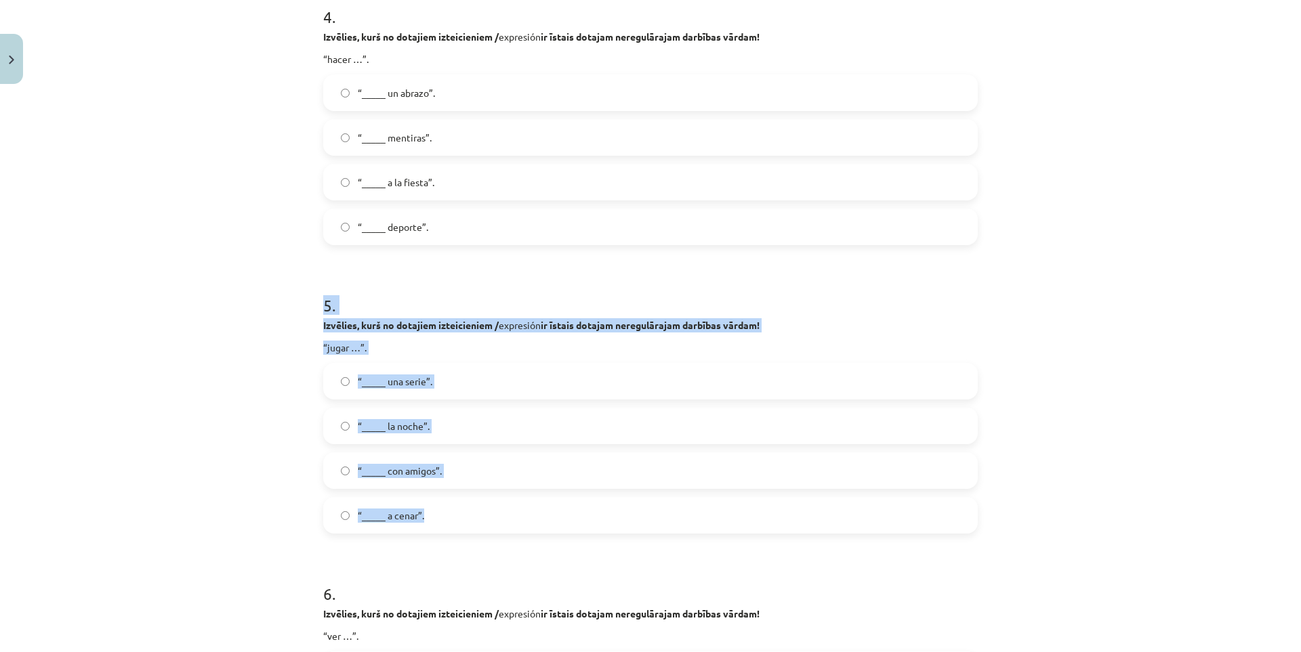
drag, startPoint x: 320, startPoint y: 301, endPoint x: 444, endPoint y: 503, distance: 237.8
click at [444, 503] on div "5 . Izvēlies, kurš no dotajiem izteicieniem / expresión ir īstais dotajam nereg…" at bounding box center [650, 402] width 654 height 261
copy div "5 . Izvēlies, kurš no dotajiem izteicieniem / expresión ir īstais dotajam nereg…"
click at [230, 463] on div "Mācību tēma: Spāņu valodas b1 - 11. klases 1.ieskaites mācību materiāls #8 ✅ Re…" at bounding box center [650, 326] width 1301 height 652
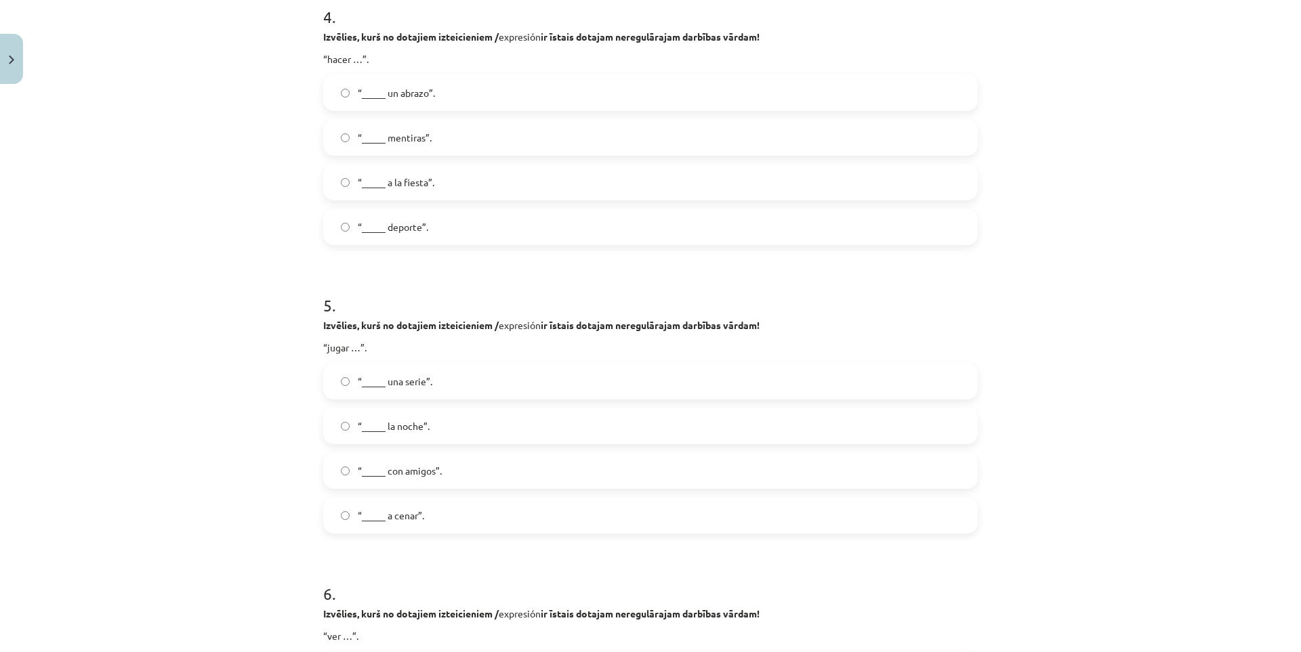
click at [386, 472] on span "“_____ con amigos”." at bounding box center [400, 471] width 84 height 14
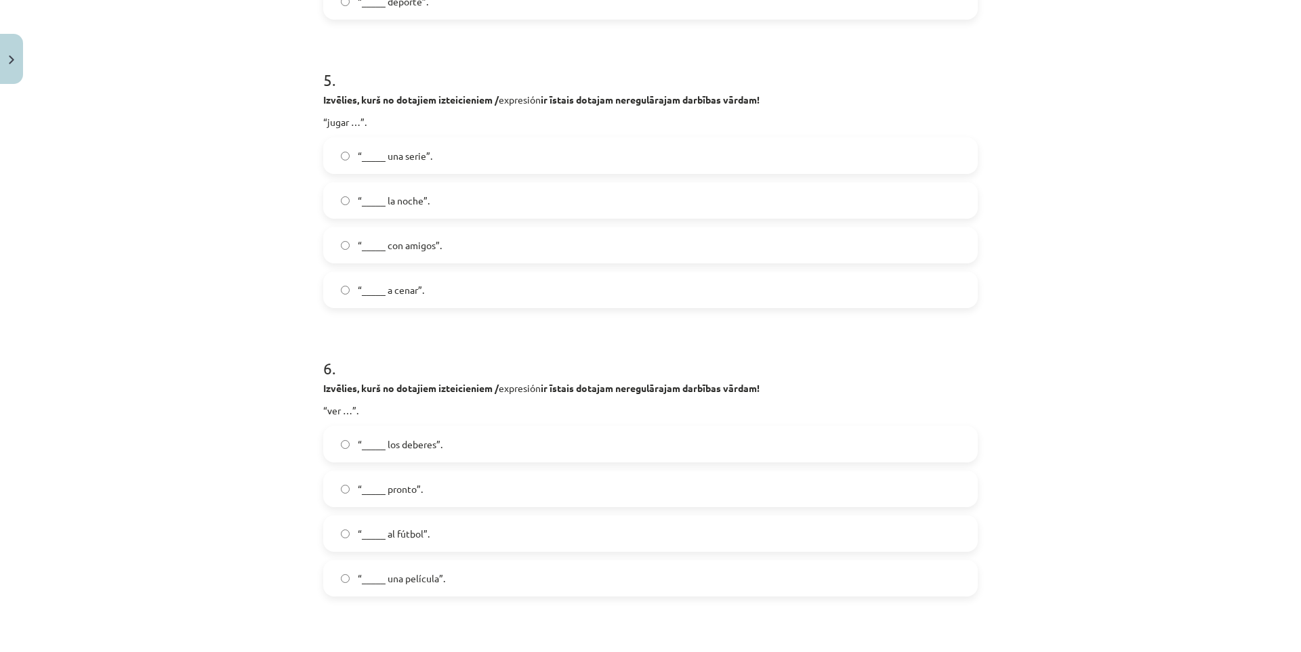
scroll to position [1468, 0]
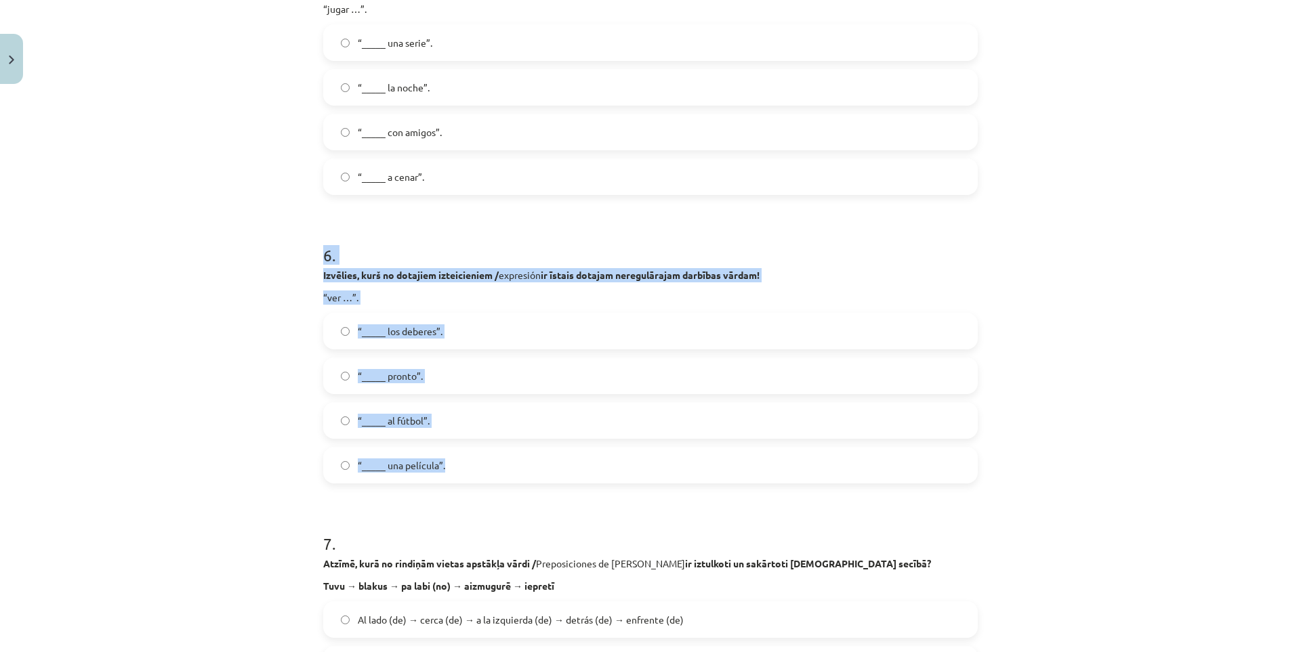
drag, startPoint x: 317, startPoint y: 253, endPoint x: 446, endPoint y: 459, distance: 242.9
click at [446, 459] on div "50 XP Saņemsi Sarežģīts 583 pilda Apraksts Uzdevums Palīdzība 1 . Kuriem no šie…" at bounding box center [650, 631] width 671 height 4019
click at [215, 401] on div "Mācību tēma: Spāņu valodas b1 - 11. klases 1.ieskaites mācību materiāls #8 ✅ Re…" at bounding box center [650, 326] width 1301 height 652
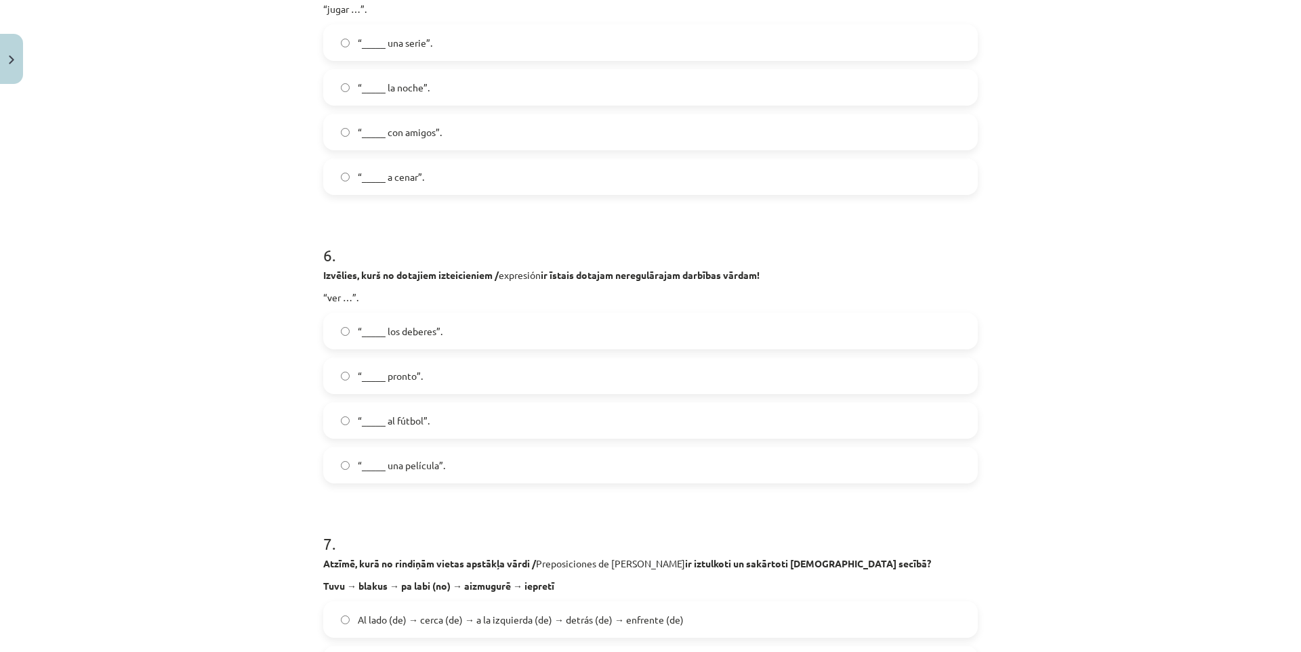
click at [417, 472] on label "“_____ una película”." at bounding box center [650, 465] width 652 height 34
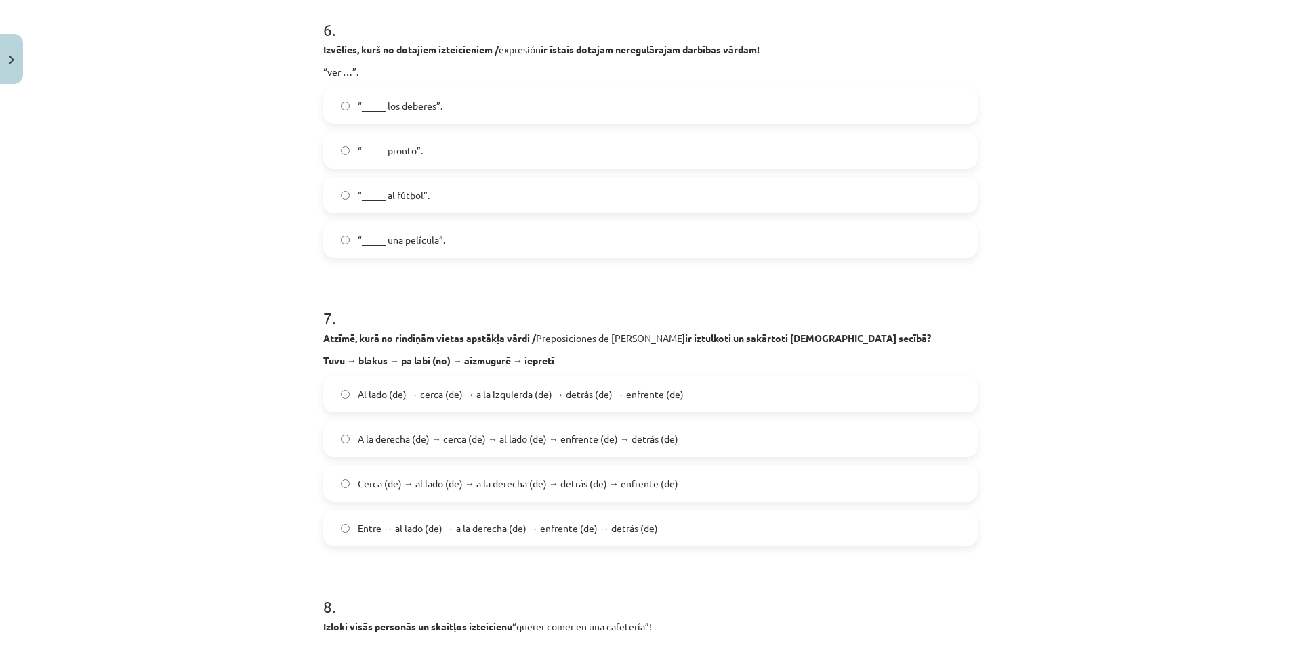
scroll to position [1807, 0]
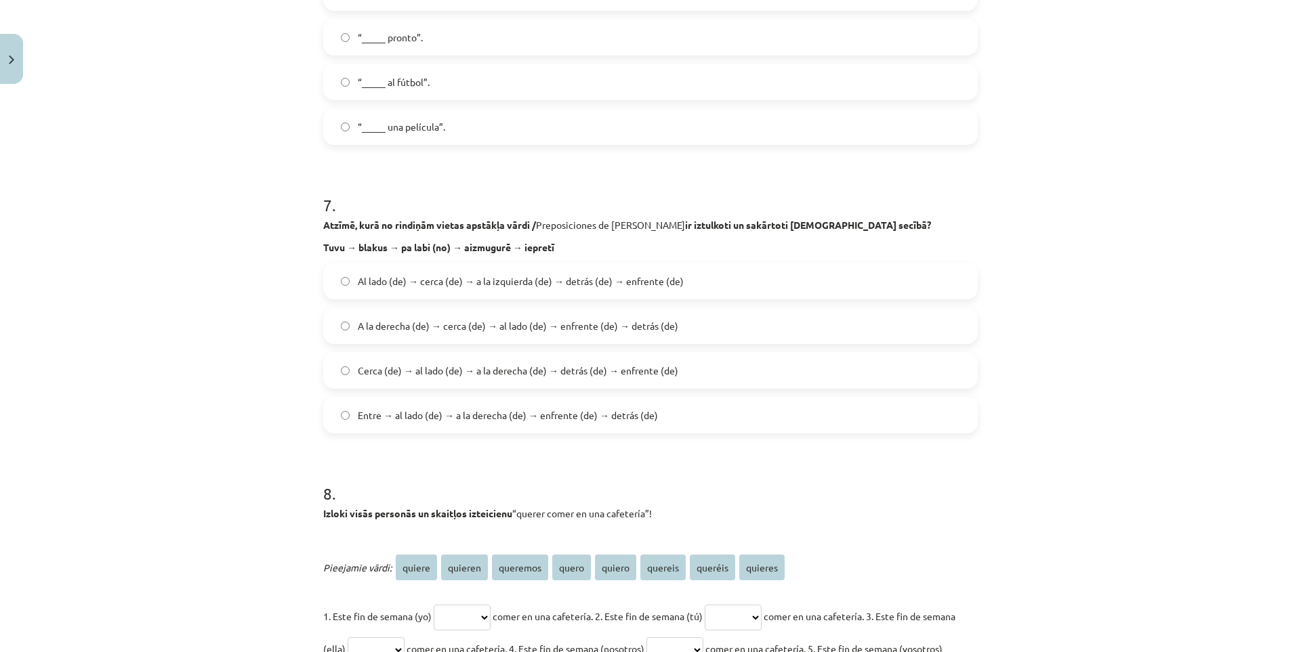
click at [509, 377] on span "Cerca (de) → al lado (de) → a la derecha (de) → detrás (de) → enfrente (de)" at bounding box center [518, 371] width 320 height 14
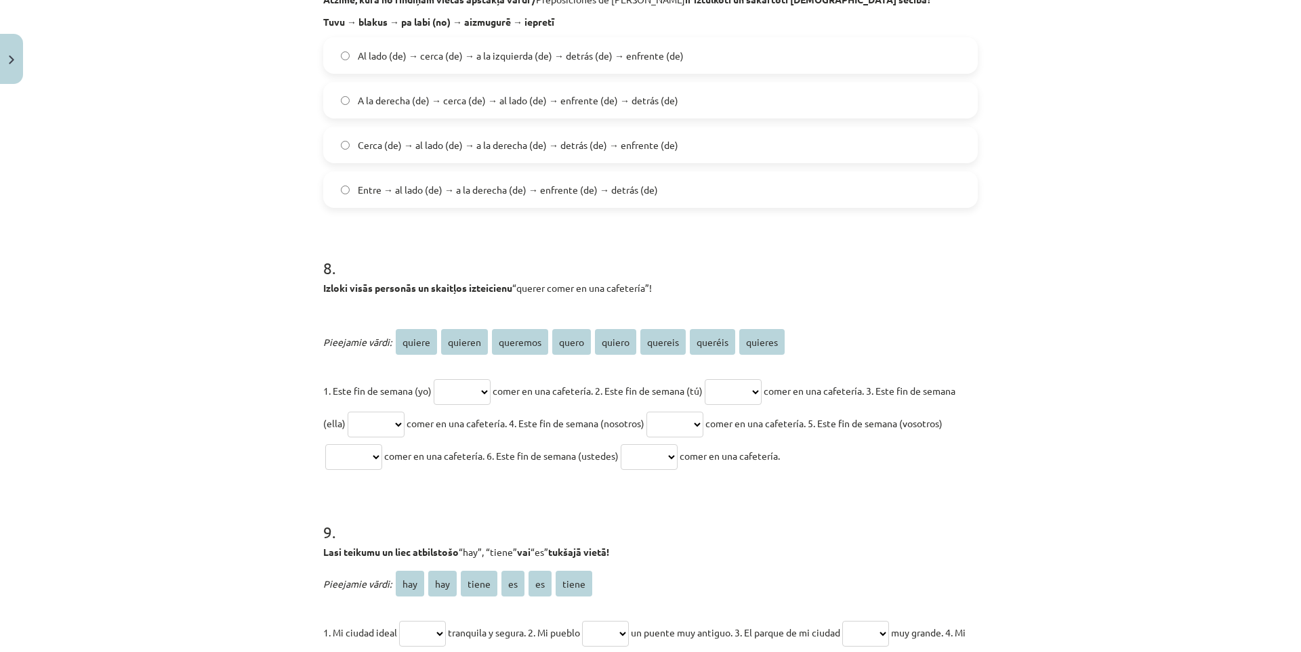
click at [490, 386] on select "****** ******* ******** ***** ****** ******* ******* *******" at bounding box center [462, 392] width 57 height 26
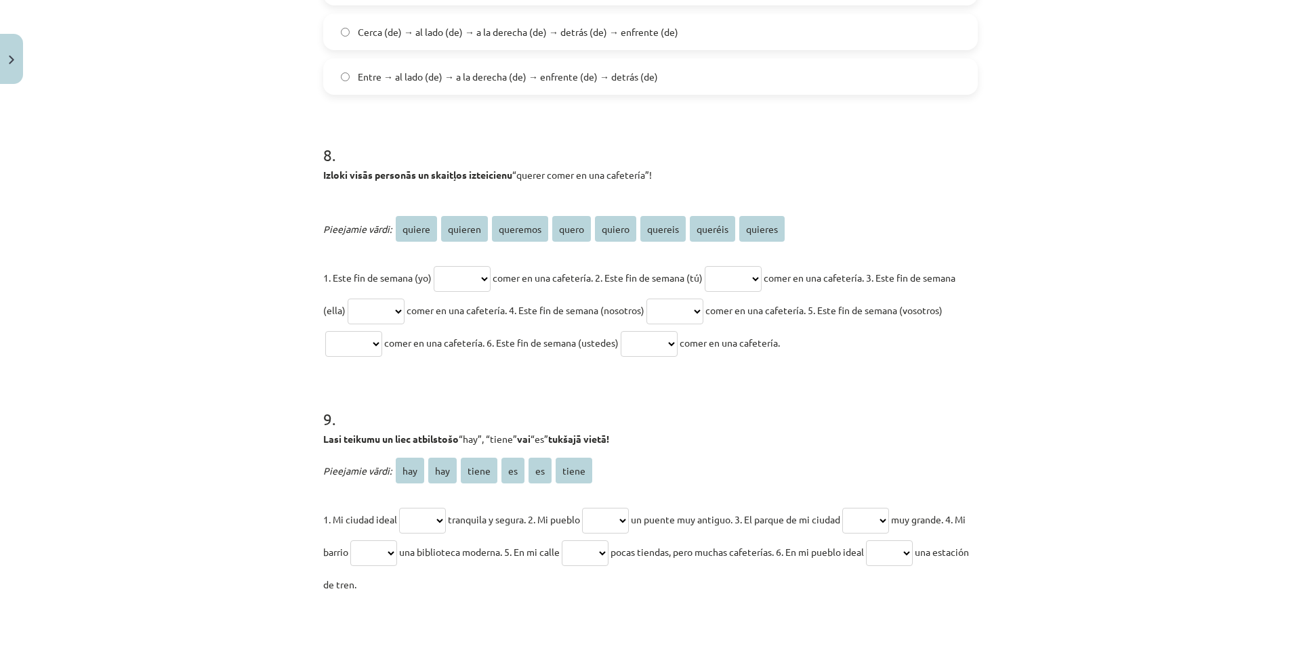
click at [466, 276] on select "****** ******* ******** ***** ****** ******* ******* *******" at bounding box center [462, 279] width 57 height 26
select select "******"
click at [434, 266] on select "****** ******* ******** ***** ****** ******* ******* *******" at bounding box center [462, 279] width 57 height 26
click at [761, 276] on select "****** ******* ******** ***** ****** ******* ******* *******" at bounding box center [733, 279] width 57 height 26
select select "*******"
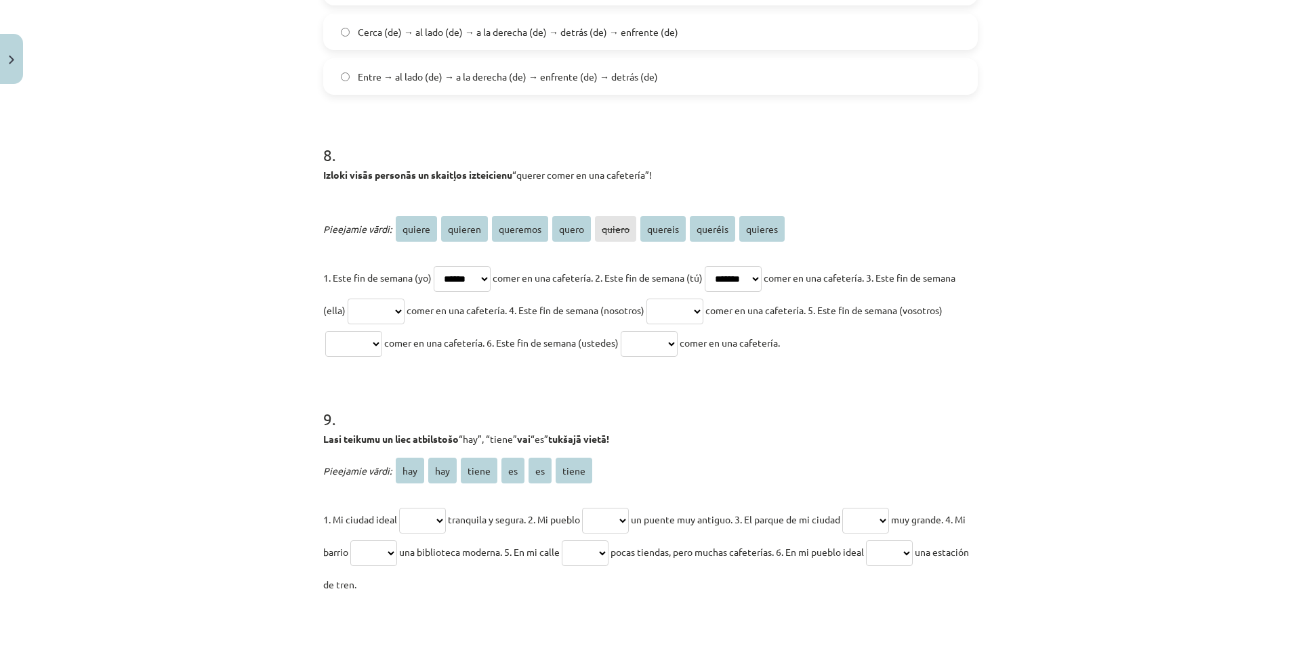
click at [722, 266] on select "****** ******* ******** ***** ****** ******* ******* *******" at bounding box center [733, 279] width 57 height 26
click at [404, 316] on select "****** ******* ******** ***** ****** ******* ******* *******" at bounding box center [376, 312] width 57 height 26
select select "******"
click at [379, 299] on select "****** ******* ******** ***** ****** ******* ******* *******" at bounding box center [376, 312] width 57 height 26
click at [703, 318] on select "****** ******* ******** ***** ****** ******* ******* *******" at bounding box center [674, 312] width 57 height 26
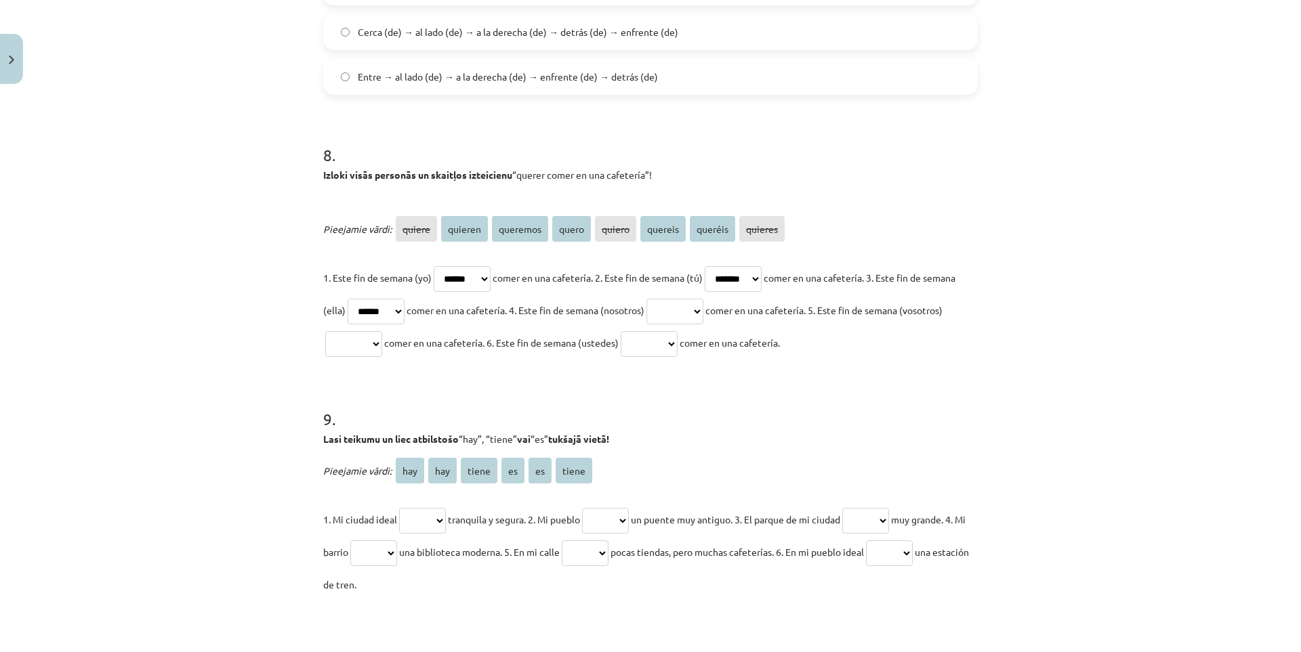
select select "********"
click at [699, 299] on select "****** ******* ******** ***** ****** ******* ******* *******" at bounding box center [674, 312] width 57 height 26
click at [382, 345] on select "****** ******* ******** ***** ****** ******* ******* *******" at bounding box center [353, 344] width 57 height 26
select select "*******"
click at [365, 331] on select "****** ******* ******** ***** ****** ******* ******* *******" at bounding box center [353, 344] width 57 height 26
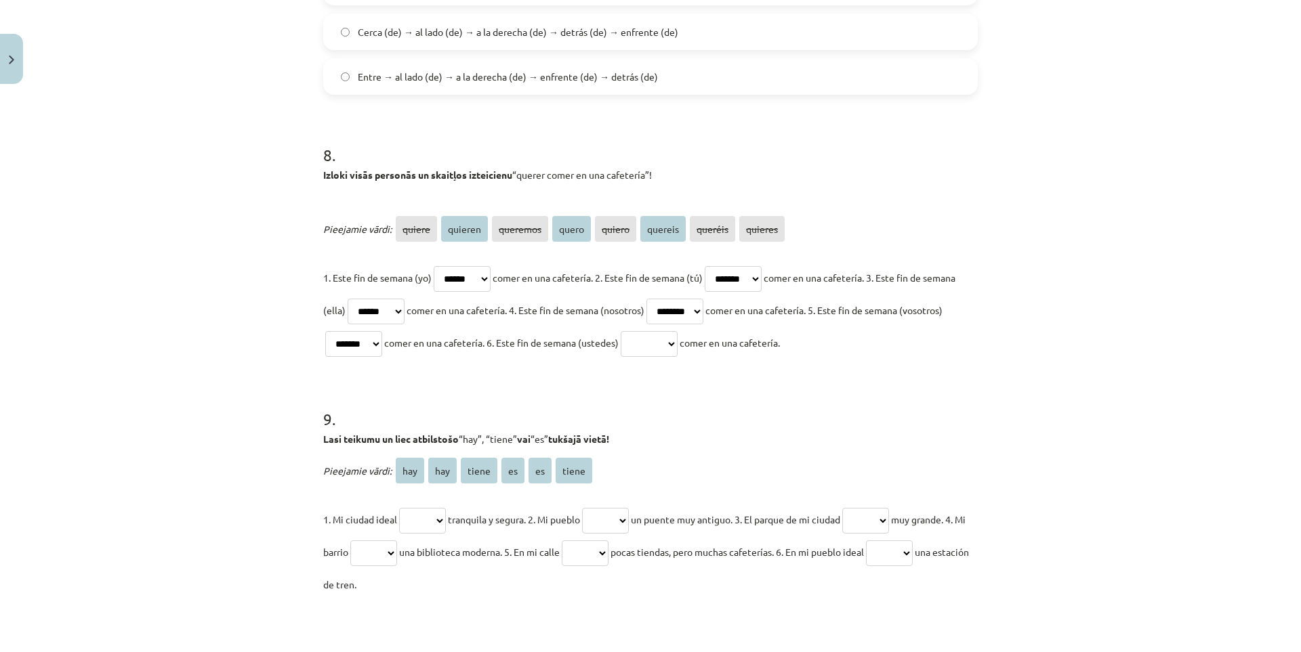
click at [755, 343] on span "comer en una cafetería." at bounding box center [729, 343] width 100 height 12
click at [677, 343] on select "****** ******* ******** ***** ****** ******* ******* *******" at bounding box center [649, 344] width 57 height 26
select select "*******"
click at [677, 331] on select "****** ******* ******** ***** ****** ******* ******* *******" at bounding box center [649, 344] width 57 height 26
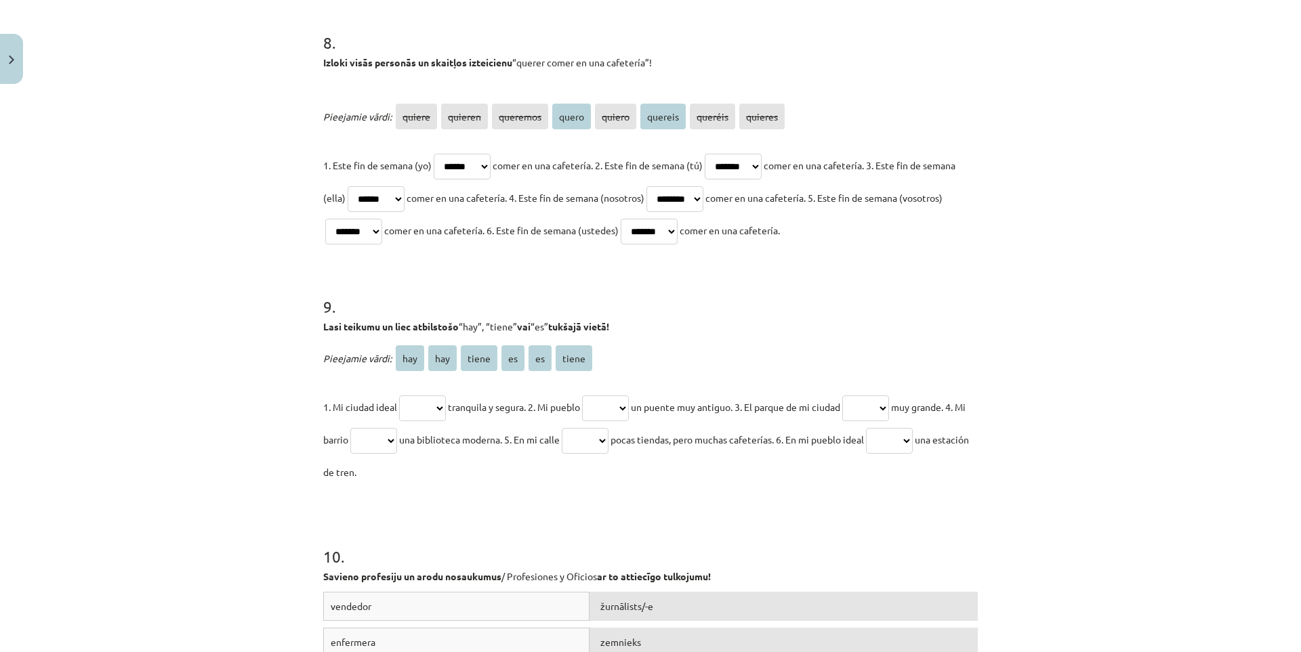
scroll to position [2371, 0]
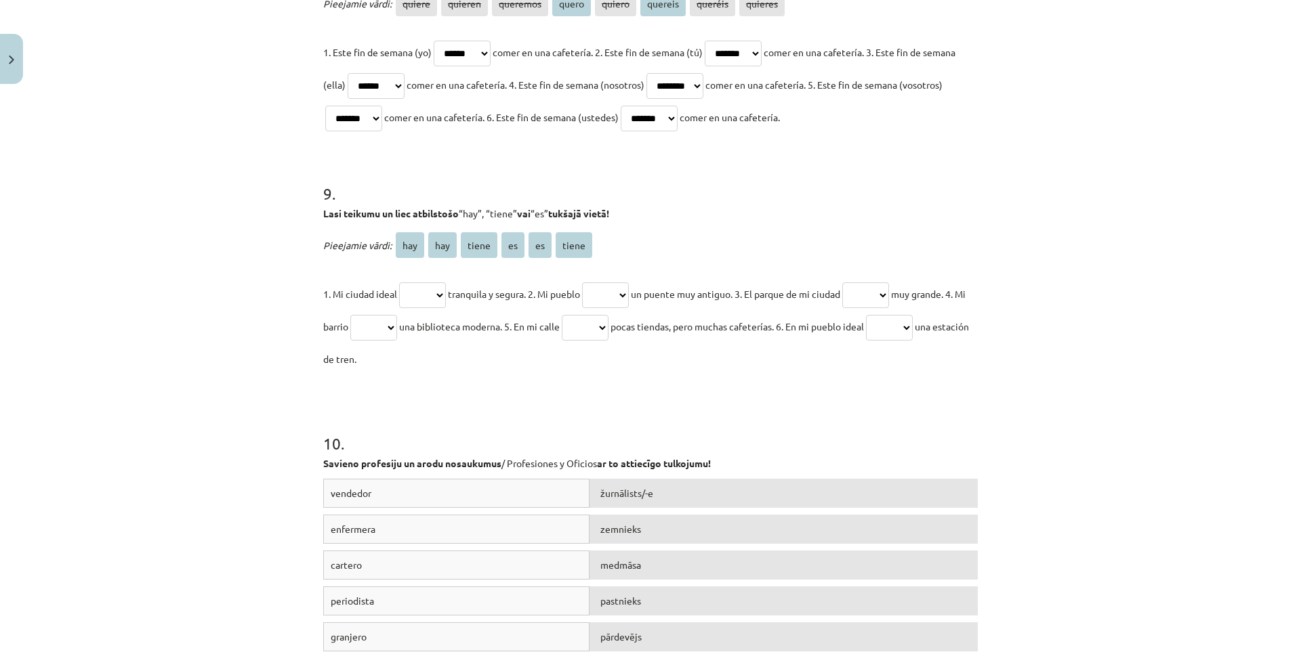
click at [413, 291] on select "*** *** ***** ** ** *****" at bounding box center [422, 295] width 47 height 26
click at [399, 282] on select "*** *** ***** ** ** *****" at bounding box center [422, 295] width 47 height 26
click at [432, 291] on select "*** *** ***** ** ** *****" at bounding box center [422, 295] width 47 height 26
select select "**"
click at [399, 282] on select "*** *** ***** ** ** *****" at bounding box center [422, 295] width 47 height 26
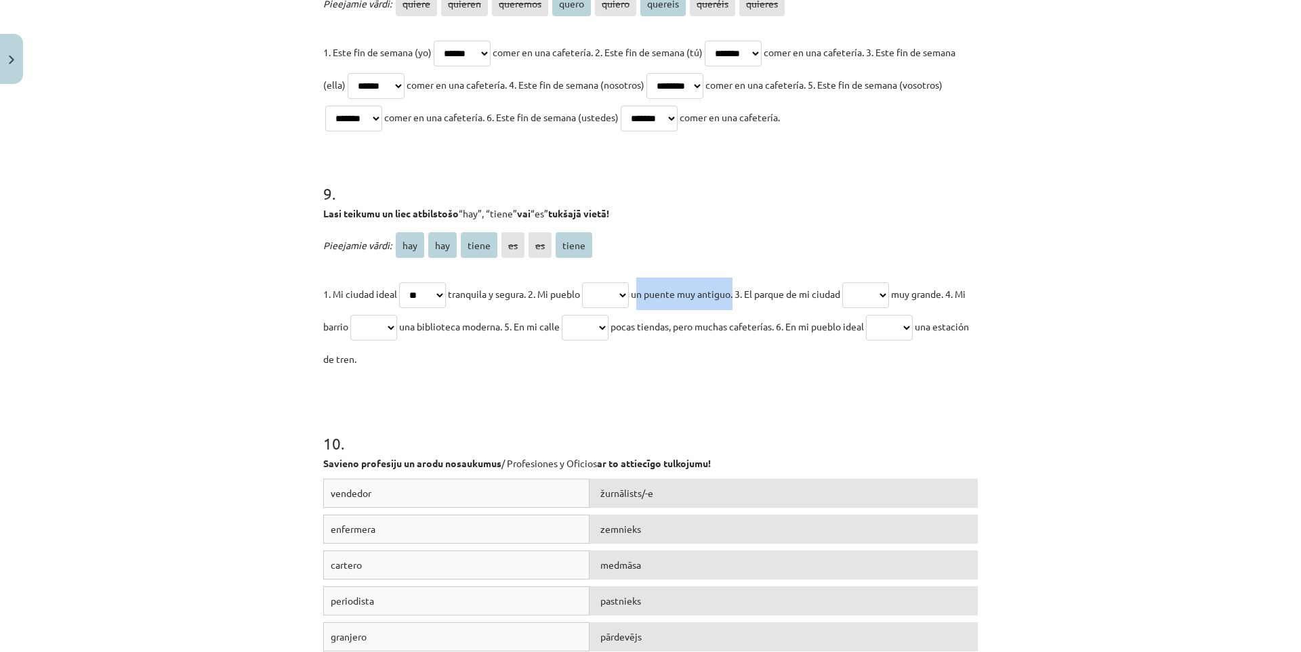
drag, startPoint x: 646, startPoint y: 295, endPoint x: 745, endPoint y: 299, distance: 99.0
click at [745, 299] on p "1. Mi ciudad ideal *** *** ***** ** ** ***** tranquila y segura. 2. Mi pueblo *…" at bounding box center [650, 327] width 654 height 98
click at [736, 300] on div at bounding box center [736, 300] width 0 height 0
click at [623, 297] on select "*** *** ***** ** ** *****" at bounding box center [605, 295] width 47 height 26
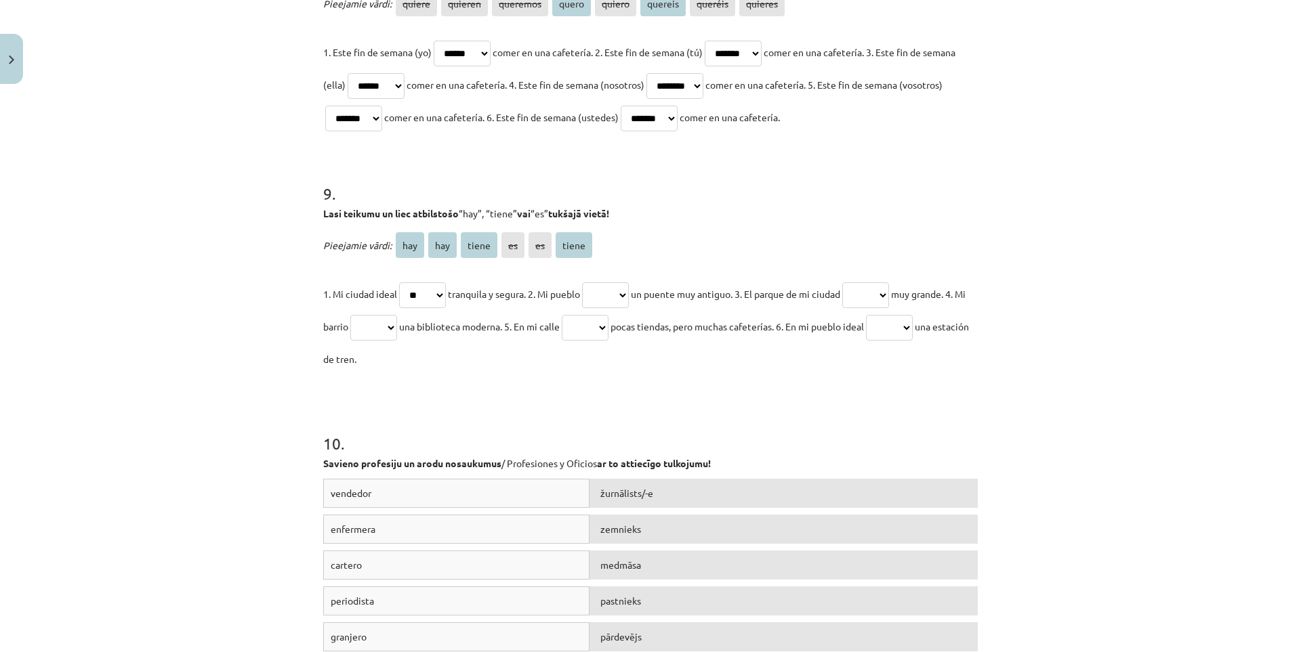
click at [539, 296] on span "tranquila y segura. 2. Mi pueblo" at bounding box center [514, 294] width 132 height 12
drag, startPoint x: 544, startPoint y: 295, endPoint x: 587, endPoint y: 300, distance: 42.9
click at [587, 300] on p "1. Mi ciudad ideal *** *** ***** ** ** ***** tranquila y segura. 2. Mi pueblo *…" at bounding box center [650, 327] width 654 height 98
click at [578, 300] on div at bounding box center [578, 300] width 0 height 0
drag, startPoint x: 768, startPoint y: 398, endPoint x: 690, endPoint y: 371, distance: 83.1
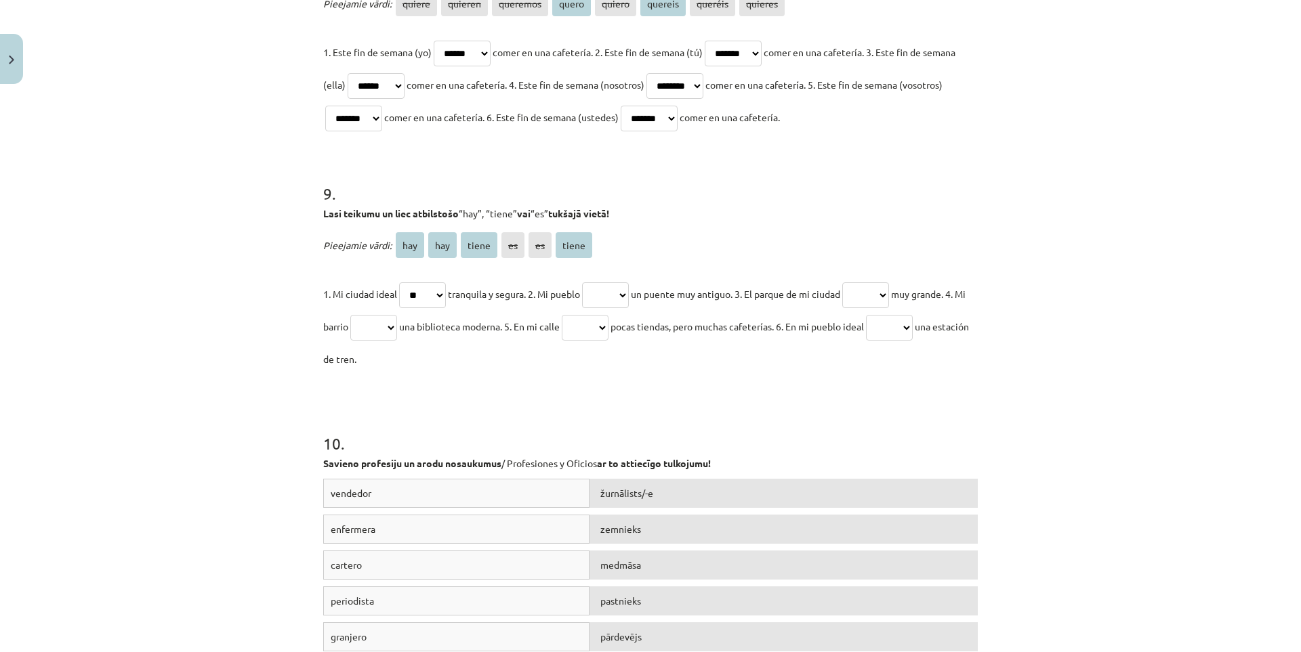
click at [765, 396] on div "10 . Savieno profesiju un arodu nosaukumus / Profesiones y Oficios ar to attiec…" at bounding box center [650, 532] width 654 height 299
drag, startPoint x: 645, startPoint y: 299, endPoint x: 745, endPoint y: 304, distance: 100.4
click at [745, 304] on p "1. Mi ciudad ideal *** *** ***** ** ** ***** tranquila y segura. 2. Mi pueblo *…" at bounding box center [650, 327] width 654 height 98
click at [736, 300] on div at bounding box center [736, 300] width 0 height 0
click at [835, 403] on div "10 . Savieno profesiju un arodu nosaukumus / Profesiones y Oficios ar to attiec…" at bounding box center [650, 532] width 654 height 299
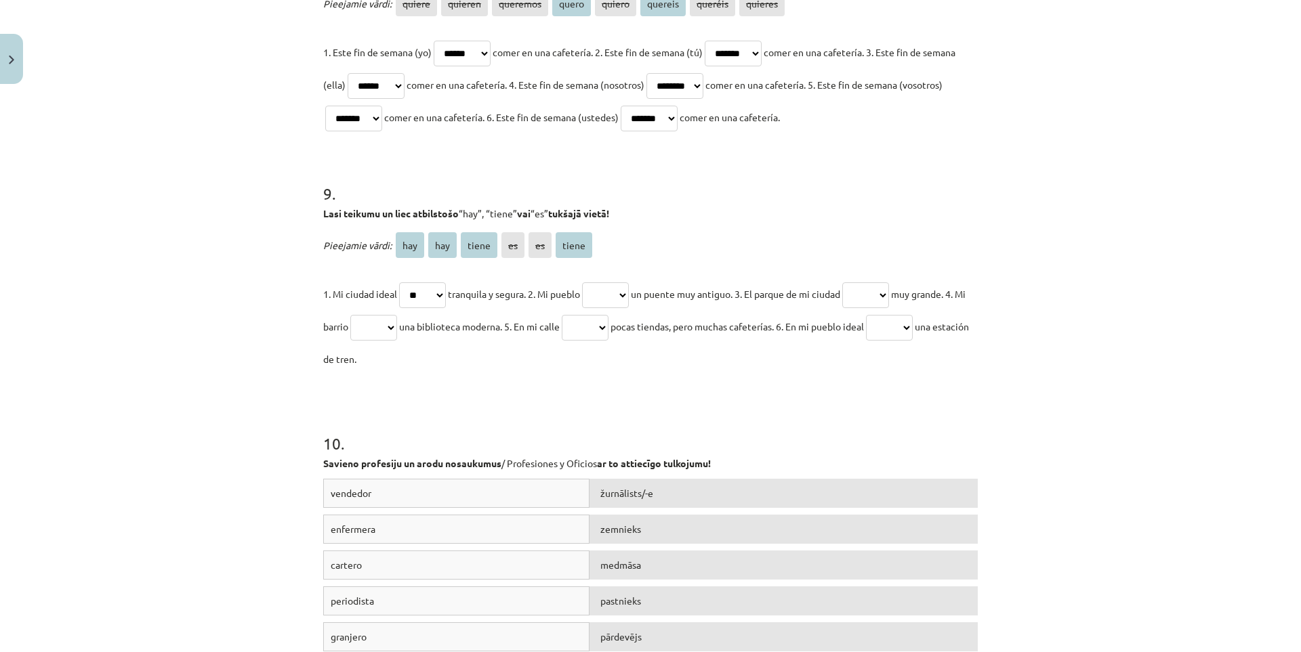
click at [629, 295] on select "*** *** ***** ** ** *****" at bounding box center [605, 295] width 47 height 26
click at [589, 282] on select "*** *** ***** ** ** *****" at bounding box center [605, 295] width 47 height 26
click at [615, 291] on select "*** *** ***** ** ** *****" at bounding box center [605, 295] width 47 height 26
select select "*****"
click at [589, 282] on select "*** *** ***** ** ** *****" at bounding box center [605, 295] width 47 height 26
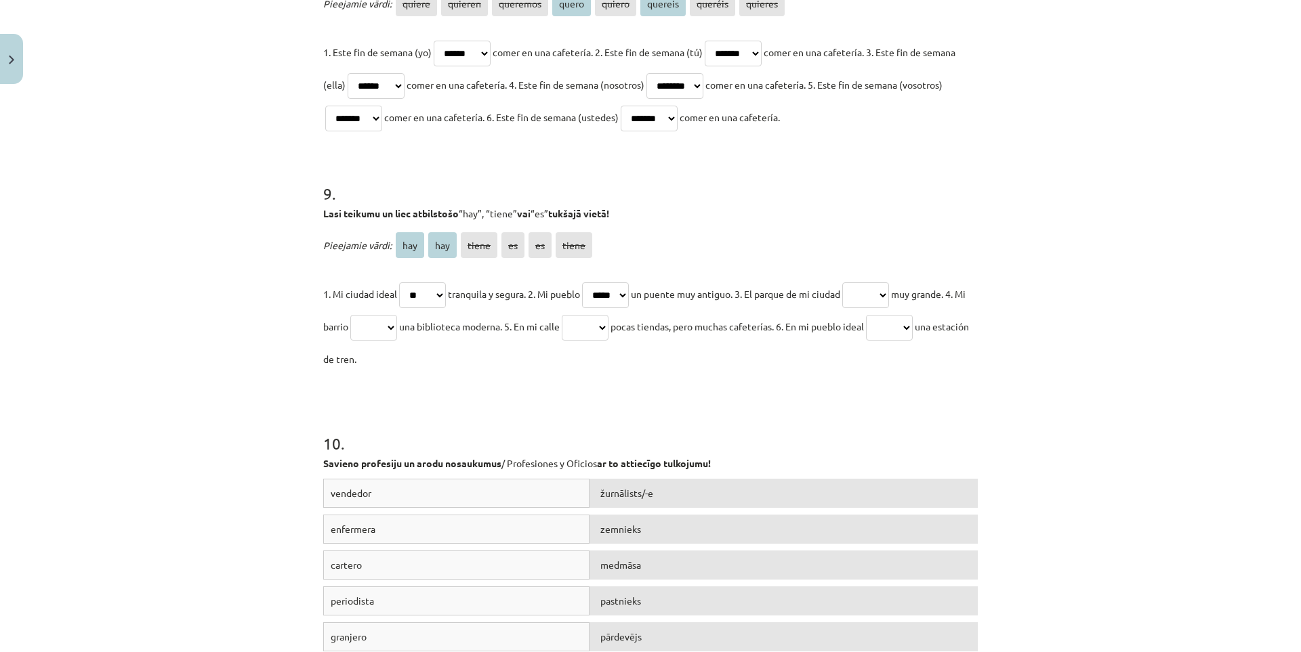
click at [884, 297] on select "*** *** ***** ** ** *****" at bounding box center [865, 295] width 47 height 26
select select "***"
click at [860, 282] on select "*** *** ***** ** ** *****" at bounding box center [865, 295] width 47 height 26
click at [397, 332] on select "*** *** ***** ** ** *****" at bounding box center [373, 328] width 47 height 26
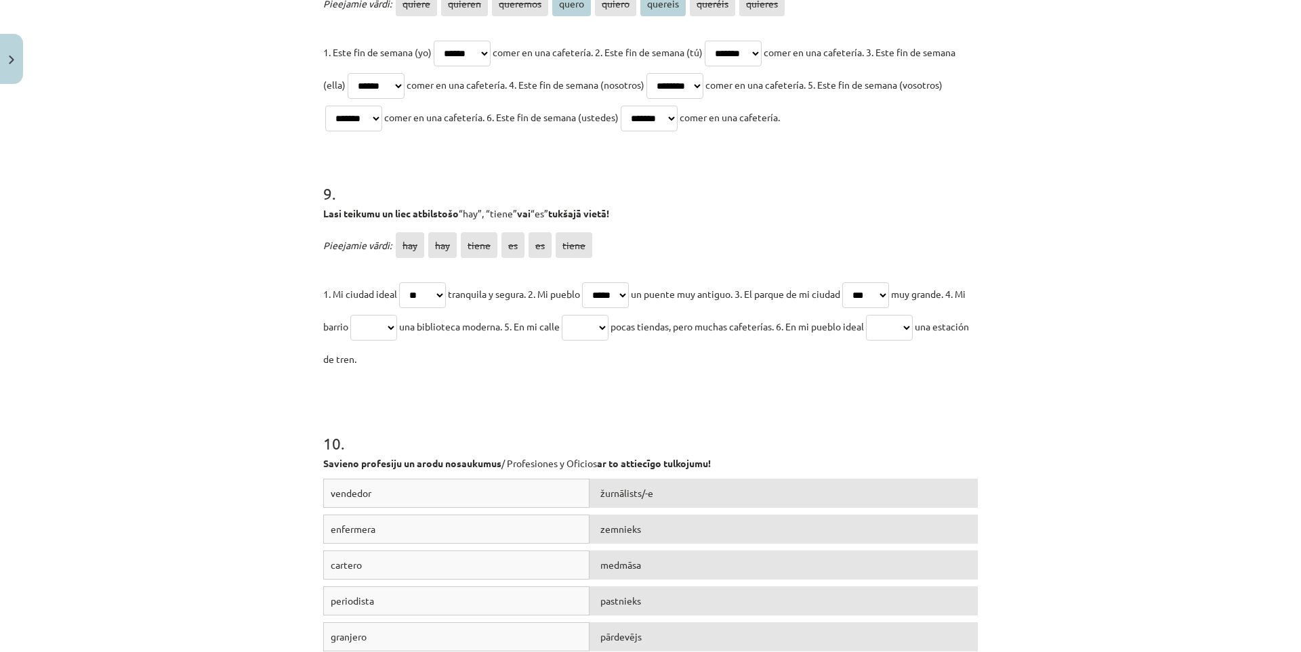
click at [397, 332] on select "*** *** ***** ** ** *****" at bounding box center [373, 328] width 47 height 26
select select "*****"
click at [371, 315] on select "*** *** ***** ** ** *****" at bounding box center [373, 328] width 47 height 26
drag, startPoint x: 654, startPoint y: 328, endPoint x: 810, endPoint y: 333, distance: 156.6
click at [810, 333] on p "1. Mi ciudad ideal *** *** ***** ** ** ***** tranquila y segura. 2. Mi pueblo *…" at bounding box center [650, 327] width 654 height 98
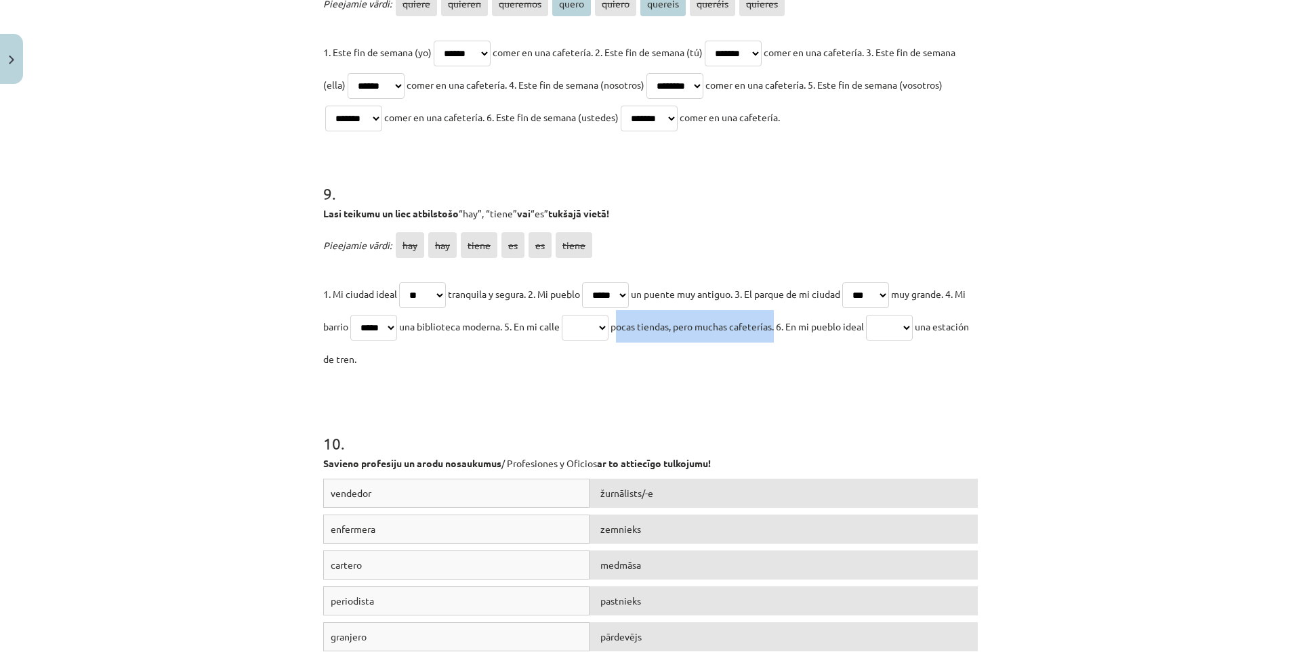
click at [801, 333] on div at bounding box center [801, 333] width 0 height 0
click at [726, 406] on div "10 . Savieno profesiju un arodu nosaukumus / Profesiones y Oficios ar to attiec…" at bounding box center [650, 532] width 654 height 299
drag, startPoint x: 563, startPoint y: 327, endPoint x: 587, endPoint y: 331, distance: 24.7
click at [560, 331] on span "una biblioteca moderna. 5. En mi calle" at bounding box center [479, 326] width 161 height 12
click at [579, 333] on div at bounding box center [579, 333] width 0 height 0
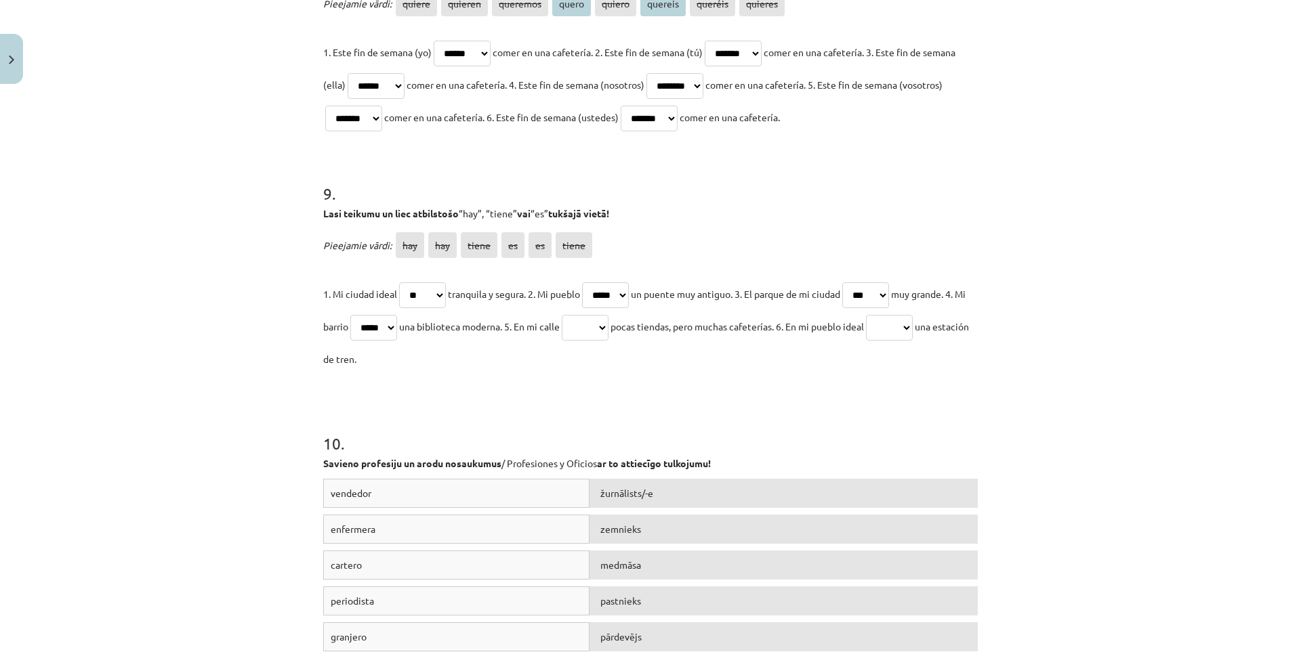
click at [711, 390] on div "10 . Savieno profesiju un arodu nosaukumus / Profesiones y Oficios ar to attiec…" at bounding box center [650, 532] width 654 height 299
click at [608, 331] on select "*** *** ***** ** ** *****" at bounding box center [585, 328] width 47 height 26
select select "***"
click at [591, 315] on select "*** *** ***** ** ** *****" at bounding box center [585, 328] width 47 height 26
drag, startPoint x: 323, startPoint y: 360, endPoint x: 406, endPoint y: 364, distance: 82.7
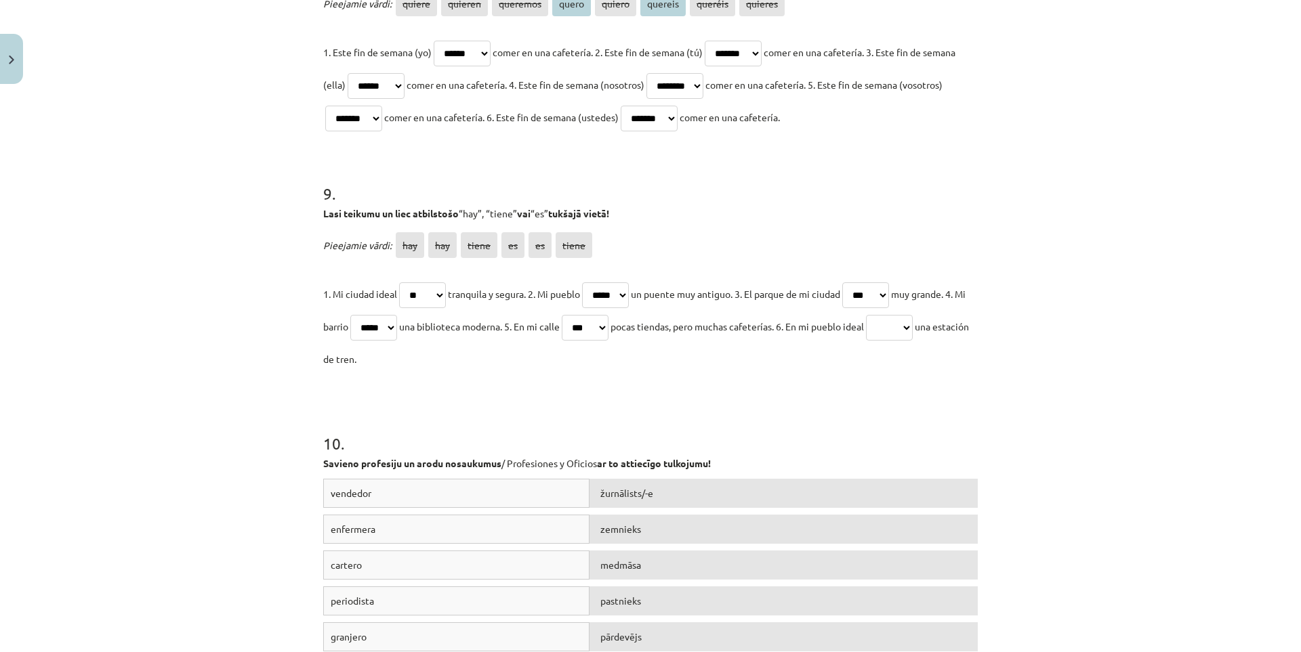
click at [397, 365] on div at bounding box center [397, 365] width 0 height 0
click at [533, 392] on div "10 . Savieno profesiju un arodu nosaukumus / Profesiones y Oficios ar to attiec…" at bounding box center [650, 532] width 654 height 299
click at [913, 329] on select "*** *** ***** ** ** *****" at bounding box center [889, 328] width 47 height 26
select select "***"
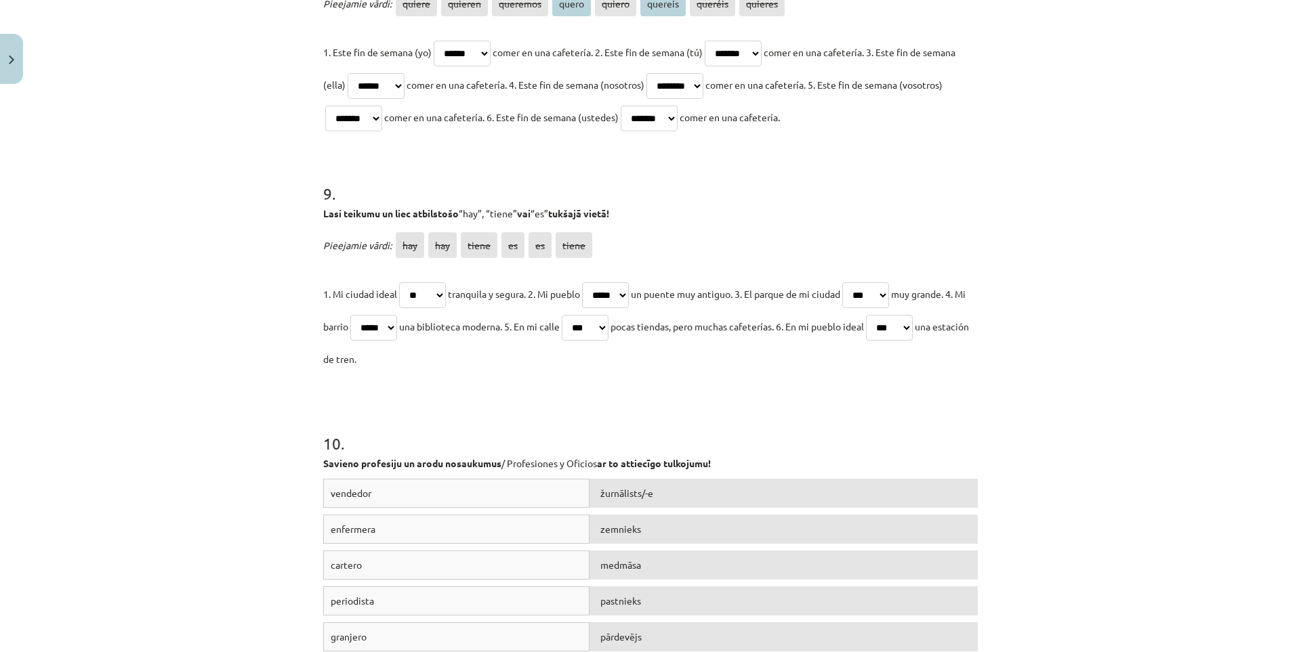
click at [907, 315] on select "*** *** ***** ** ** *****" at bounding box center [889, 328] width 47 height 26
click at [497, 387] on div "10 . Savieno profesiju un arodu nosaukumus / Profesiones y Oficios ar to attiec…" at bounding box center [650, 532] width 654 height 299
click at [889, 297] on select "*** *** ***** ** ** *****" at bounding box center [865, 295] width 47 height 26
select select "**"
click at [860, 282] on select "*** *** ***** ** ** *****" at bounding box center [865, 295] width 47 height 26
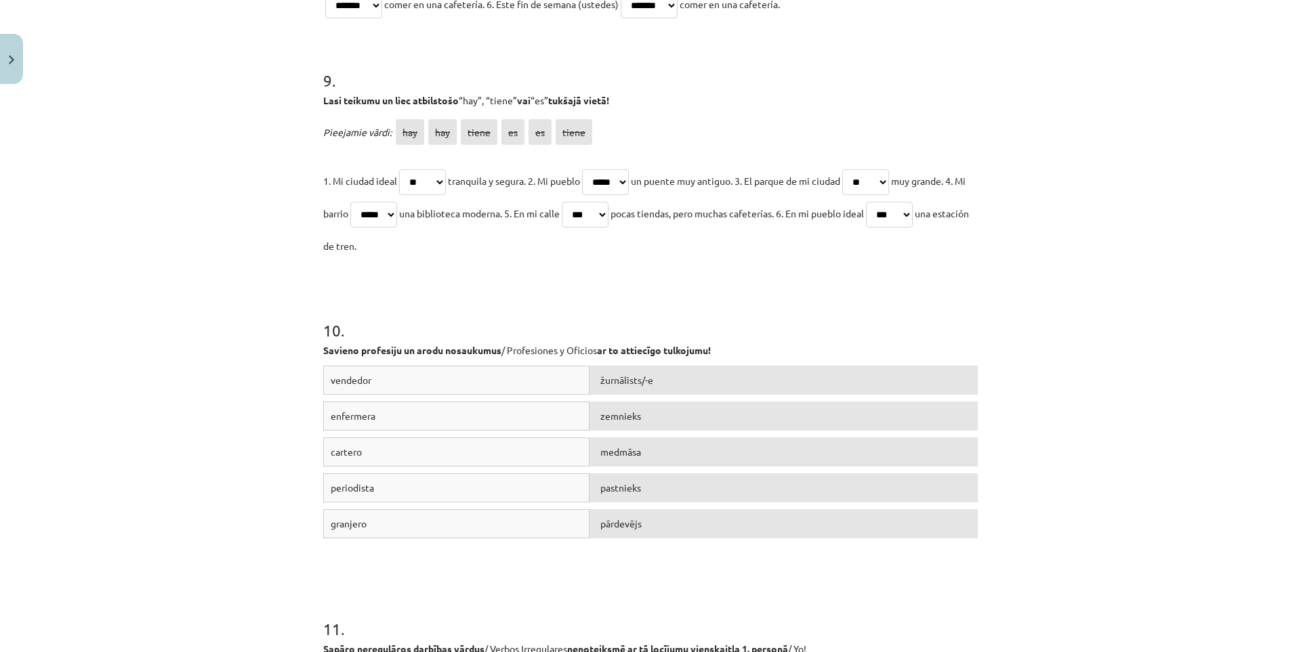
scroll to position [2710, 0]
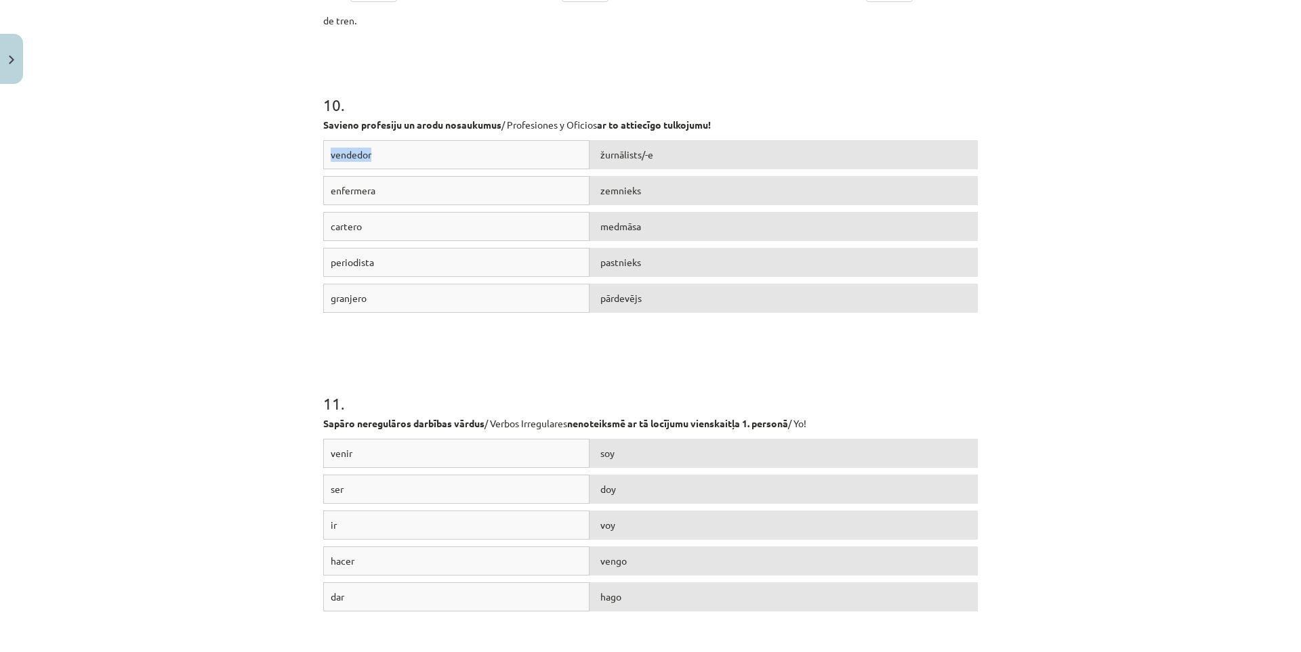
drag, startPoint x: 375, startPoint y: 155, endPoint x: 327, endPoint y: 154, distance: 48.8
click at [327, 154] on div "vendedor" at bounding box center [456, 154] width 266 height 29
click at [318, 130] on div at bounding box center [318, 130] width 0 height 0
click at [497, 151] on div "vendedor" at bounding box center [456, 154] width 266 height 29
drag, startPoint x: 327, startPoint y: 189, endPoint x: 379, endPoint y: 188, distance: 52.2
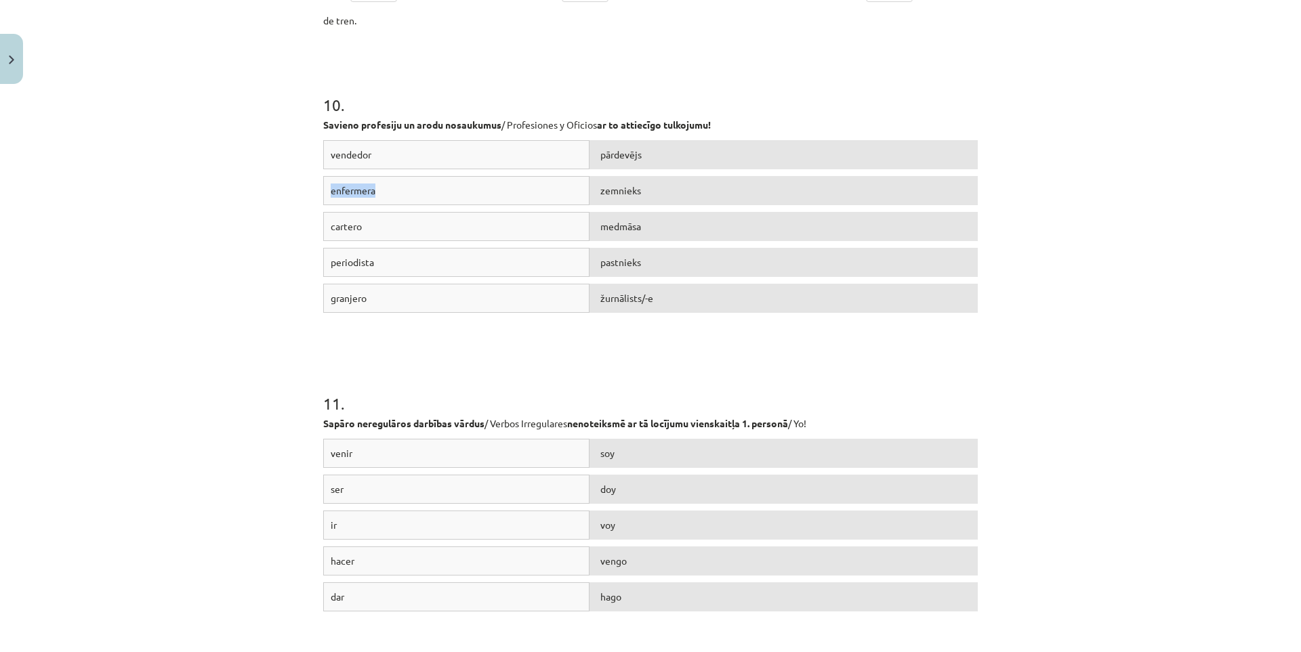
click at [379, 188] on div "enfermera" at bounding box center [456, 190] width 266 height 29
click at [389, 165] on div "vendedor" at bounding box center [456, 154] width 266 height 29
drag, startPoint x: 378, startPoint y: 192, endPoint x: 327, endPoint y: 188, distance: 50.9
click at [327, 188] on div "enfermera" at bounding box center [456, 190] width 266 height 29
click at [318, 166] on div at bounding box center [318, 166] width 0 height 0
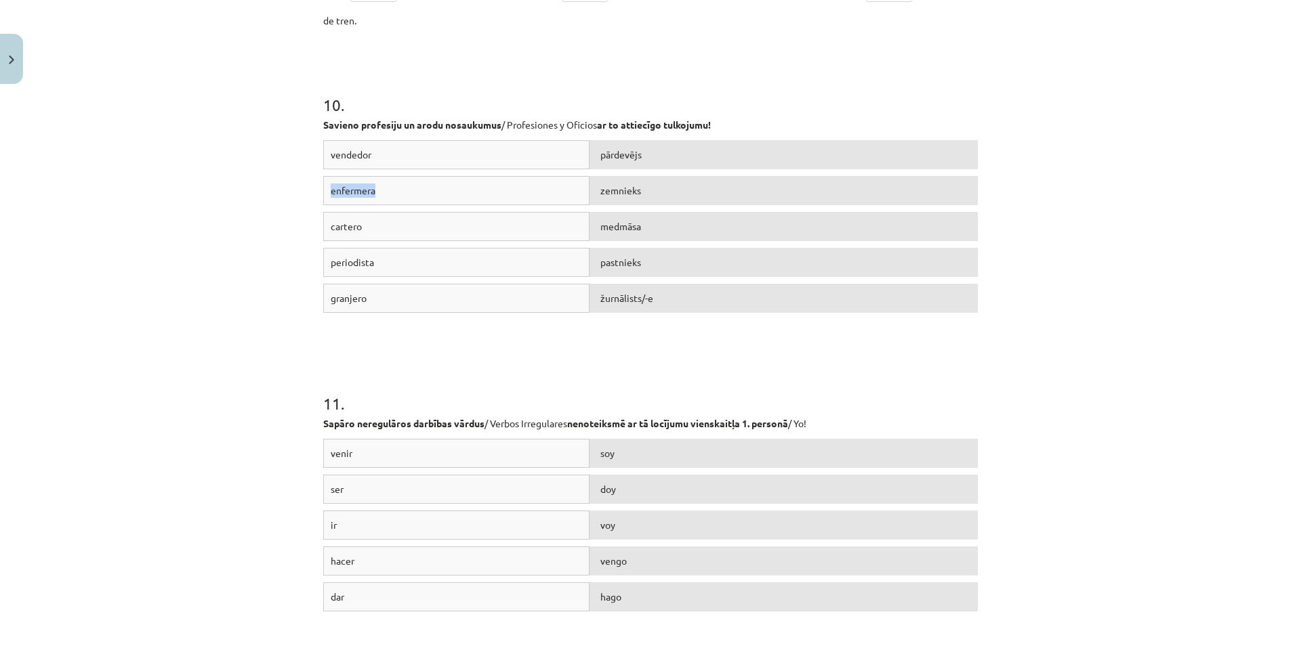
click at [490, 194] on div "enfermera" at bounding box center [456, 190] width 266 height 29
drag, startPoint x: 364, startPoint y: 226, endPoint x: 330, endPoint y: 224, distance: 33.9
click at [330, 224] on div "cartero" at bounding box center [456, 226] width 266 height 29
click at [323, 228] on div "cartero" at bounding box center [456, 226] width 266 height 29
drag, startPoint x: 323, startPoint y: 227, endPoint x: 366, endPoint y: 226, distance: 43.4
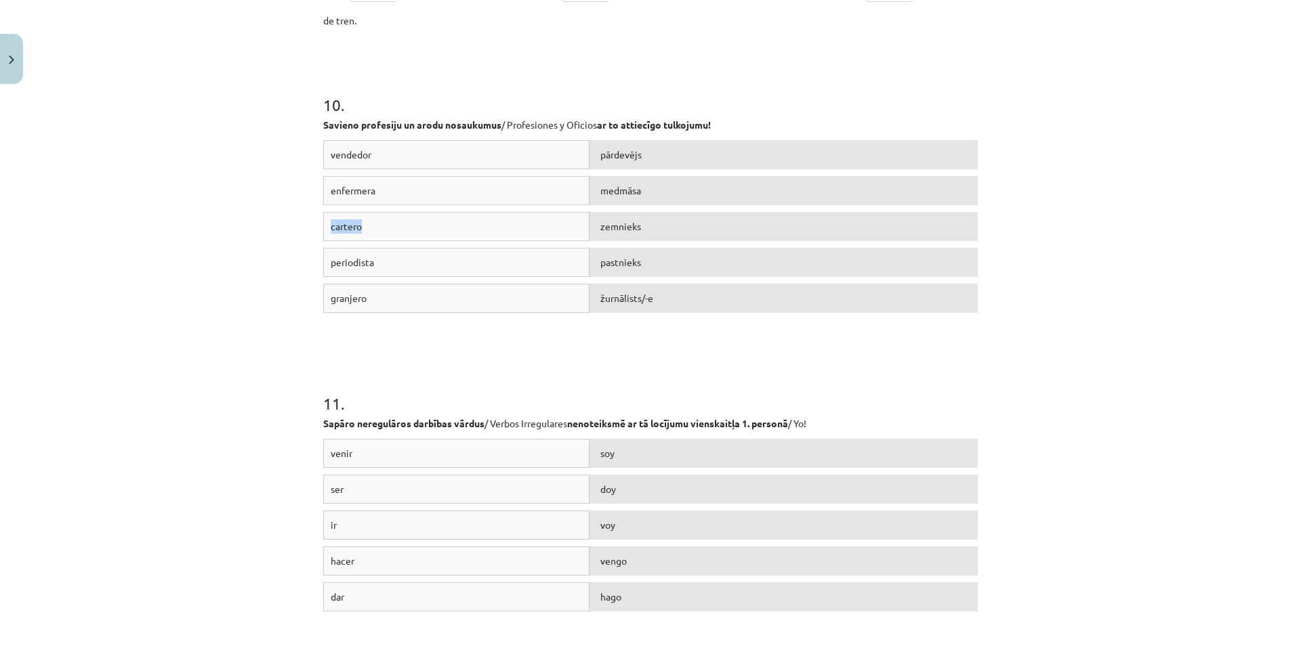
click at [366, 226] on div "cartero" at bounding box center [456, 226] width 266 height 29
click at [358, 202] on div at bounding box center [358, 202] width 0 height 0
click at [508, 293] on div "granjero" at bounding box center [456, 298] width 266 height 29
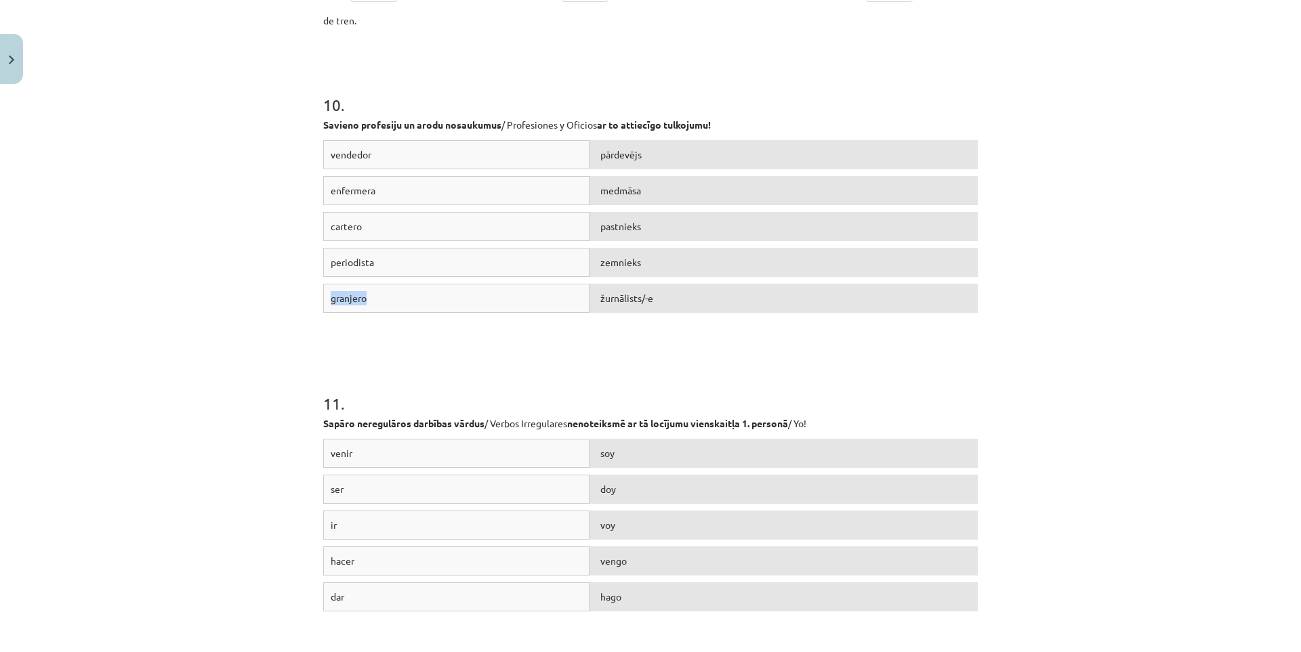
drag, startPoint x: 370, startPoint y: 296, endPoint x: 320, endPoint y: 297, distance: 49.5
click at [323, 297] on div "granjero" at bounding box center [456, 298] width 266 height 29
click at [312, 274] on div at bounding box center [312, 274] width 0 height 0
drag, startPoint x: 380, startPoint y: 266, endPoint x: 323, endPoint y: 267, distance: 56.9
click at [323, 267] on div "periodista" at bounding box center [456, 262] width 266 height 29
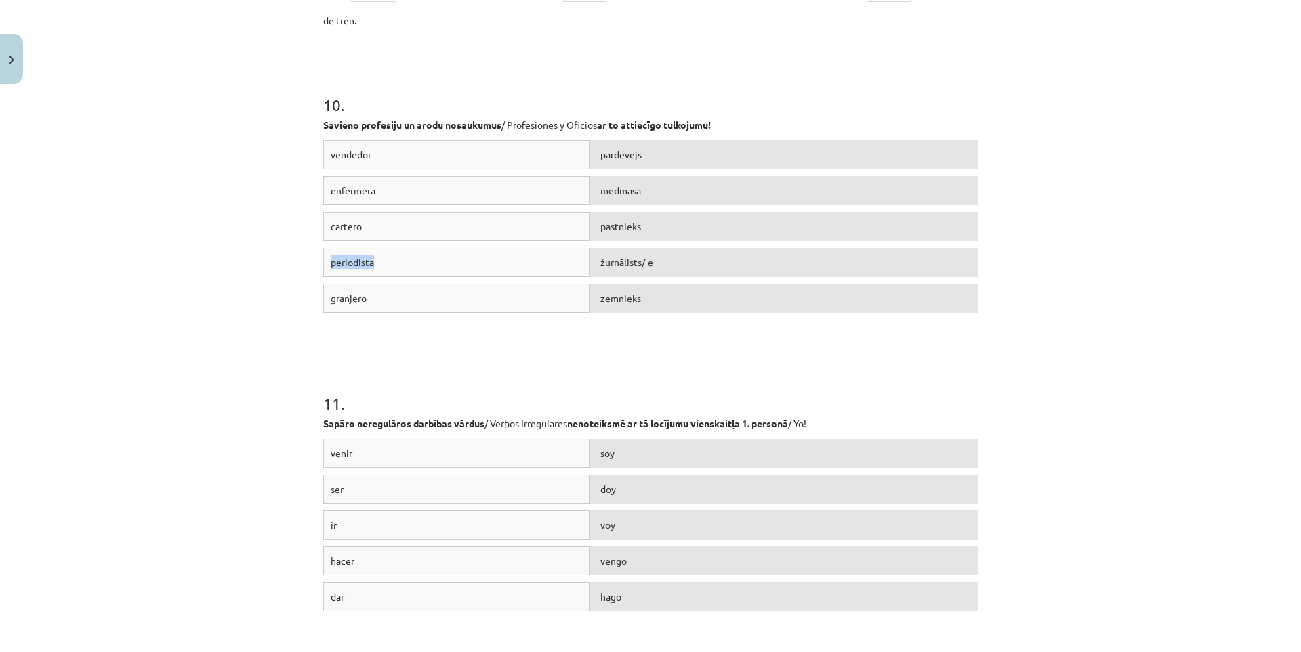
click at [314, 268] on div at bounding box center [314, 268] width 0 height 0
click at [486, 258] on div "periodista" at bounding box center [456, 262] width 266 height 29
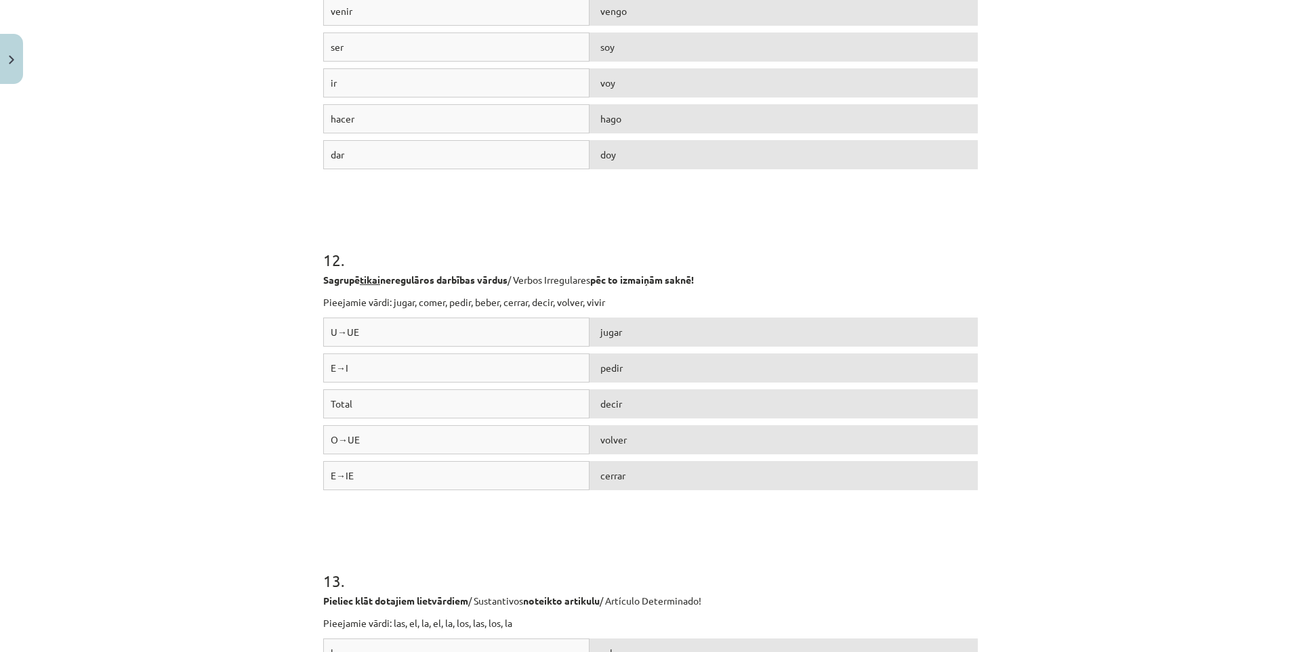
scroll to position [3491, 0]
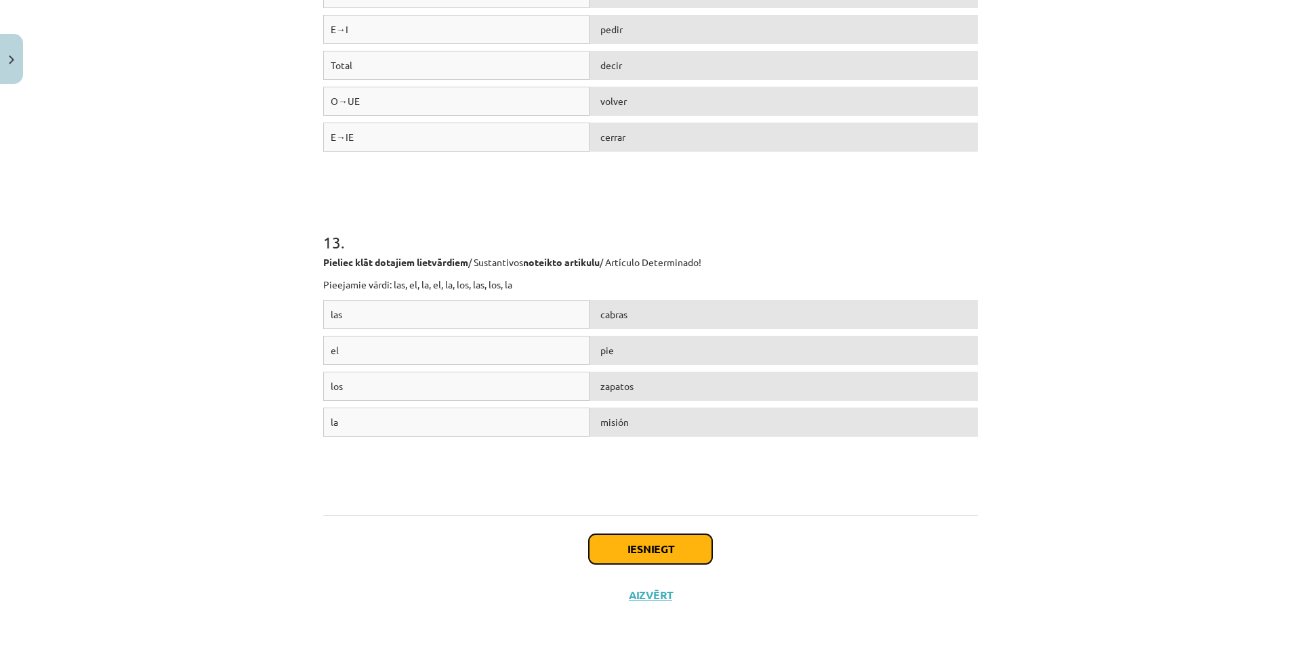
click at [691, 549] on button "Iesniegt" at bounding box center [650, 549] width 123 height 30
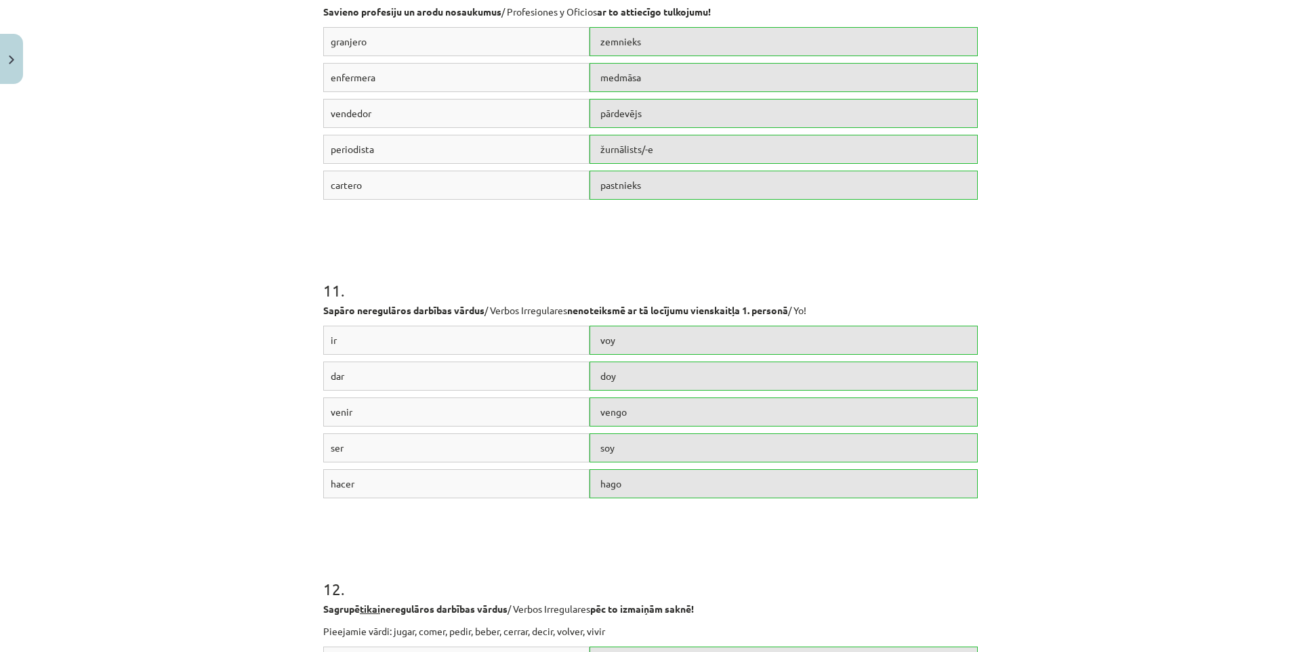
scroll to position [3534, 0]
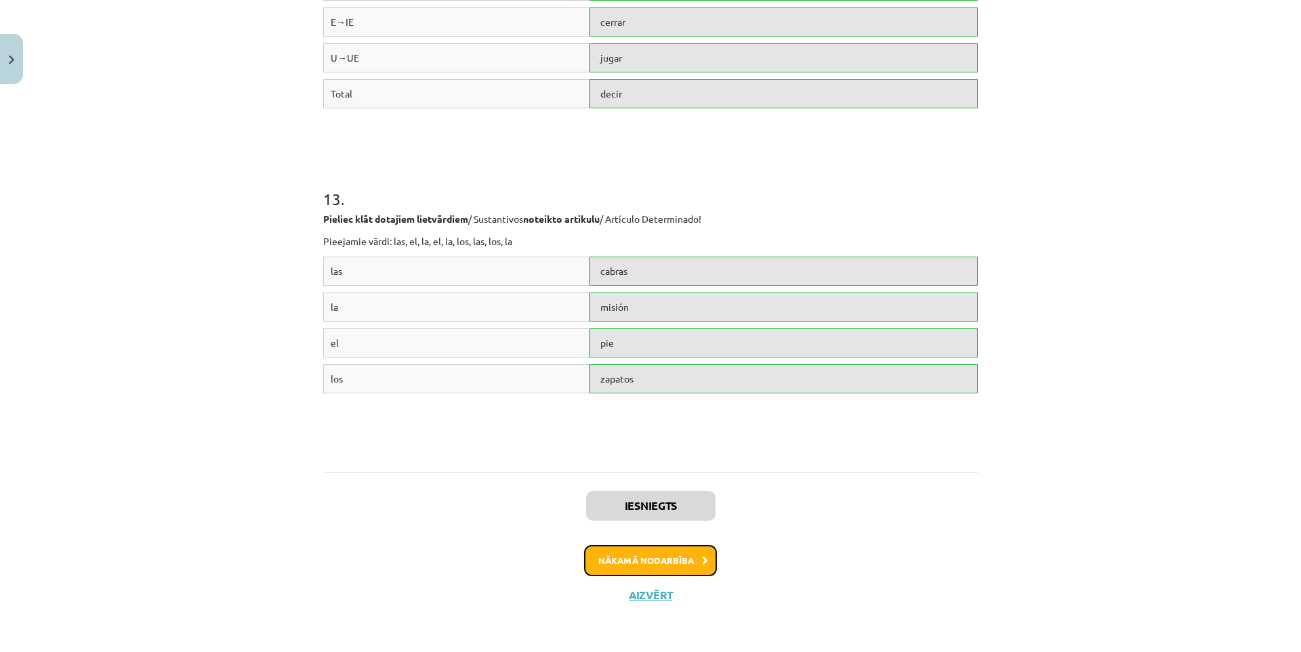
click at [654, 564] on button "Nākamā nodarbība" at bounding box center [650, 560] width 133 height 31
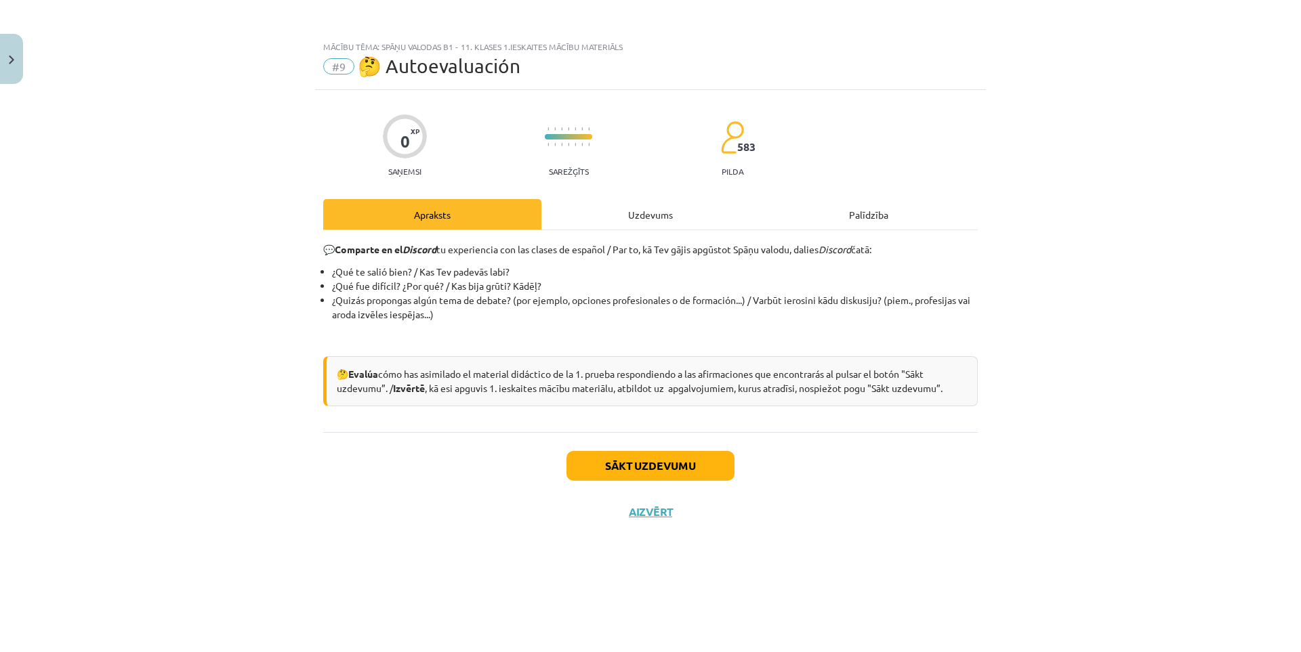
click at [633, 223] on div "Uzdevums" at bounding box center [650, 214] width 218 height 30
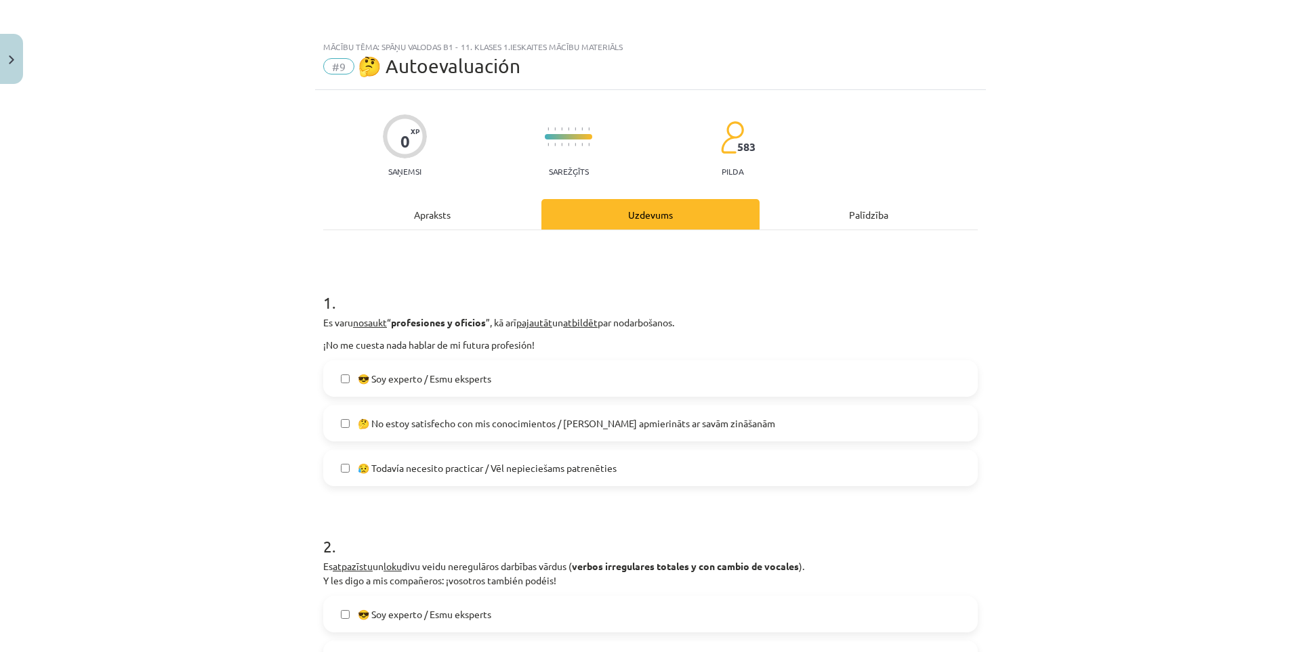
click at [595, 476] on label "😥 Todavía necesito practicar / Vēl nepieciešams patrenēties" at bounding box center [650, 468] width 652 height 34
click at [582, 425] on span "🤔 No estoy satisfecho con mis conocimientos / Neesmu apmierināts ar savām zināš…" at bounding box center [566, 424] width 417 height 14
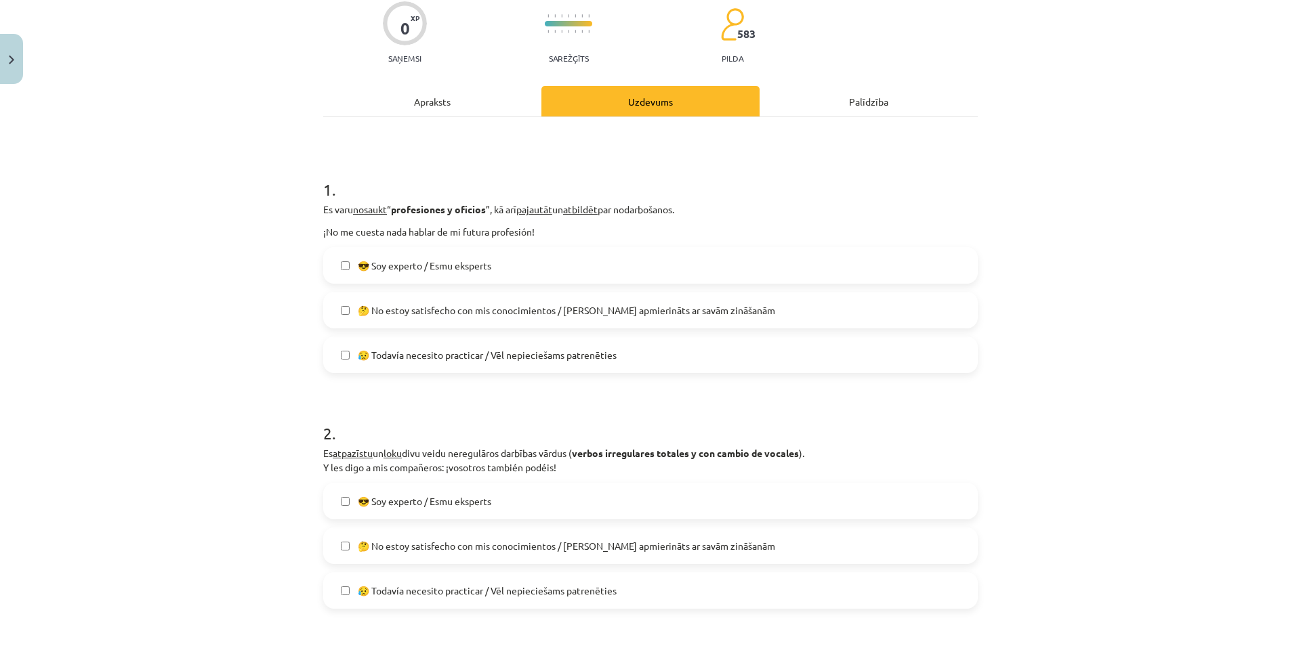
click at [533, 308] on span "🤔 No estoy satisfecho con mis conocimientos / Neesmu apmierināts ar savām zināš…" at bounding box center [566, 310] width 417 height 14
click at [576, 360] on span "😥 Todavía necesito practicar / Vēl nepieciešams patrenēties" at bounding box center [487, 355] width 259 height 14
click at [606, 314] on span "🤔 No estoy satisfecho con mis conocimientos / Neesmu apmierināts ar savām zināš…" at bounding box center [566, 310] width 417 height 14
click at [566, 308] on span "🤔 No estoy satisfecho con mis conocimientos / Neesmu apmierināts ar savām zināš…" at bounding box center [566, 310] width 417 height 14
click at [555, 264] on label "😎 Soy experto / Esmu eksperts" at bounding box center [650, 266] width 652 height 34
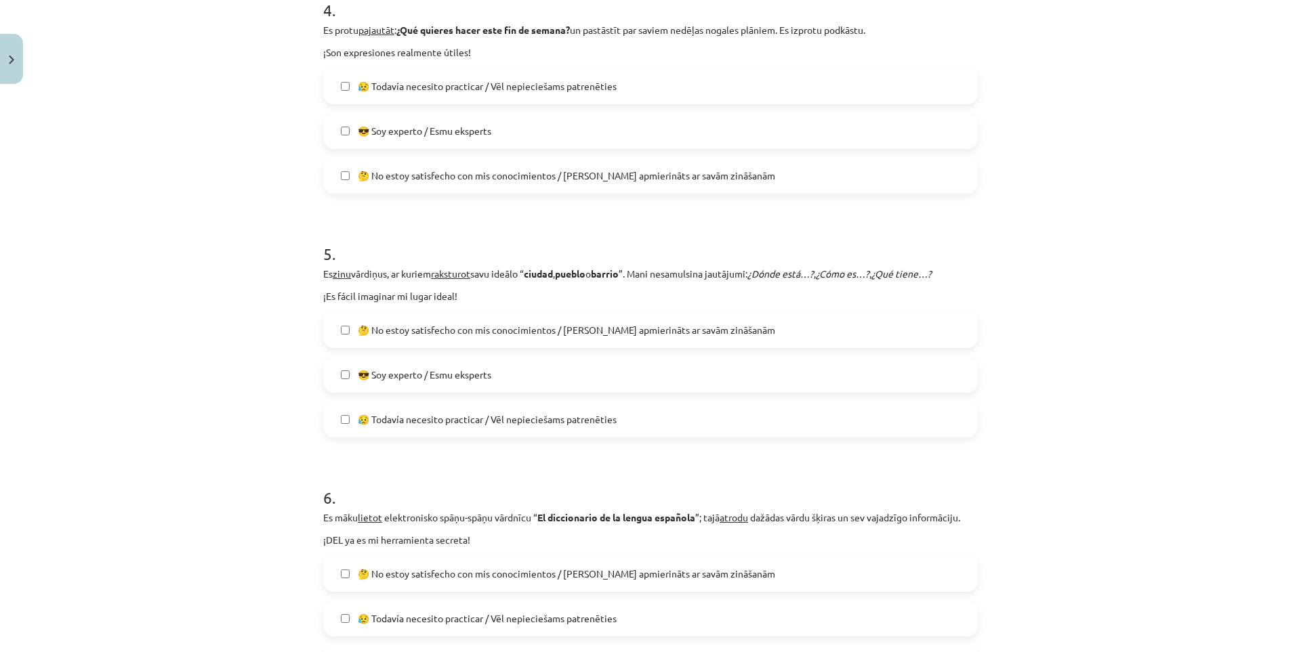
scroll to position [1202, 0]
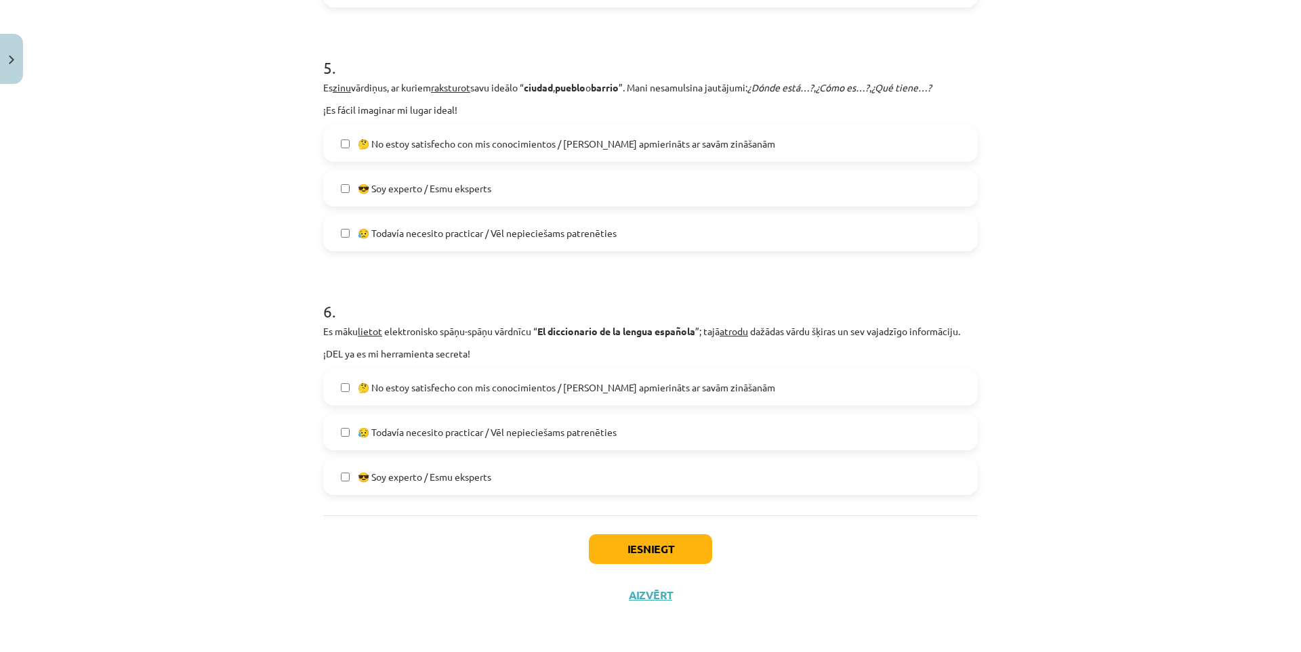
click at [530, 484] on label "😎 Soy experto / Esmu eksperts" at bounding box center [650, 477] width 652 height 34
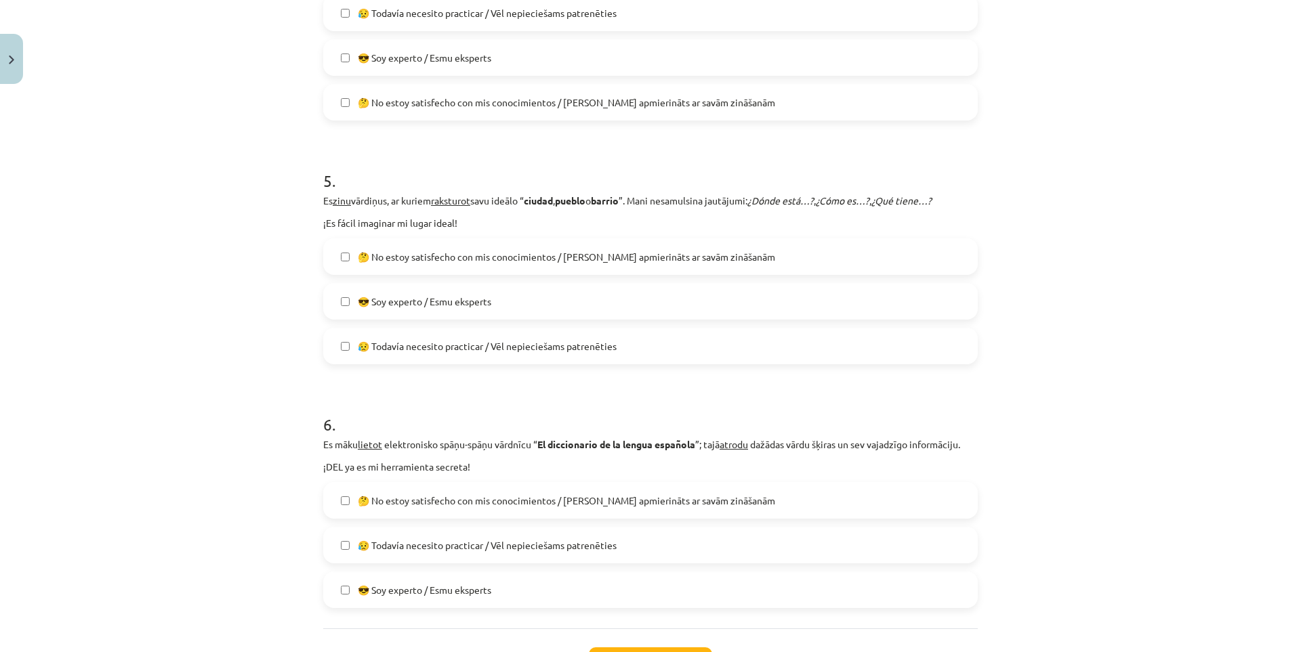
scroll to position [977, 0]
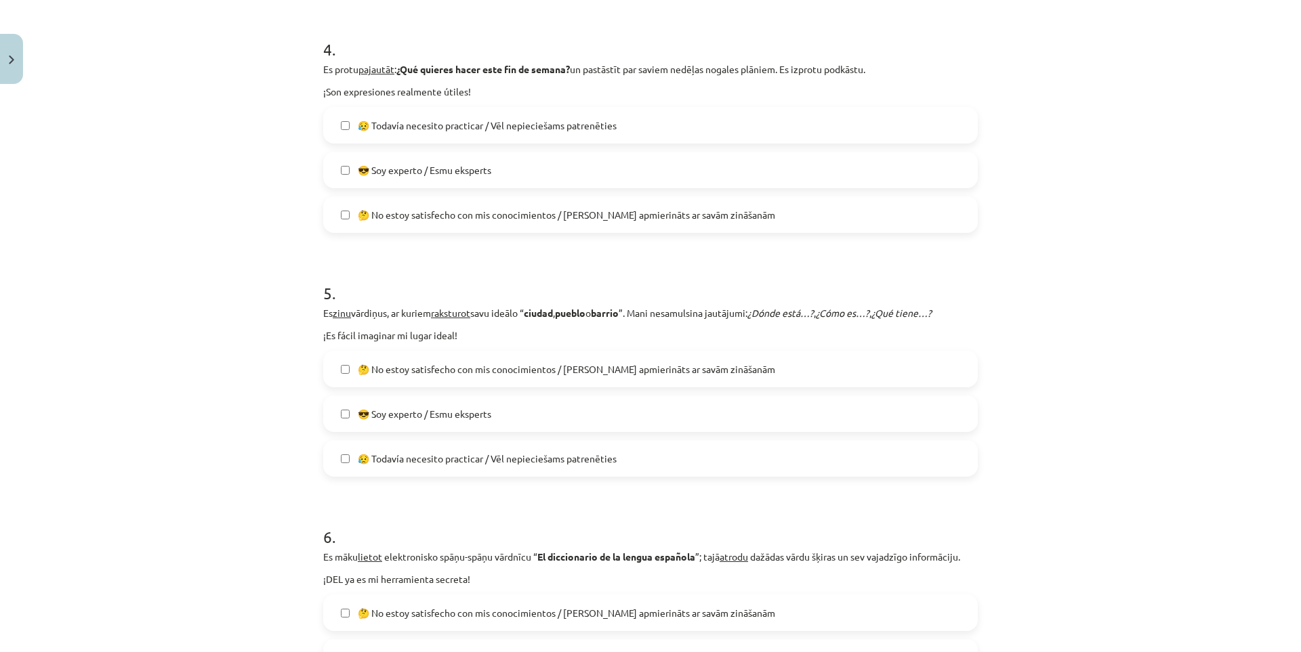
click at [610, 411] on label "😎 Soy experto / Esmu eksperts" at bounding box center [650, 414] width 652 height 34
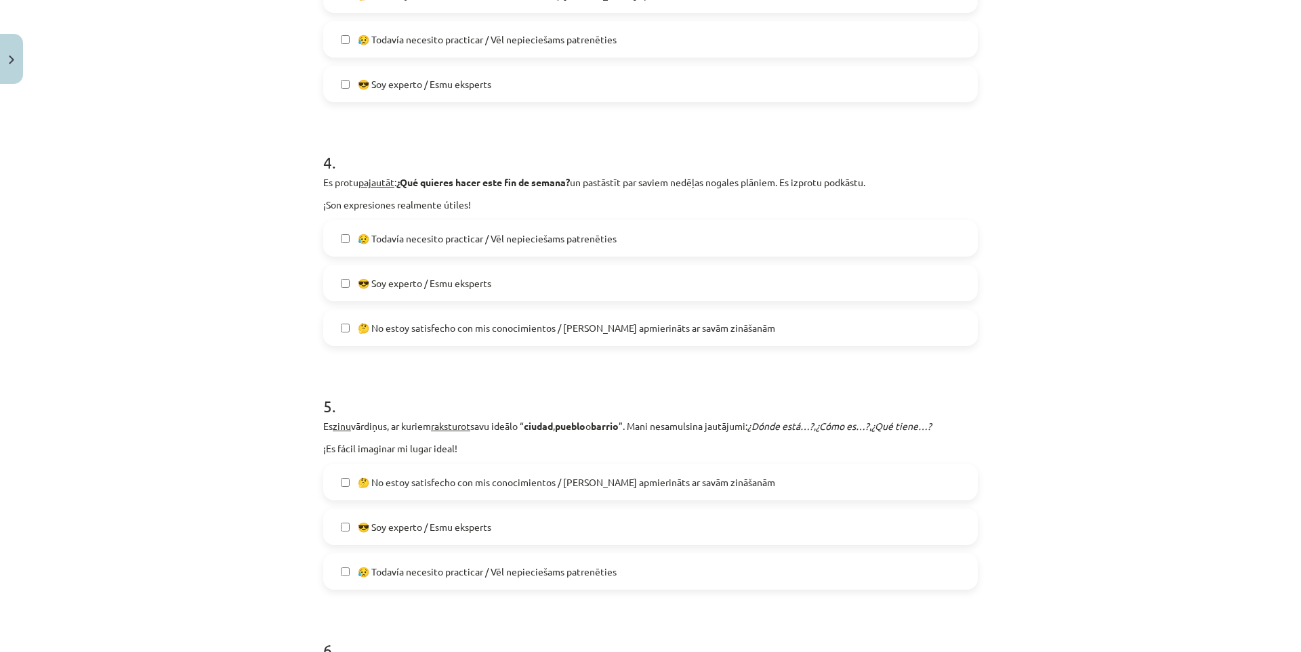
click at [540, 243] on span "😥 Todavía necesito practicar / Vēl nepieciešams patrenēties" at bounding box center [487, 239] width 259 height 14
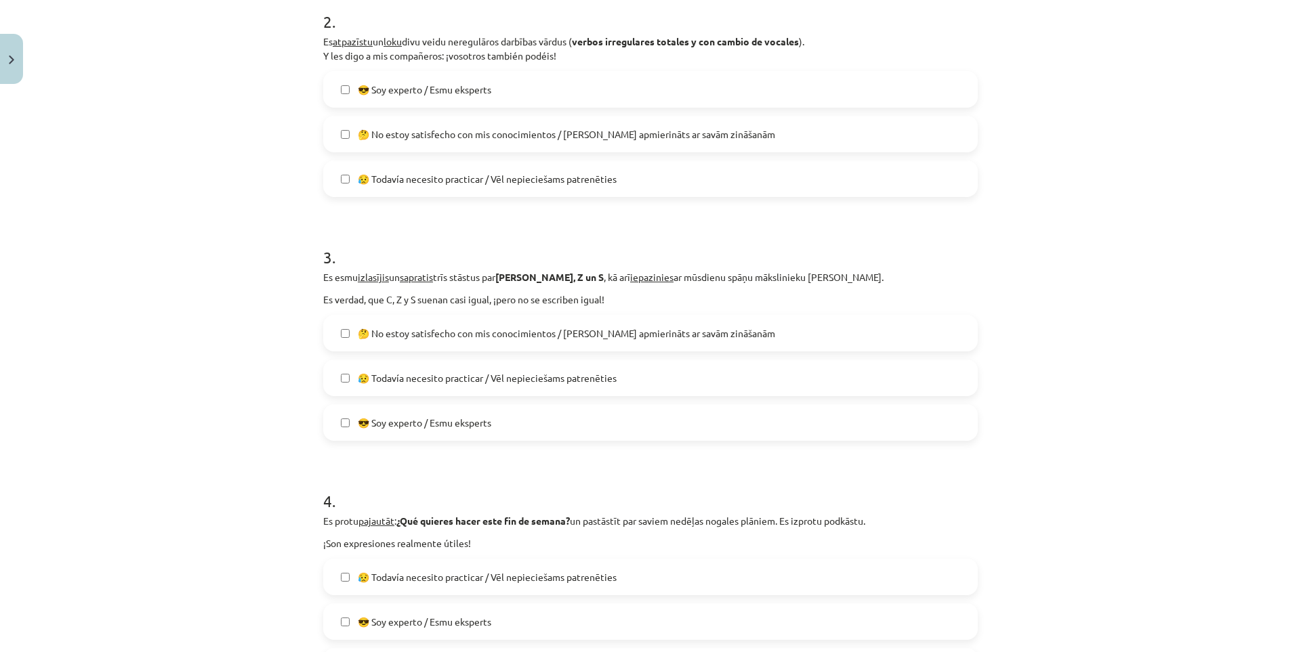
scroll to position [638, 0]
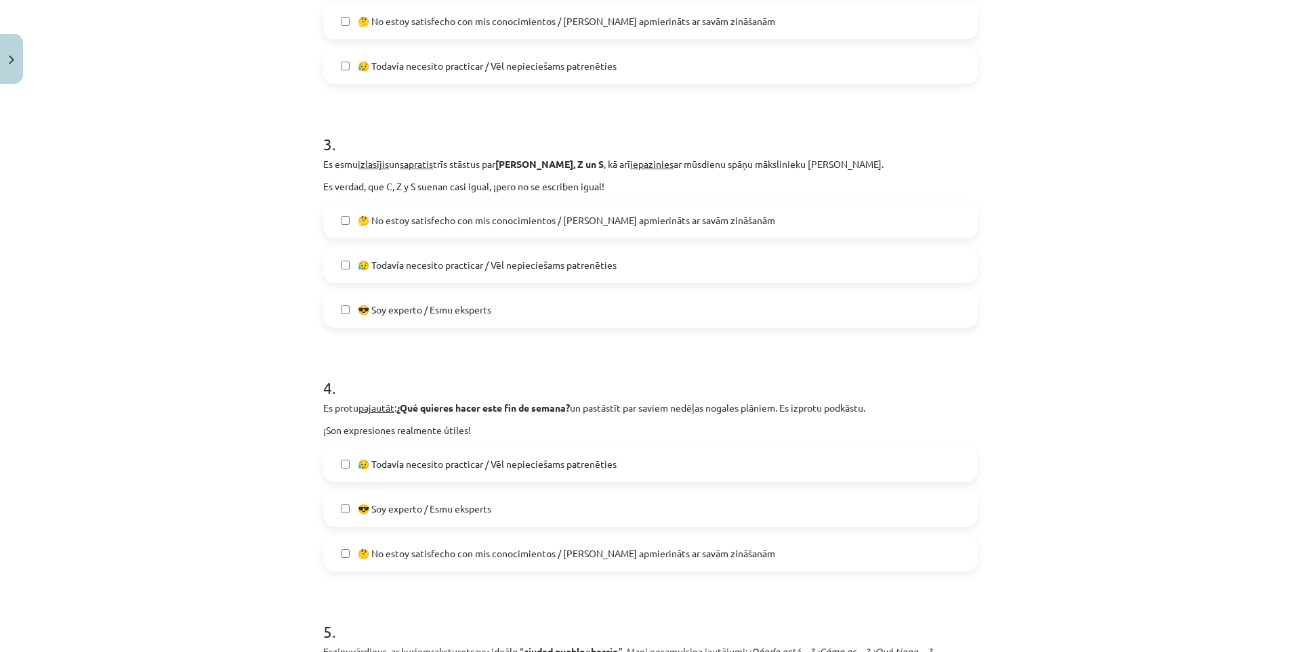
click at [500, 467] on span "😥 Todavía necesito practicar / Vēl nepieciešams patrenēties" at bounding box center [487, 464] width 259 height 14
click at [496, 514] on label "😎 Soy experto / Esmu eksperts" at bounding box center [650, 509] width 652 height 34
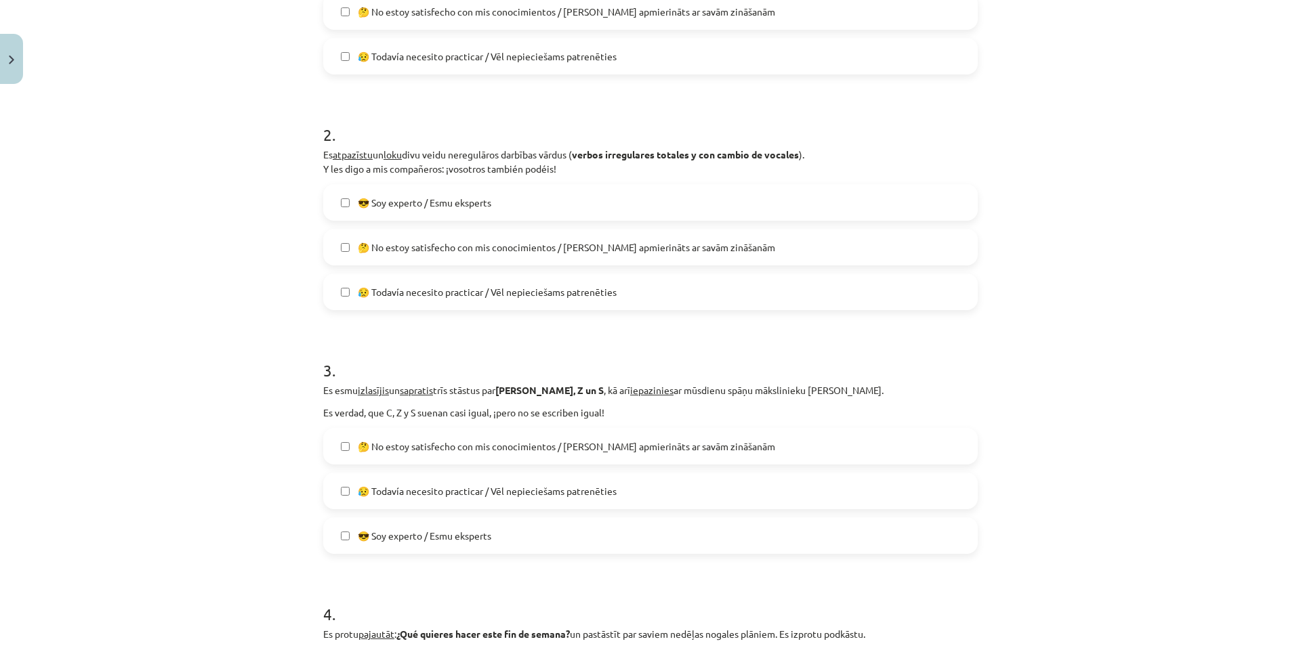
click at [429, 536] on span "😎 Soy experto / Esmu eksperts" at bounding box center [424, 536] width 133 height 14
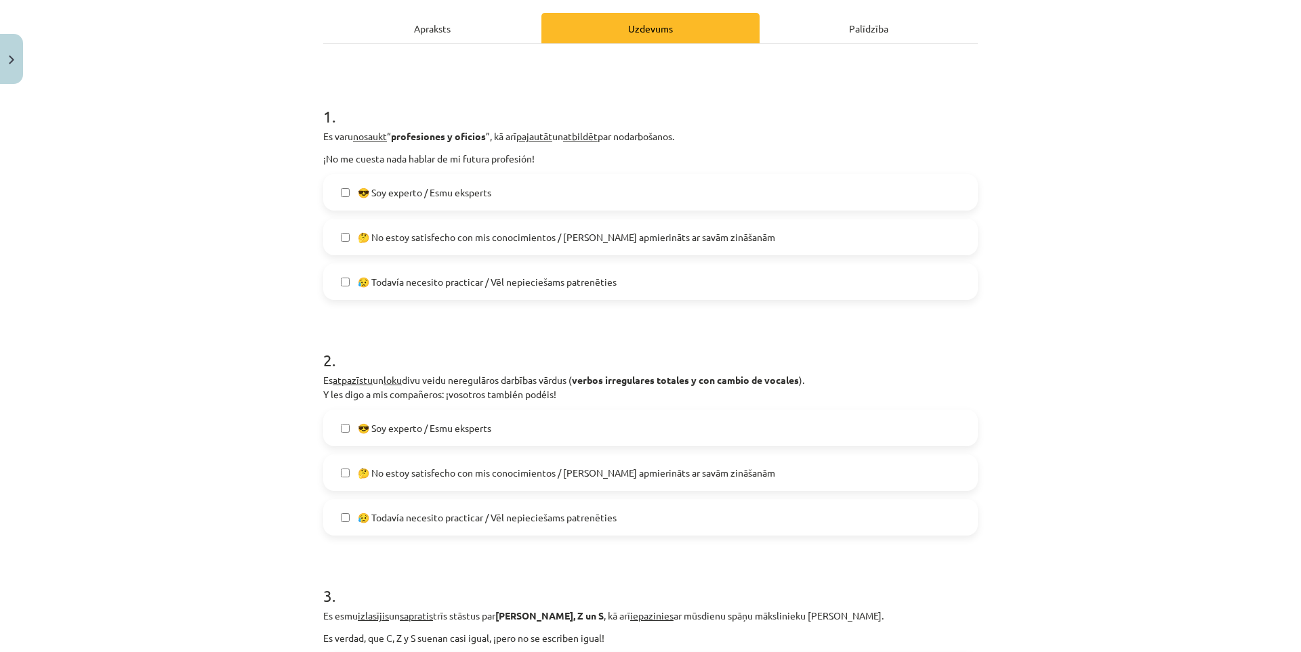
click at [429, 429] on span "😎 Soy experto / Esmu eksperts" at bounding box center [424, 428] width 133 height 14
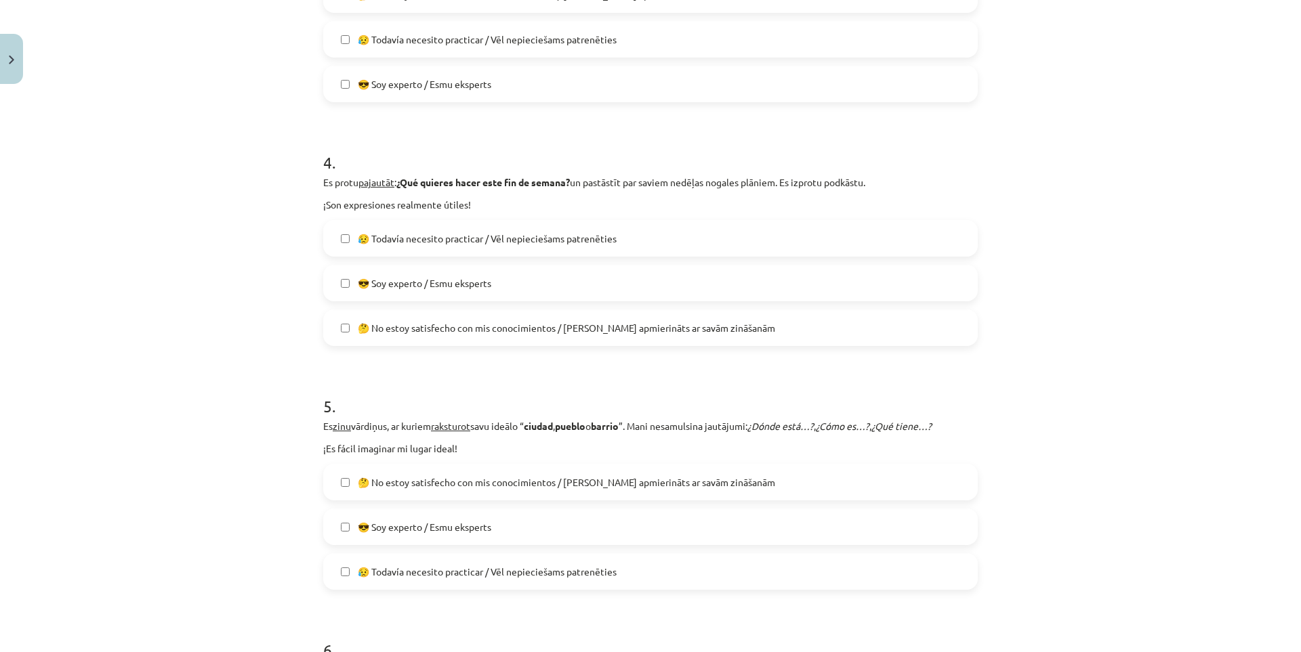
scroll to position [1202, 0]
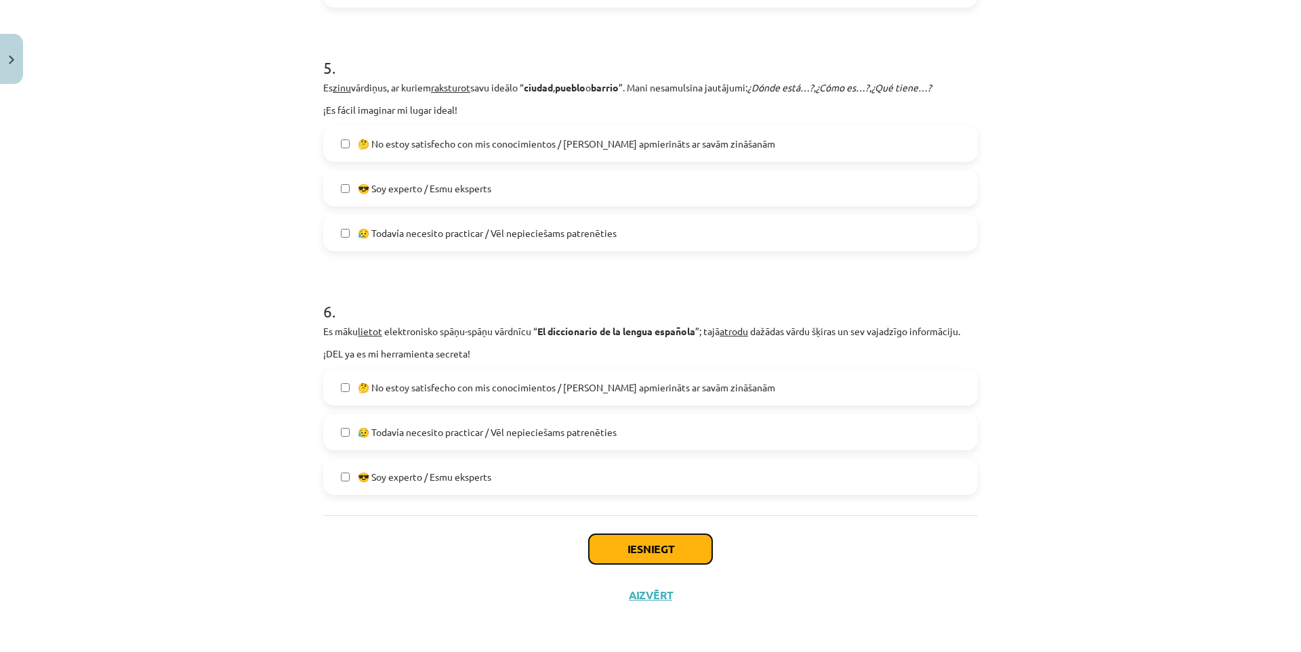
click at [673, 547] on button "Iesniegt" at bounding box center [650, 549] width 123 height 30
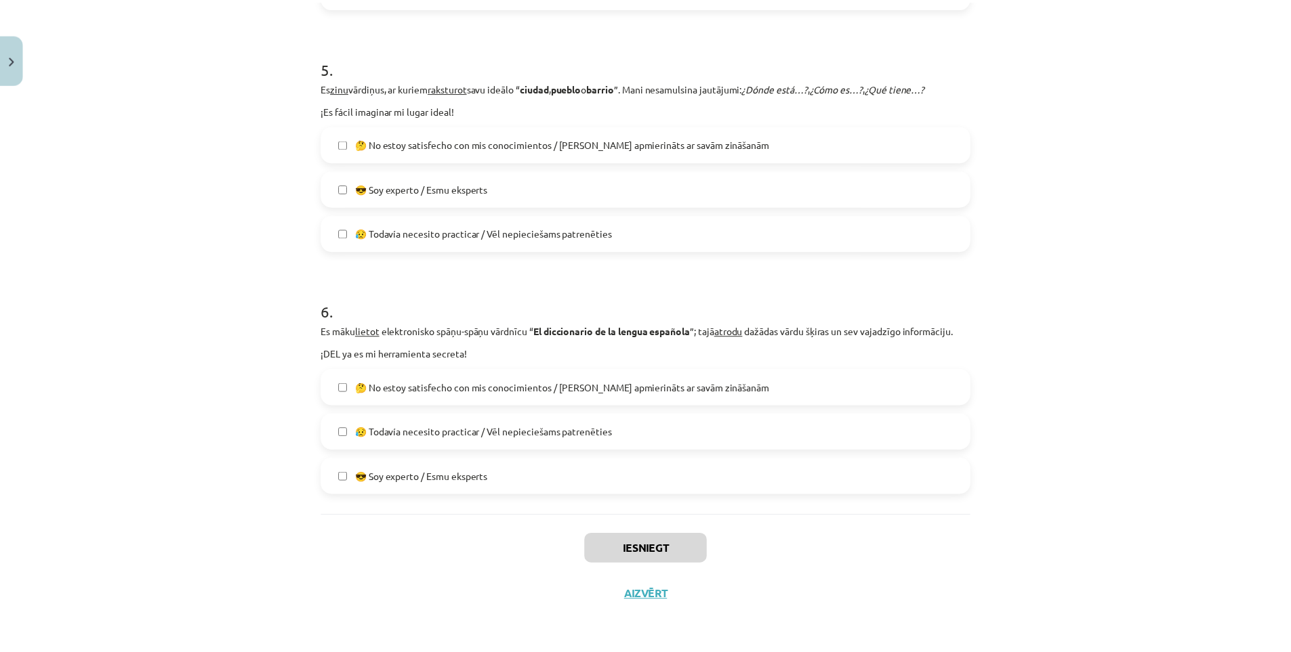
scroll to position [676, 0]
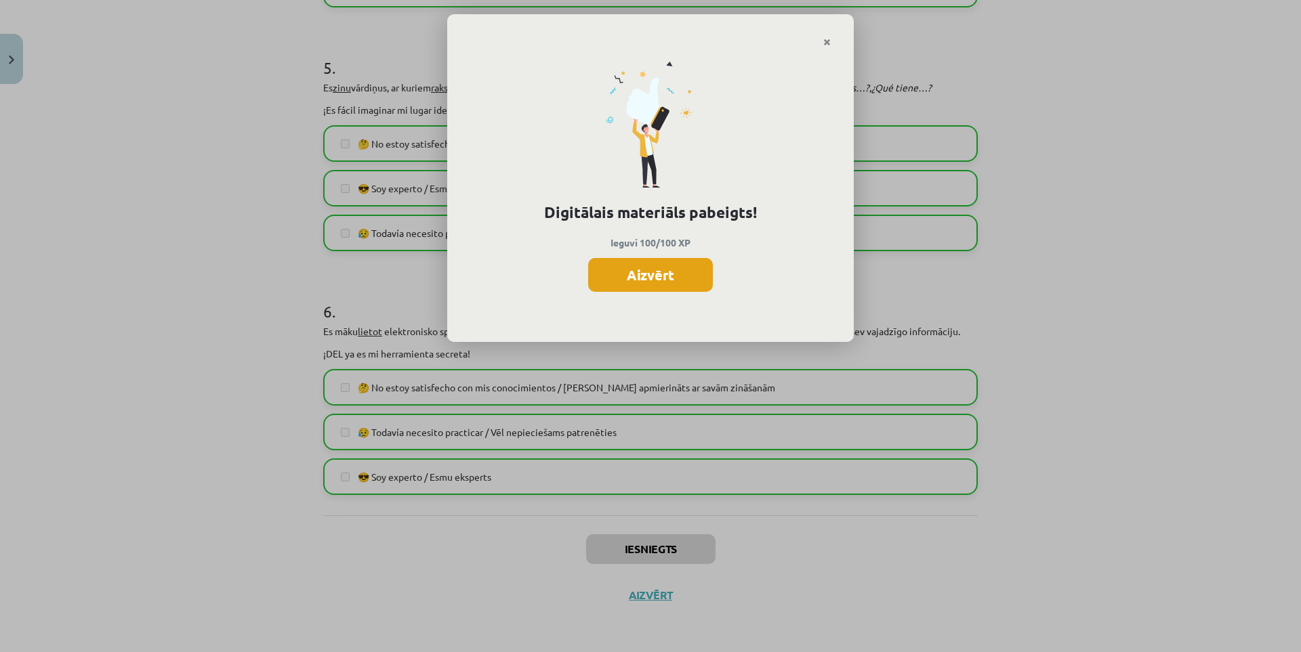
click at [656, 272] on button "Aizvērt" at bounding box center [650, 275] width 125 height 34
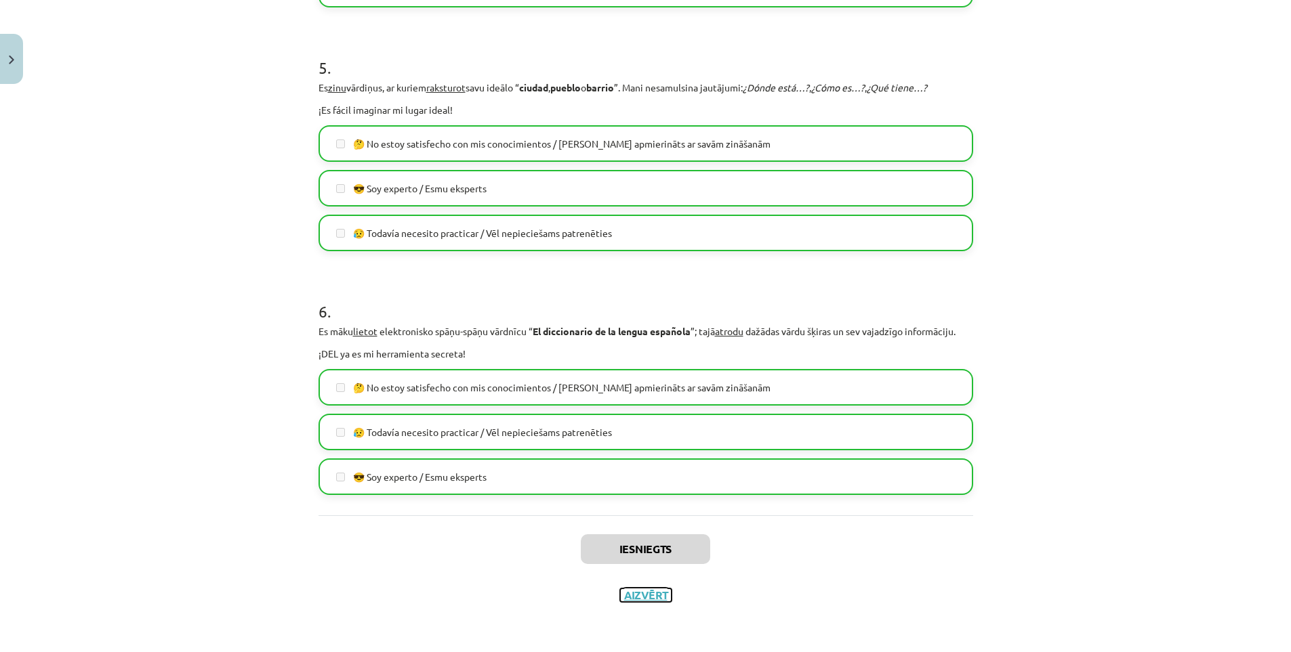
click at [652, 593] on button "Aizvērt" at bounding box center [645, 596] width 51 height 14
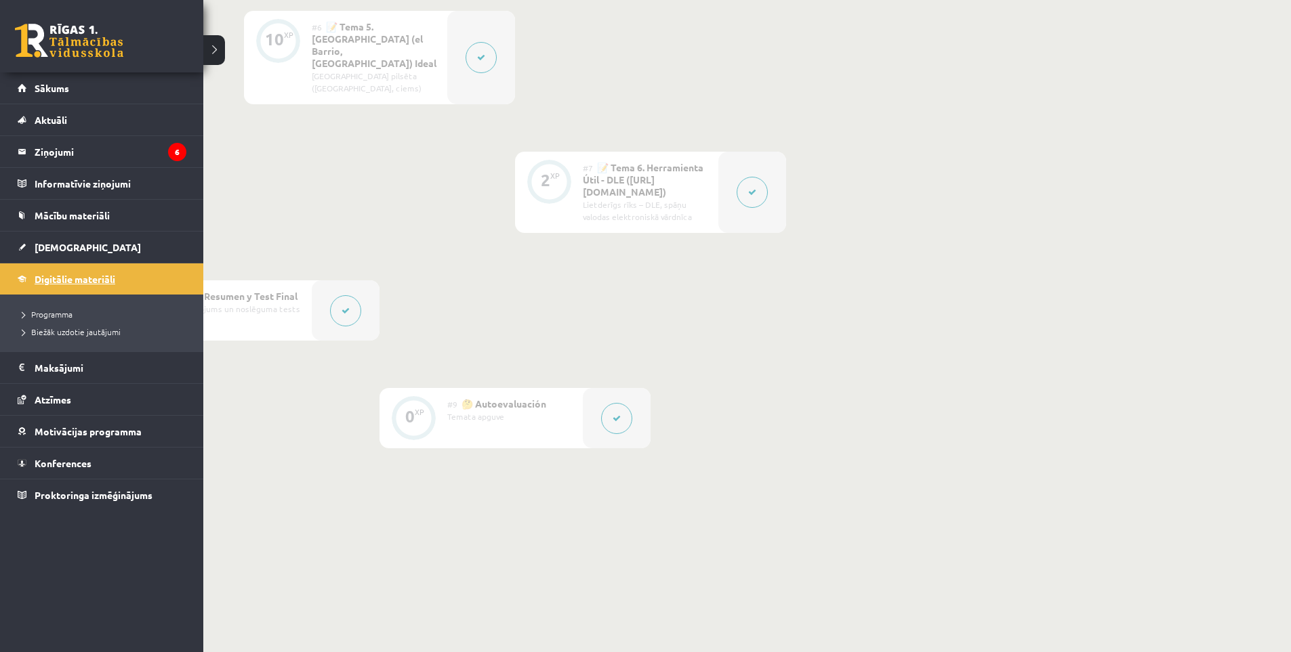
click at [33, 272] on link "Digitālie materiāli" at bounding box center [102, 279] width 169 height 31
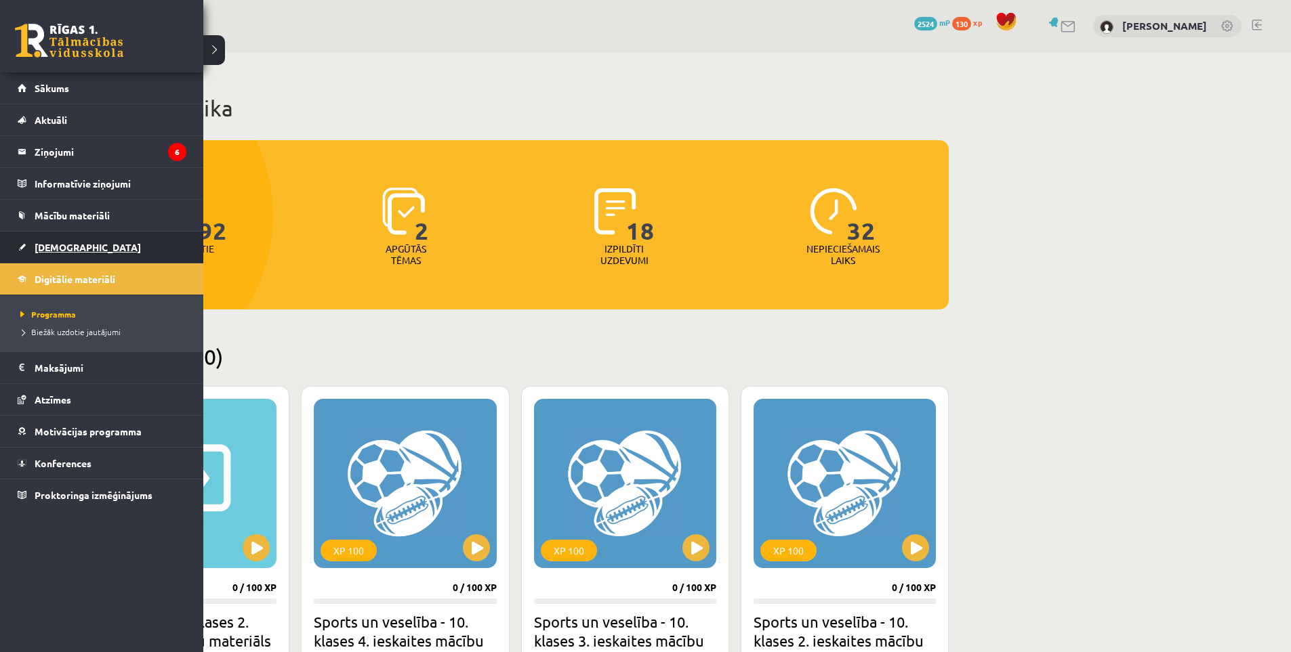
click at [30, 245] on link "[DEMOGRAPHIC_DATA]" at bounding box center [102, 247] width 169 height 31
